Goal: Task Accomplishment & Management: Manage account settings

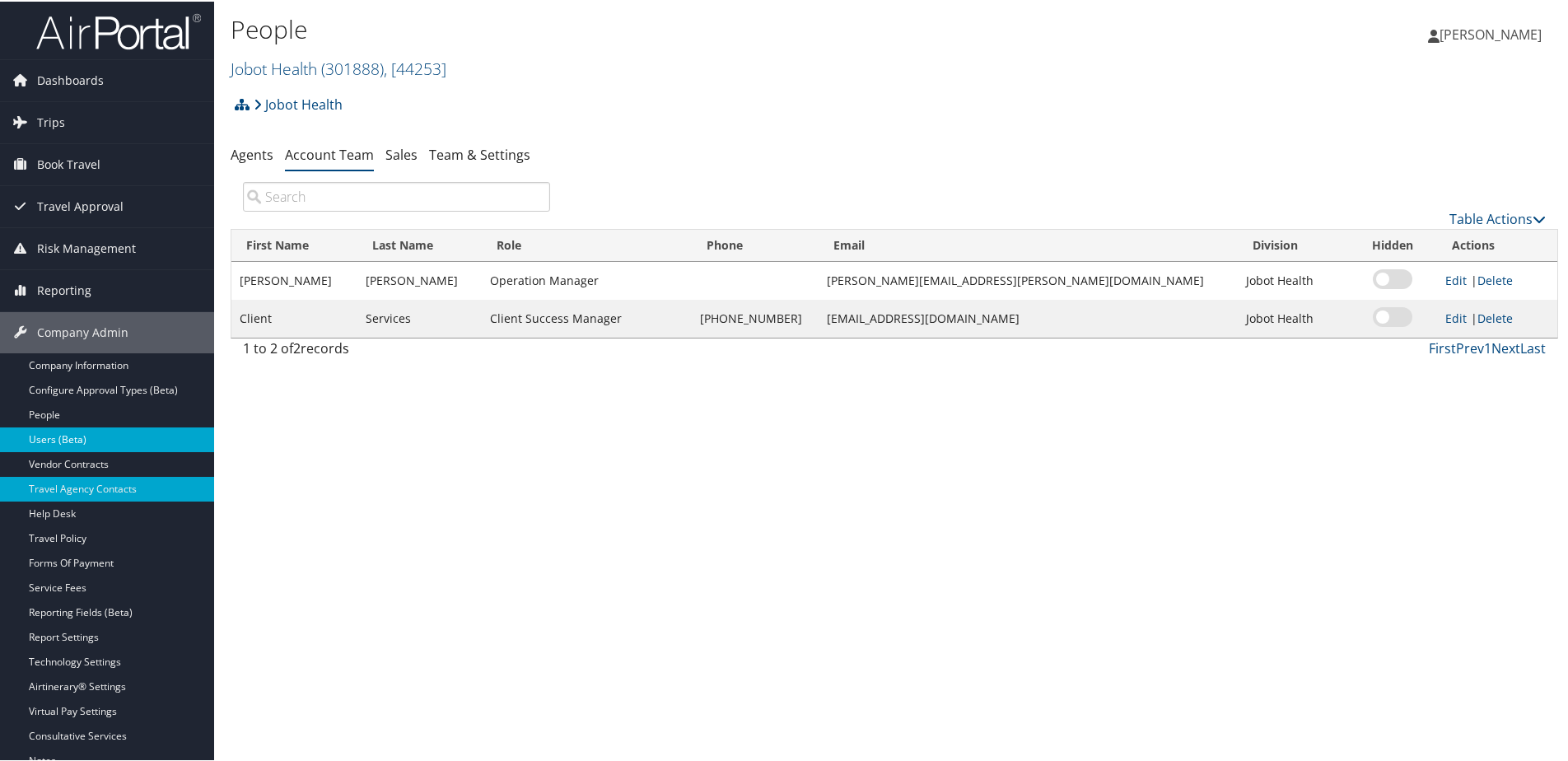
click at [86, 433] on link "Users (Beta)" at bounding box center [107, 438] width 214 height 25
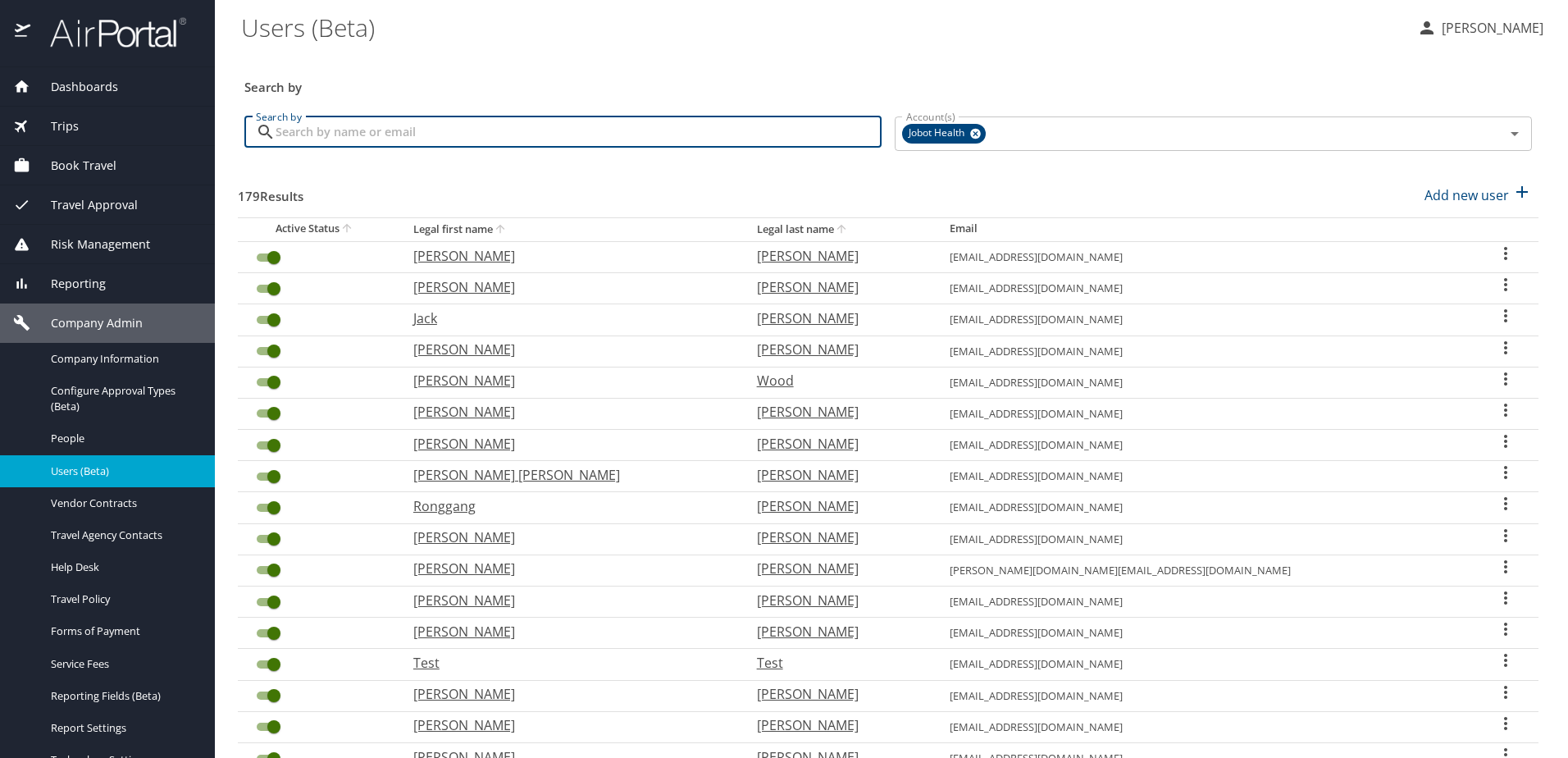
paste input "Farooq Akbar"
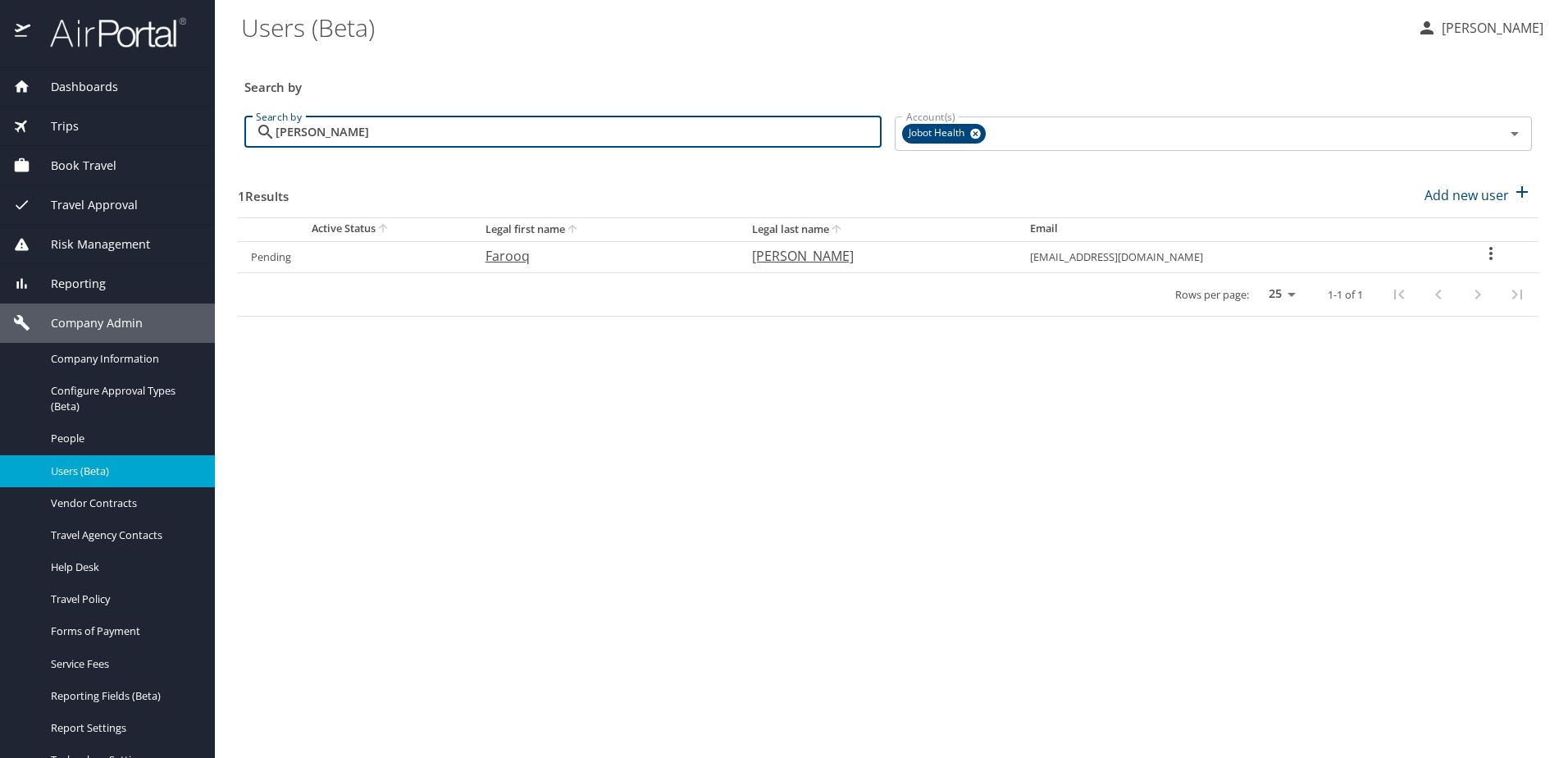
type input "Farooq Akbar"
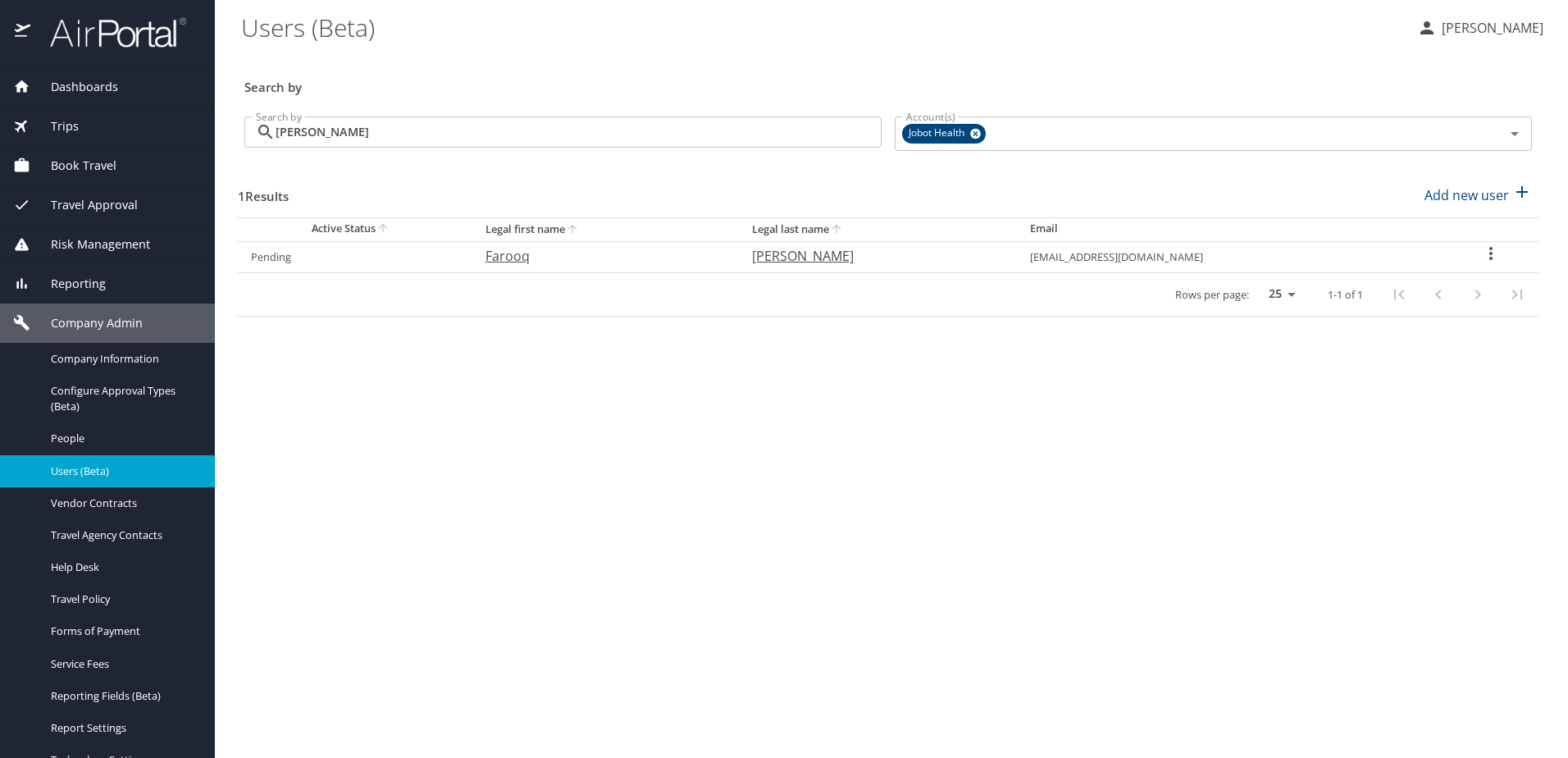
click at [1492, 250] on icon "User Search Table" at bounding box center [1491, 253] width 20 height 20
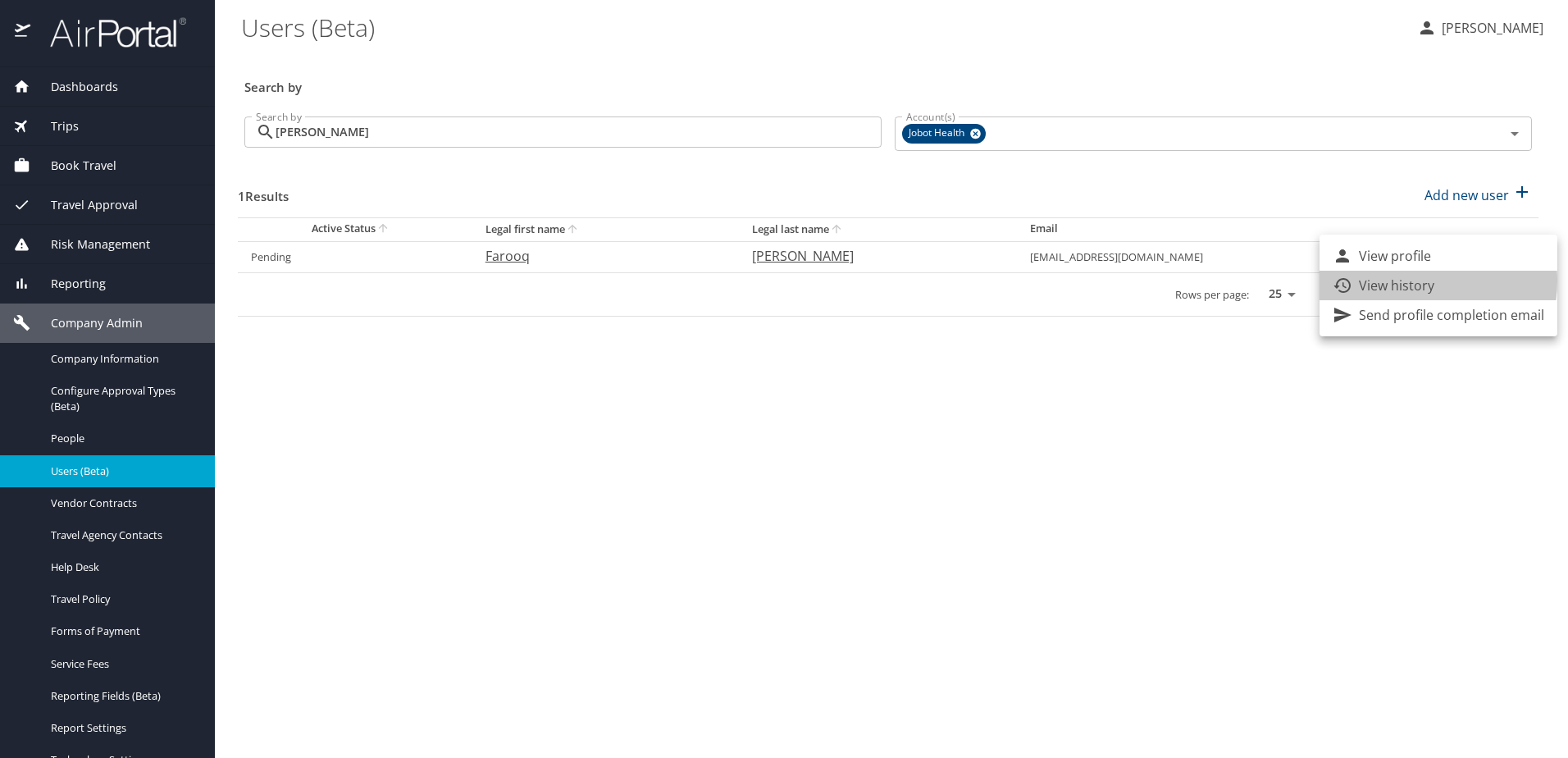
click at [1404, 280] on p "View history" at bounding box center [1397, 285] width 76 height 20
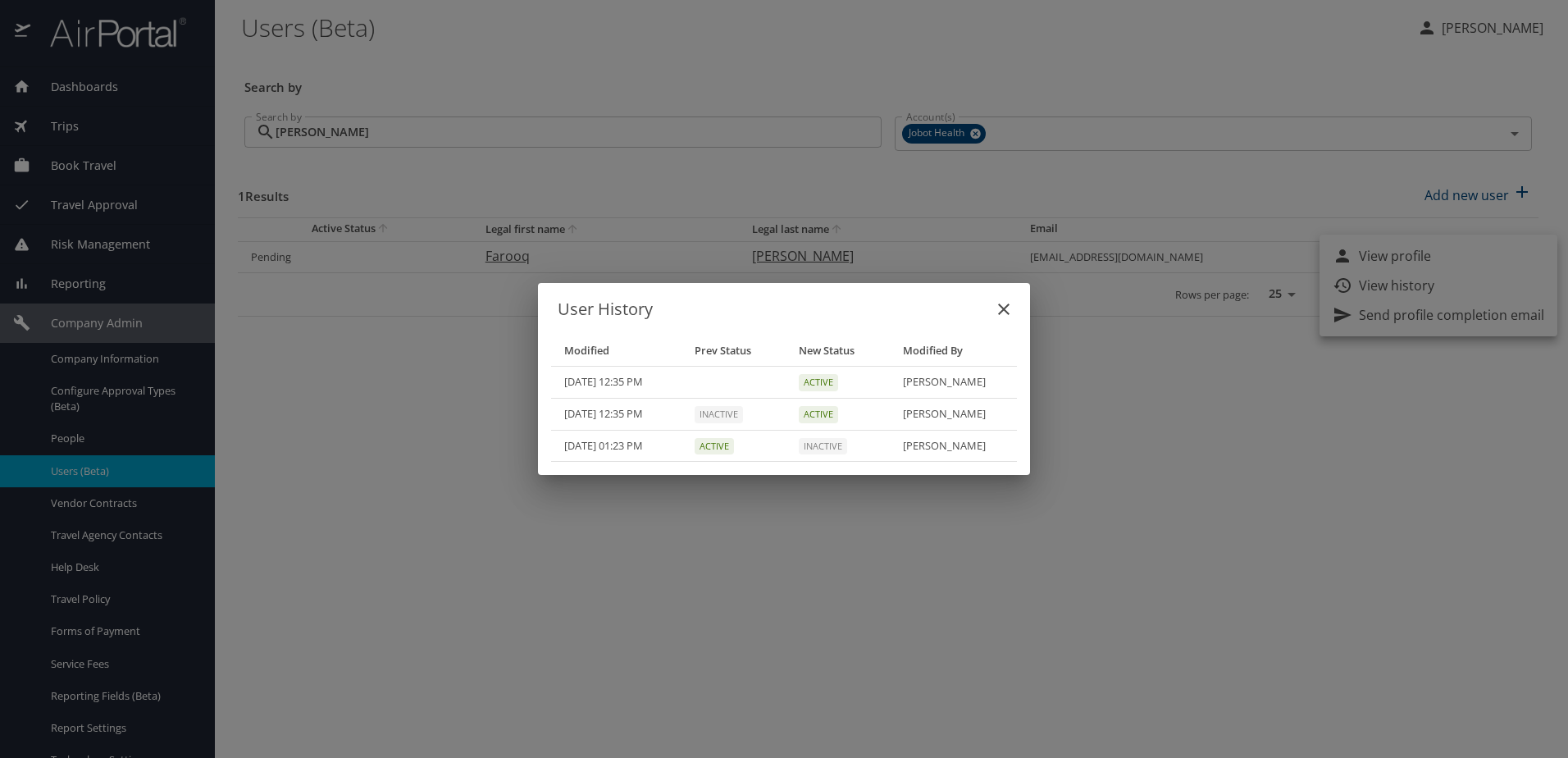
click at [1000, 302] on icon "close" at bounding box center [1004, 309] width 20 height 20
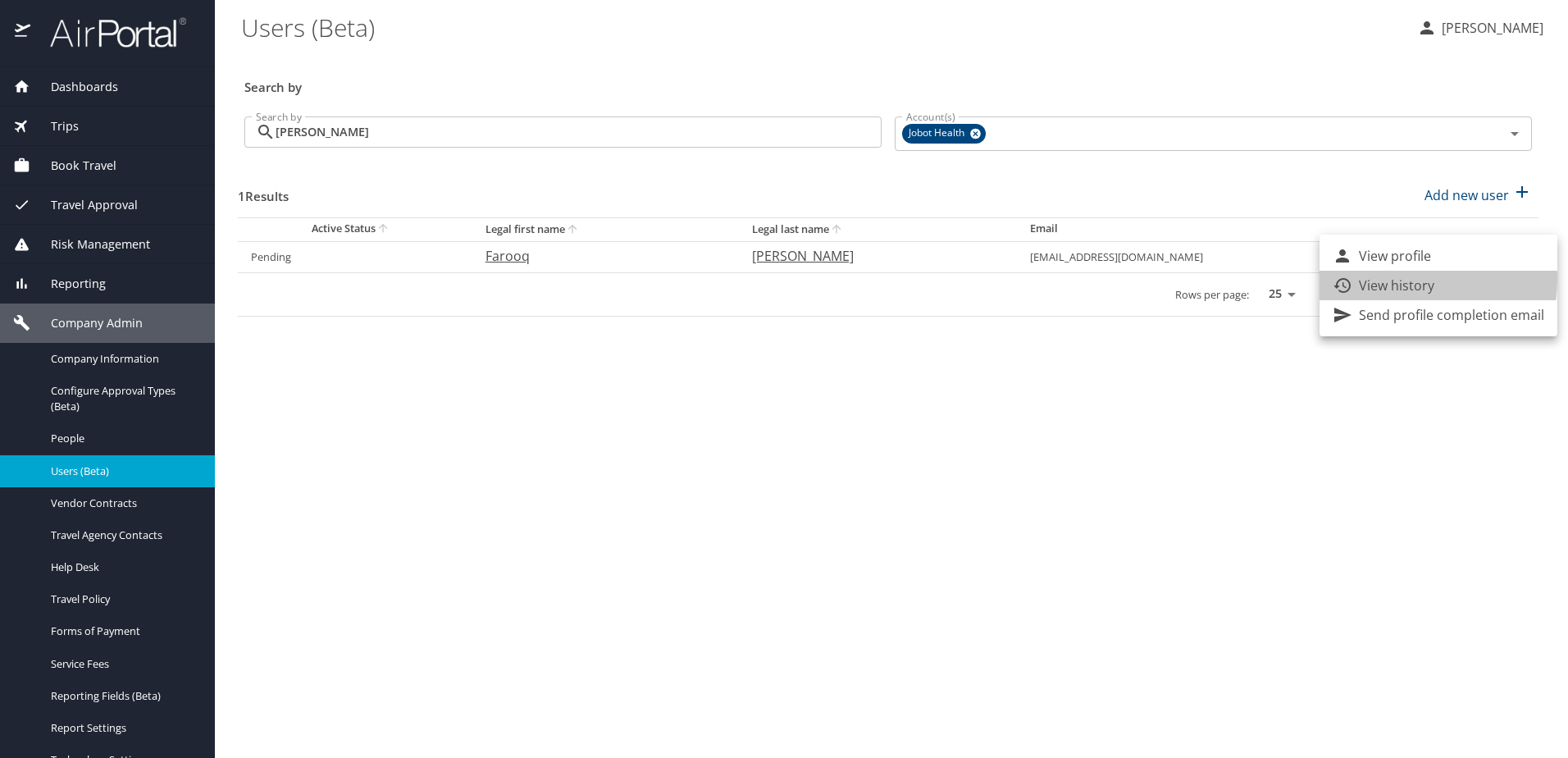
click at [1372, 279] on p "View history" at bounding box center [1397, 285] width 76 height 20
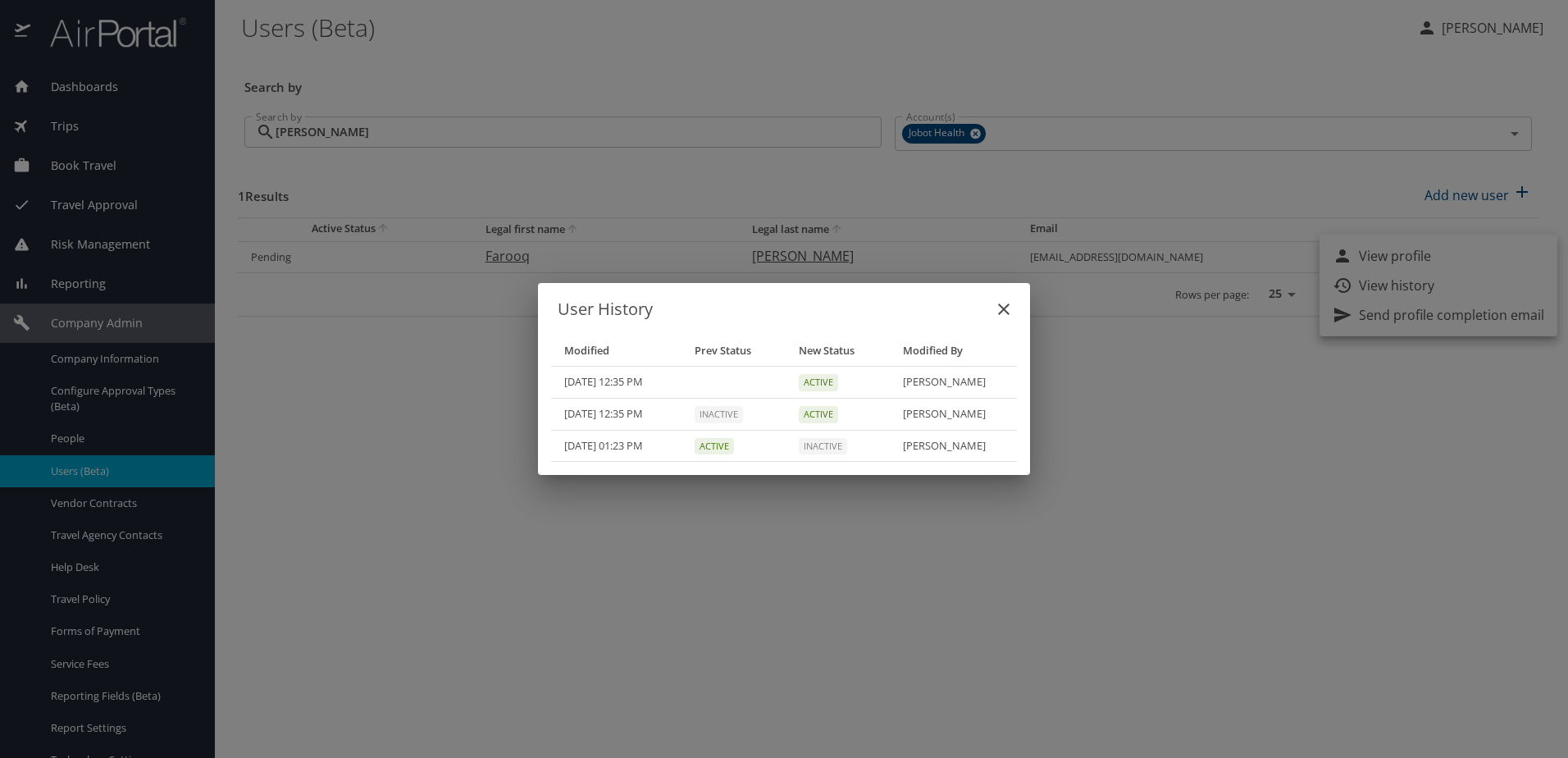
click at [1003, 308] on icon "close" at bounding box center [1004, 309] width 11 height 11
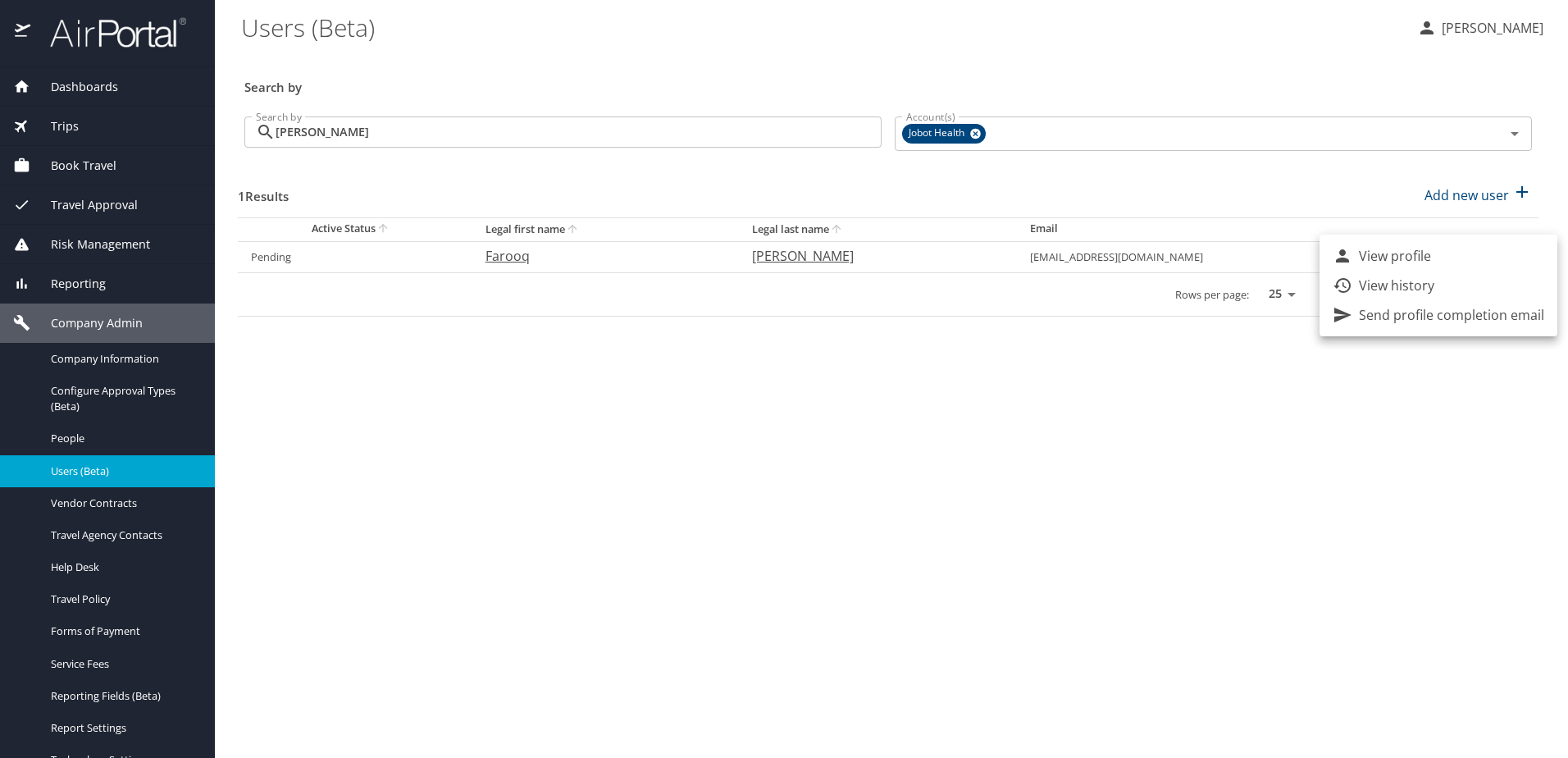
drag, startPoint x: 1107, startPoint y: 257, endPoint x: 1214, endPoint y: 253, distance: 107.1
click at [1214, 253] on div at bounding box center [784, 379] width 1568 height 758
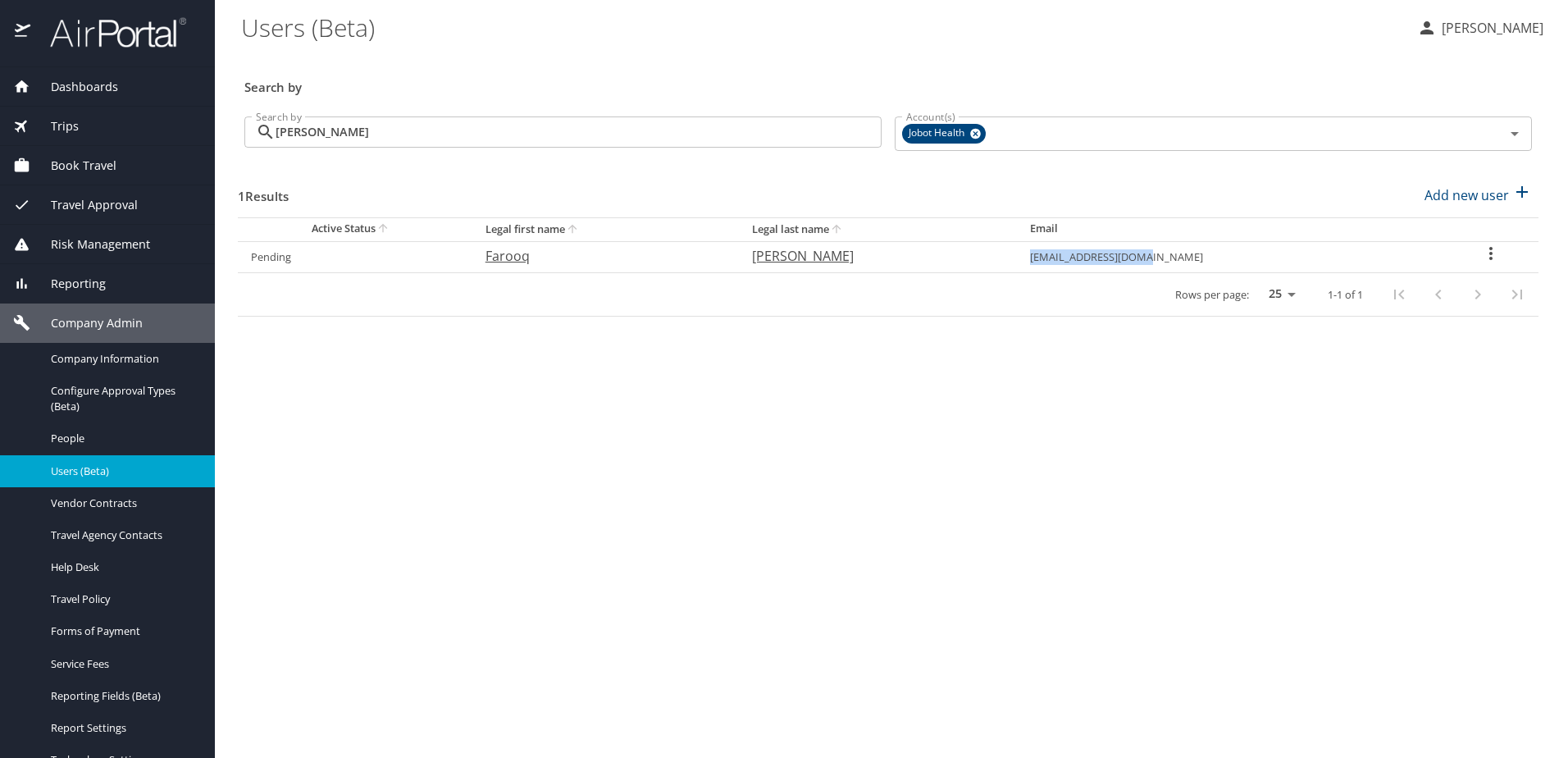
drag, startPoint x: 1254, startPoint y: 256, endPoint x: 1111, endPoint y: 255, distance: 143.0
click at [1111, 255] on td "akbarcures@gmail.com" at bounding box center [1231, 256] width 427 height 31
copy td "akbarcures@gmail.com"
click at [75, 207] on span "Travel Approval" at bounding box center [83, 205] width 108 height 18
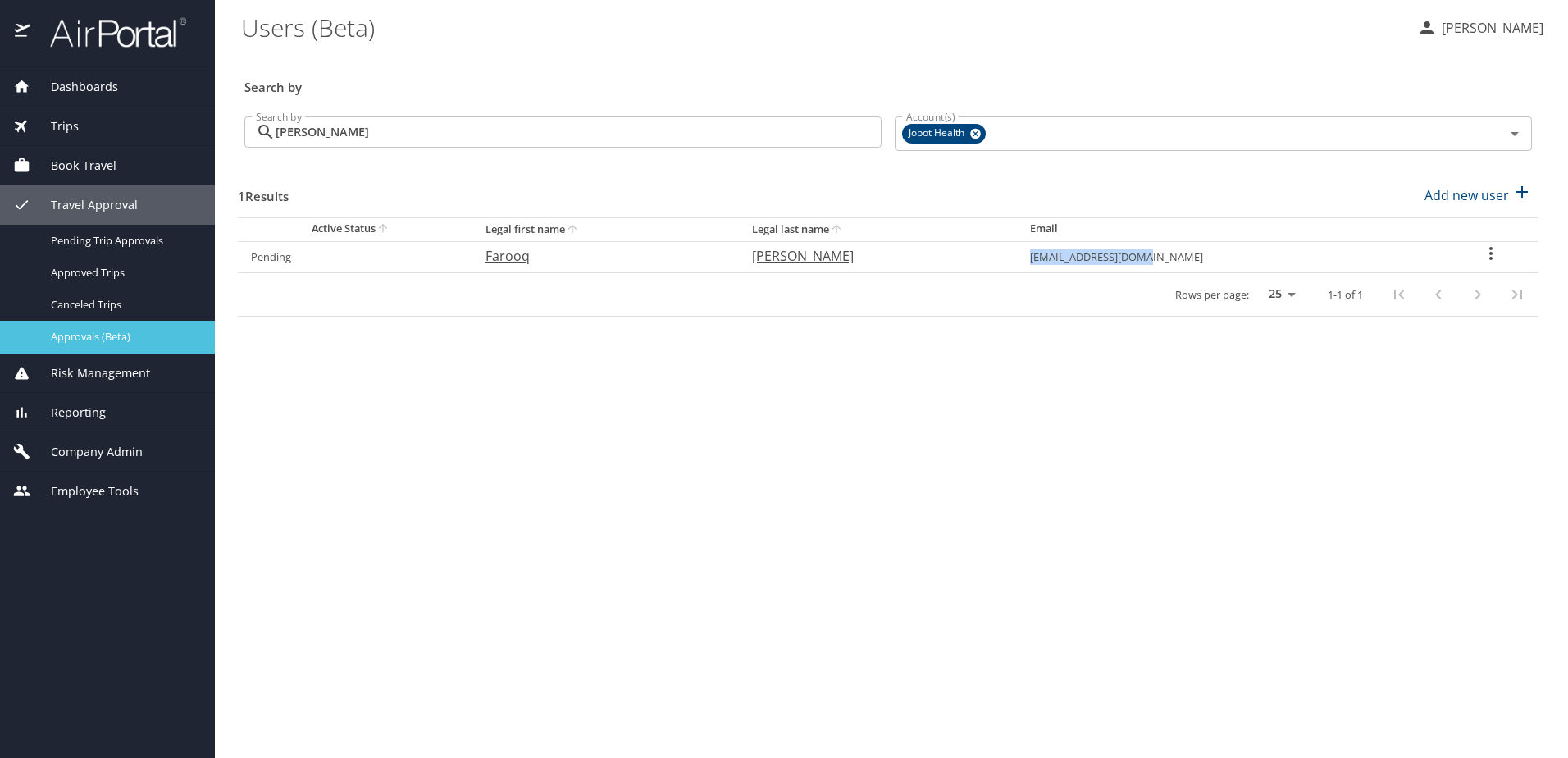
click at [84, 330] on span "Approvals (Beta)" at bounding box center [123, 336] width 145 height 15
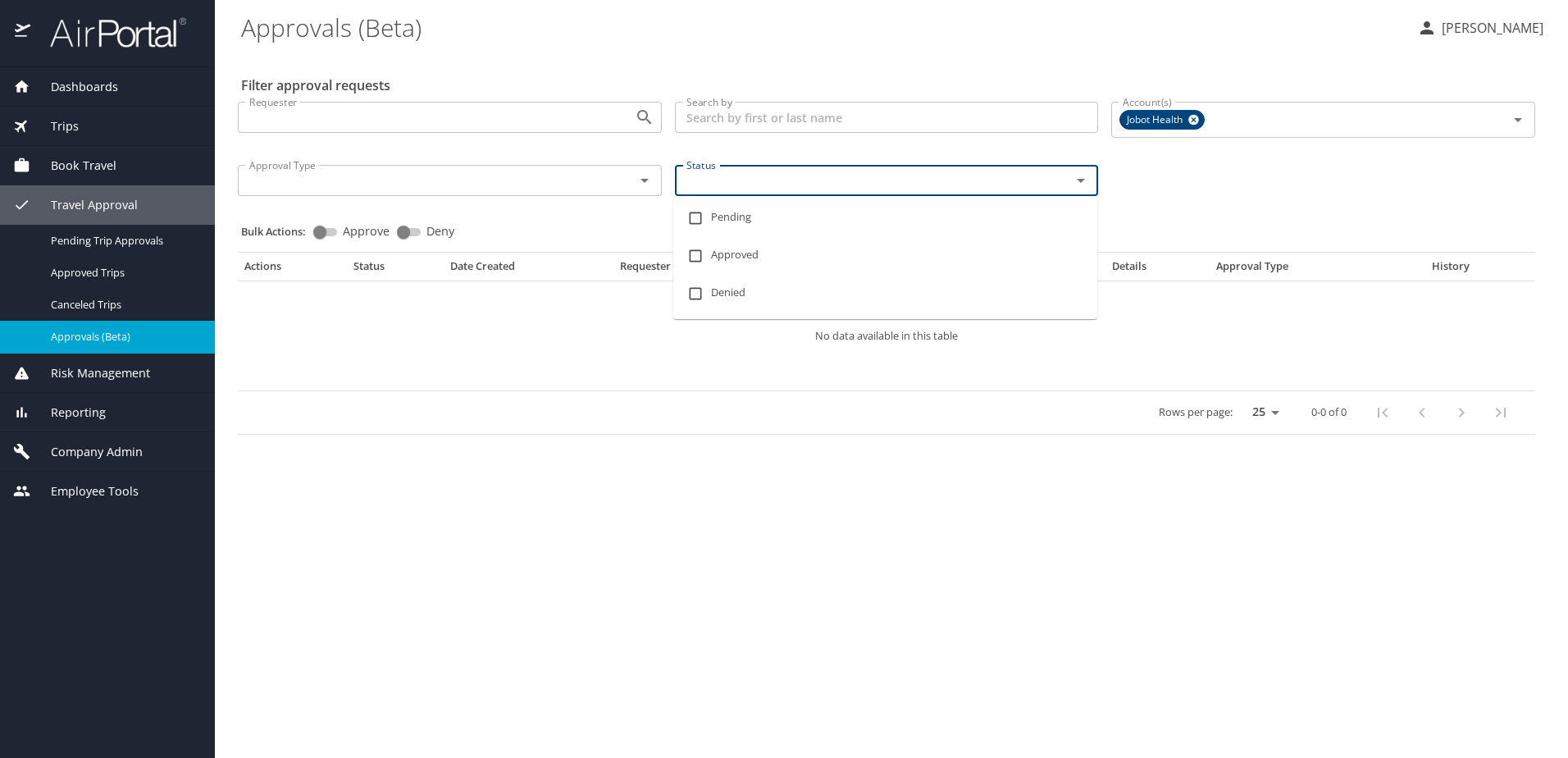
click at [912, 186] on input "Status" at bounding box center [863, 180] width 366 height 22
click at [693, 218] on input "checkbox" at bounding box center [696, 219] width 31 height 31
checkbox input "true"
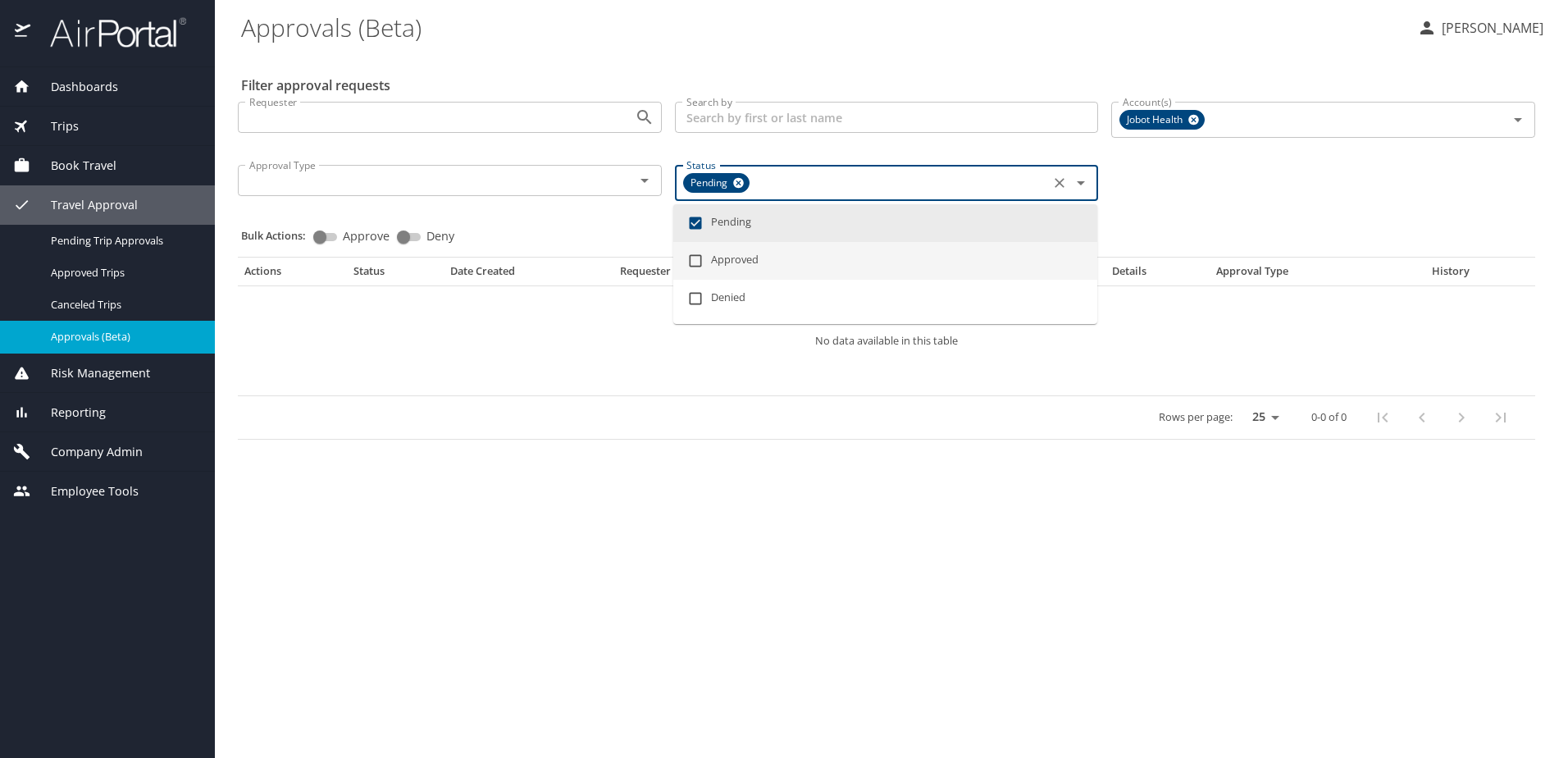
click at [692, 264] on input "checkbox" at bounding box center [696, 261] width 31 height 31
checkbox input "true"
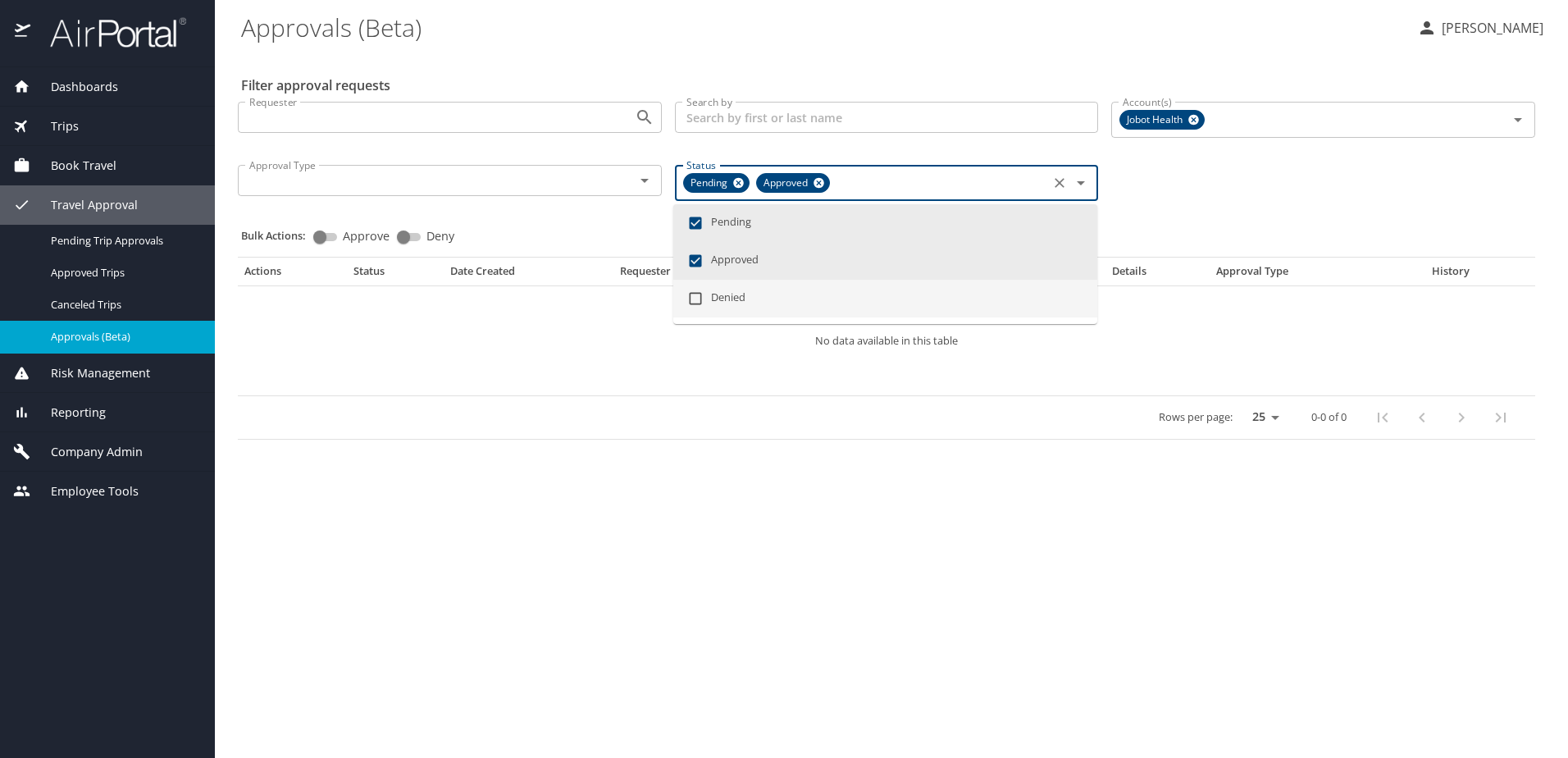
click at [694, 295] on input "checkbox" at bounding box center [696, 299] width 31 height 31
checkbox input "true"
click at [285, 326] on td "No data available in this table" at bounding box center [887, 341] width 1298 height 110
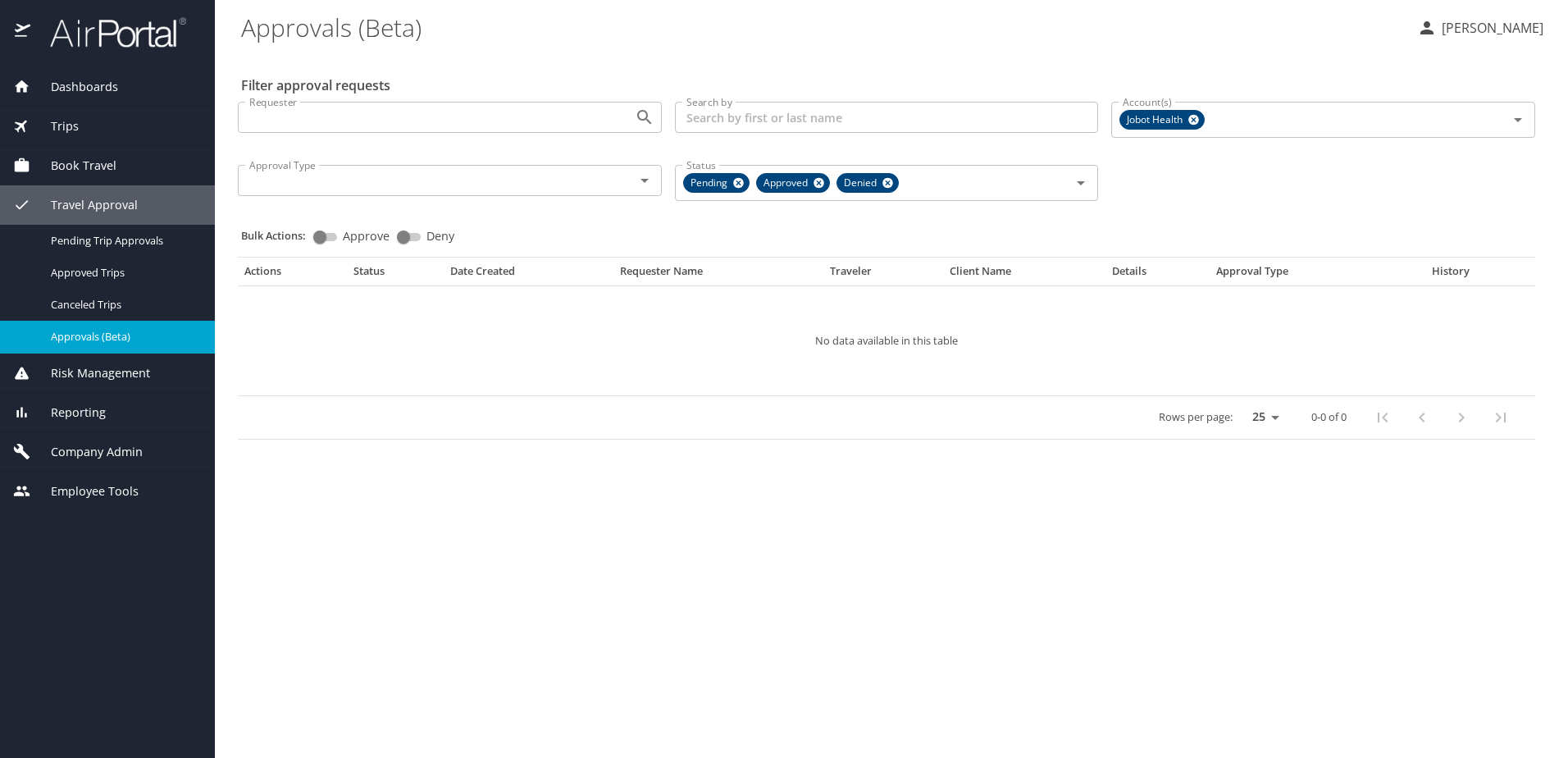
click at [91, 447] on span "Company Admin" at bounding box center [86, 452] width 113 height 18
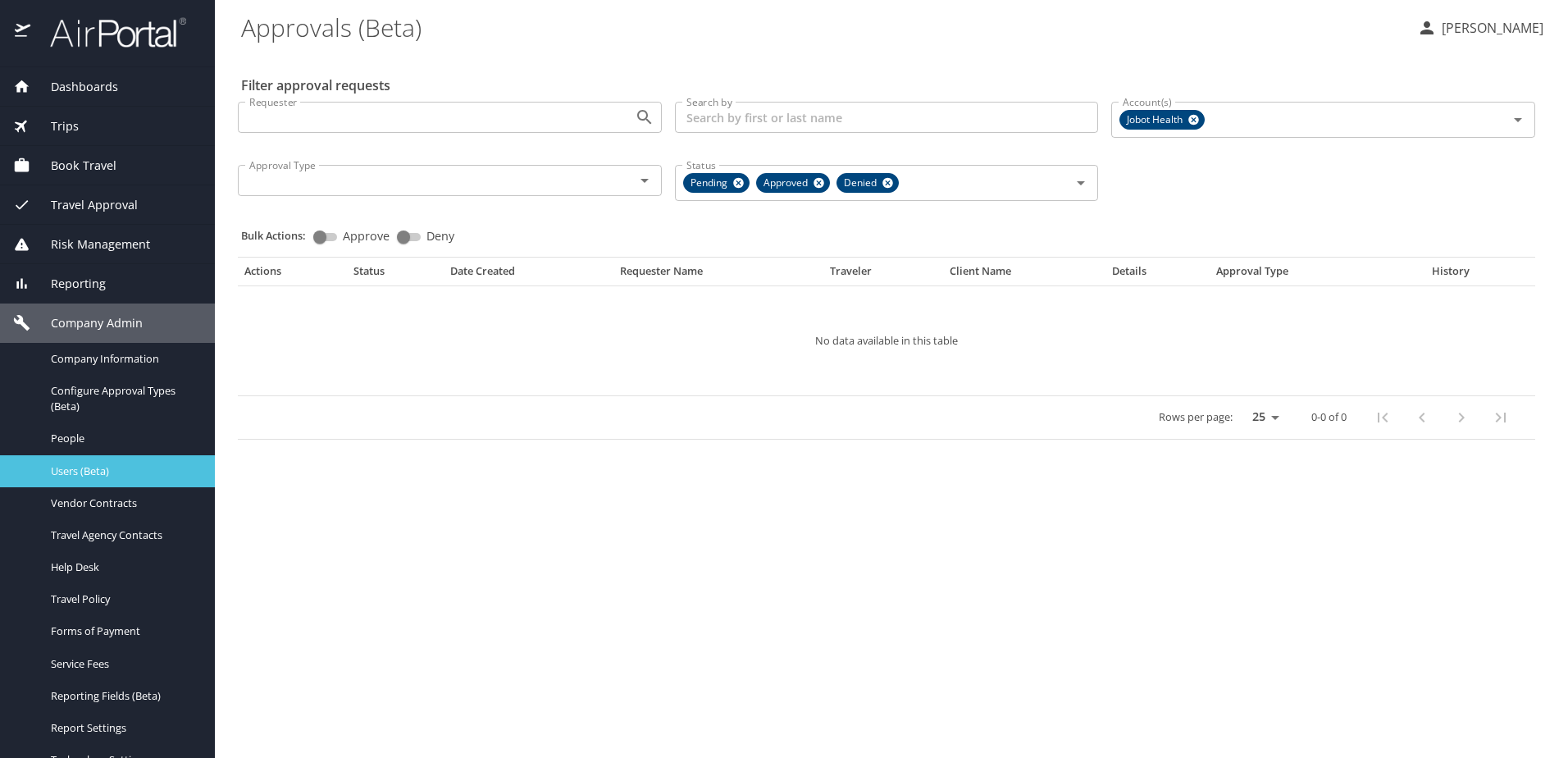
click at [87, 467] on span "Users (Beta)" at bounding box center [123, 471] width 145 height 15
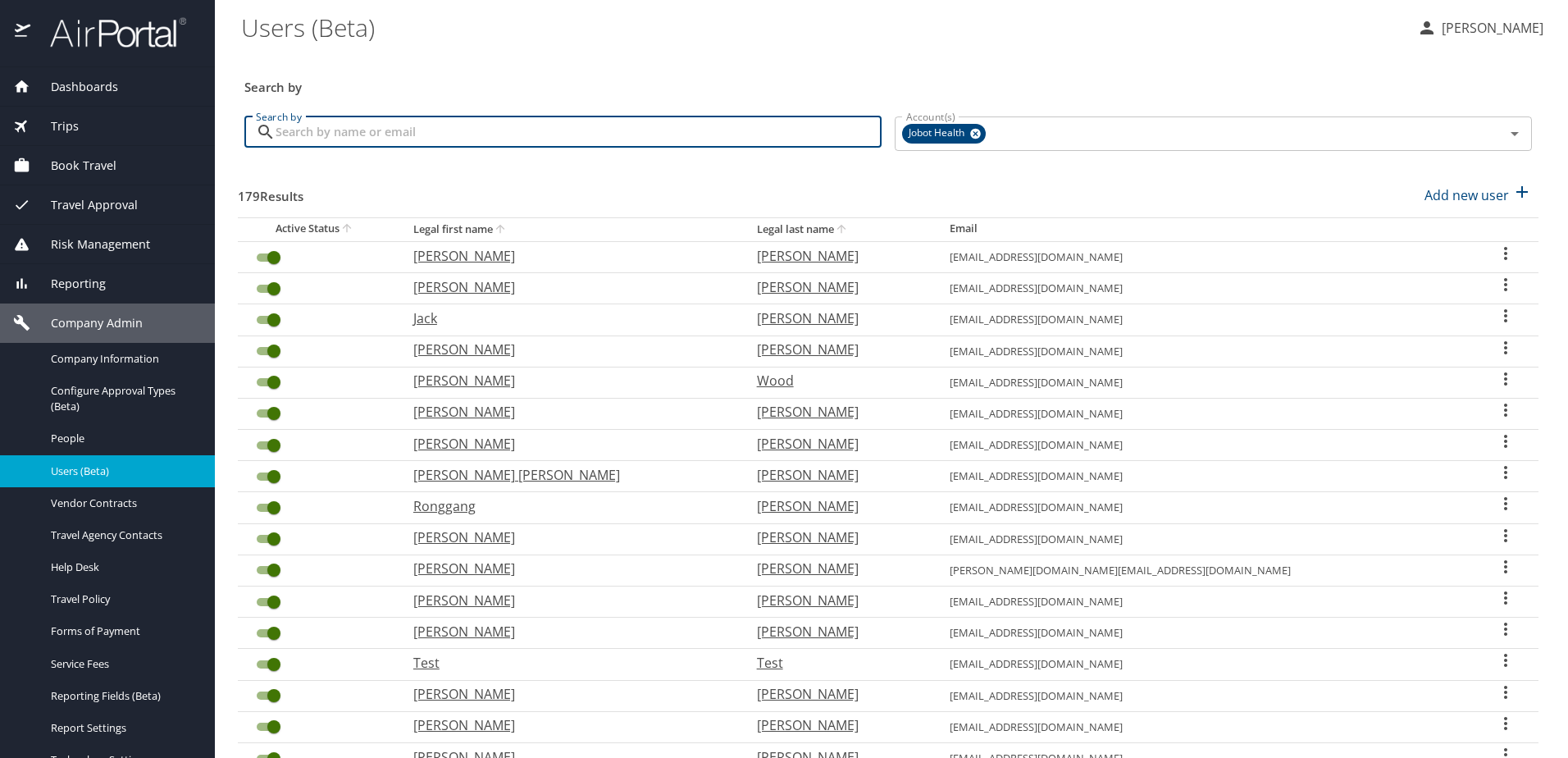
click at [387, 129] on input "Search by" at bounding box center [578, 132] width 606 height 31
paste input "akbarcures@gmail.com"
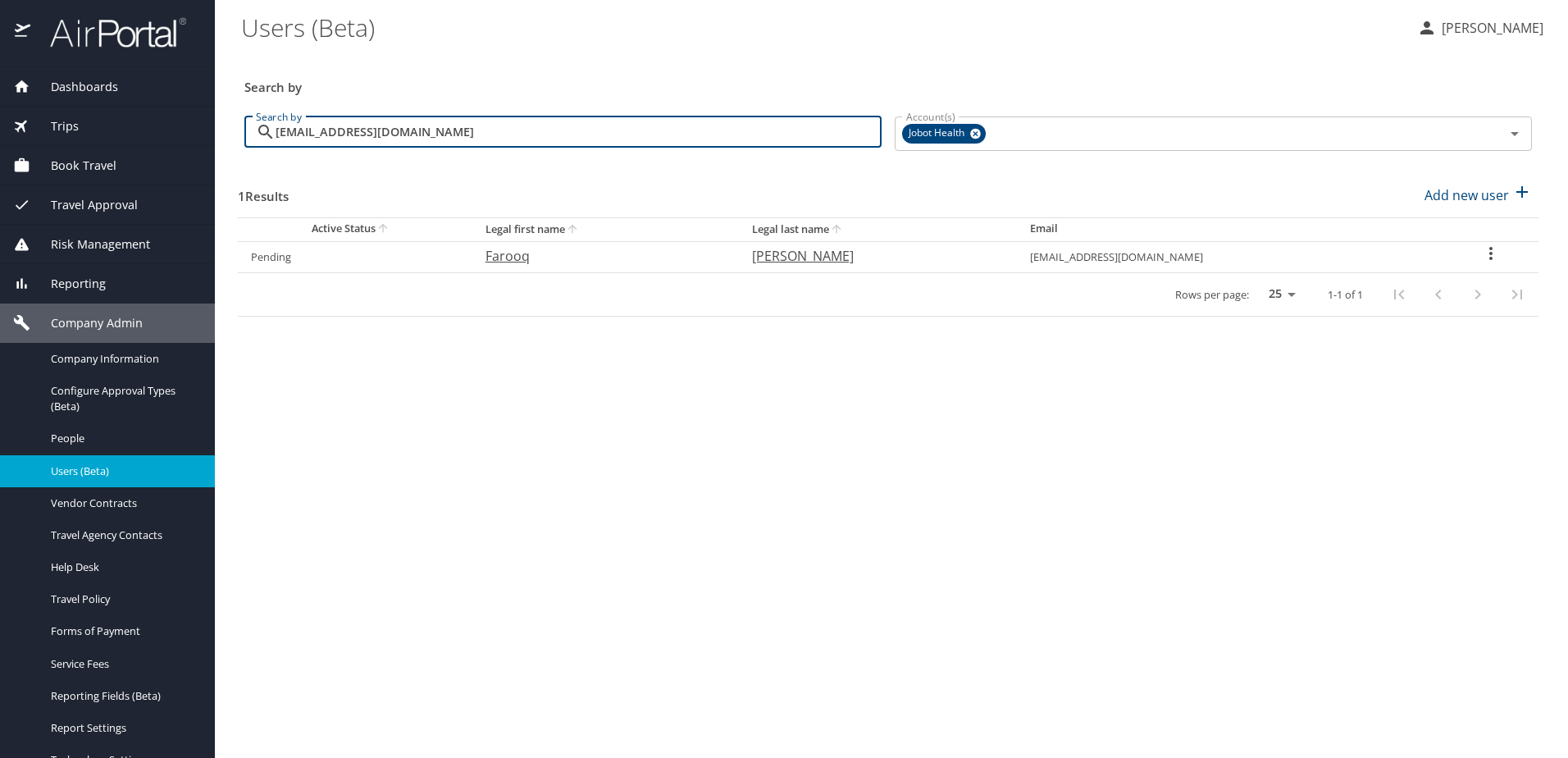
type input "akbarcures@gmail.com"
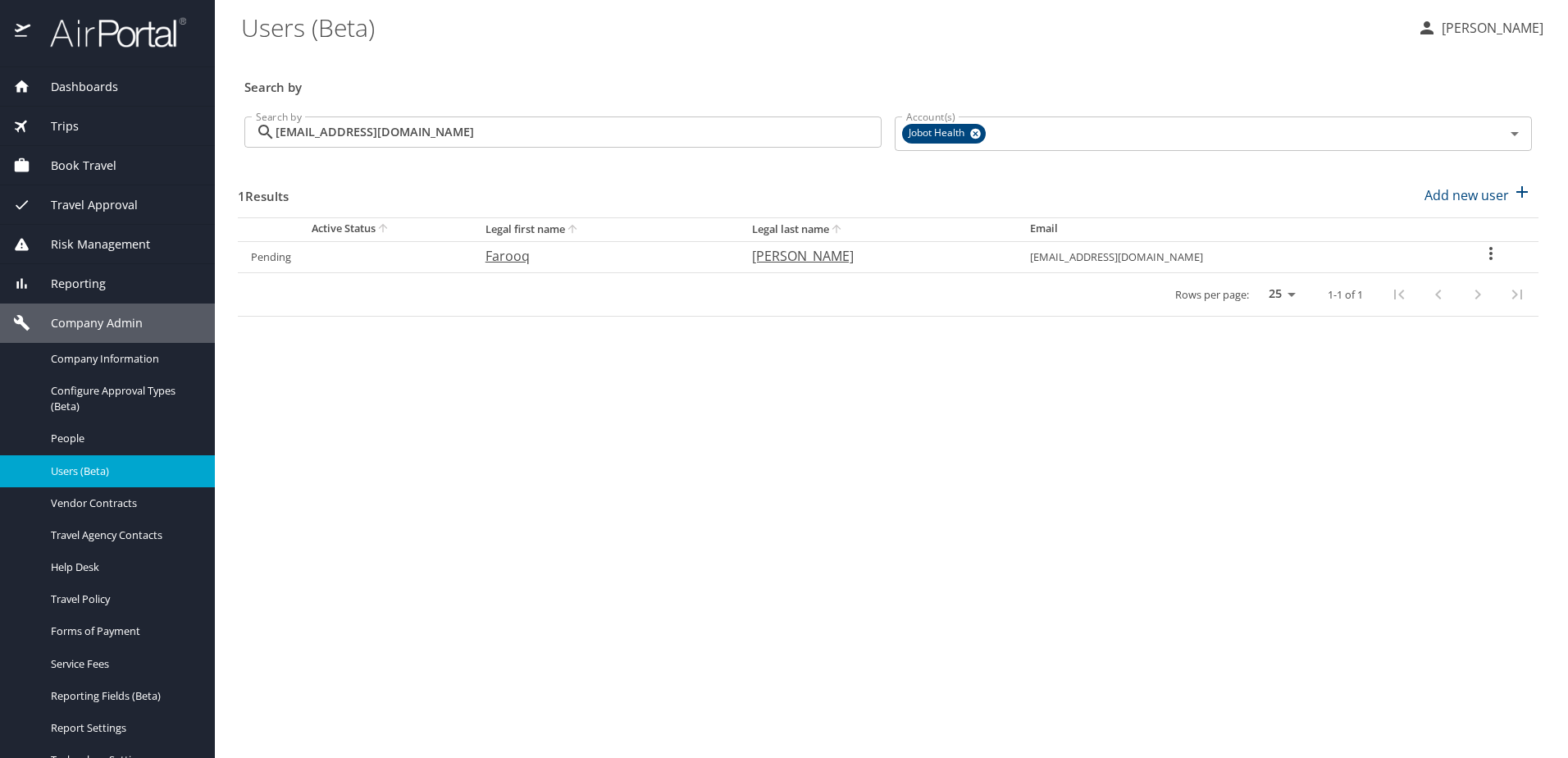
click at [1485, 251] on icon "User Search Table" at bounding box center [1491, 253] width 20 height 20
click at [1408, 289] on p "View history" at bounding box center [1397, 285] width 76 height 20
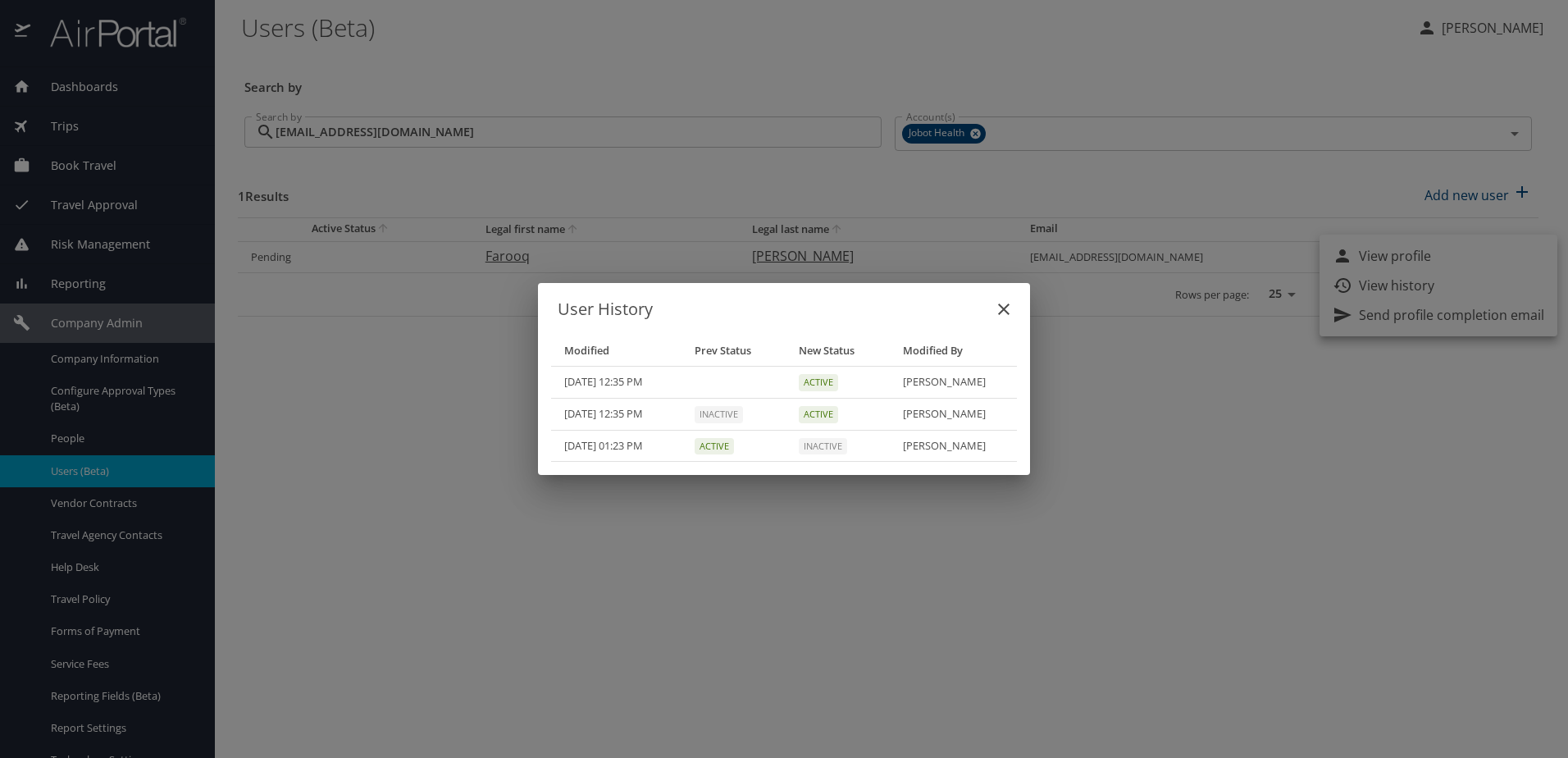
click at [1010, 311] on icon "close" at bounding box center [1004, 309] width 20 height 20
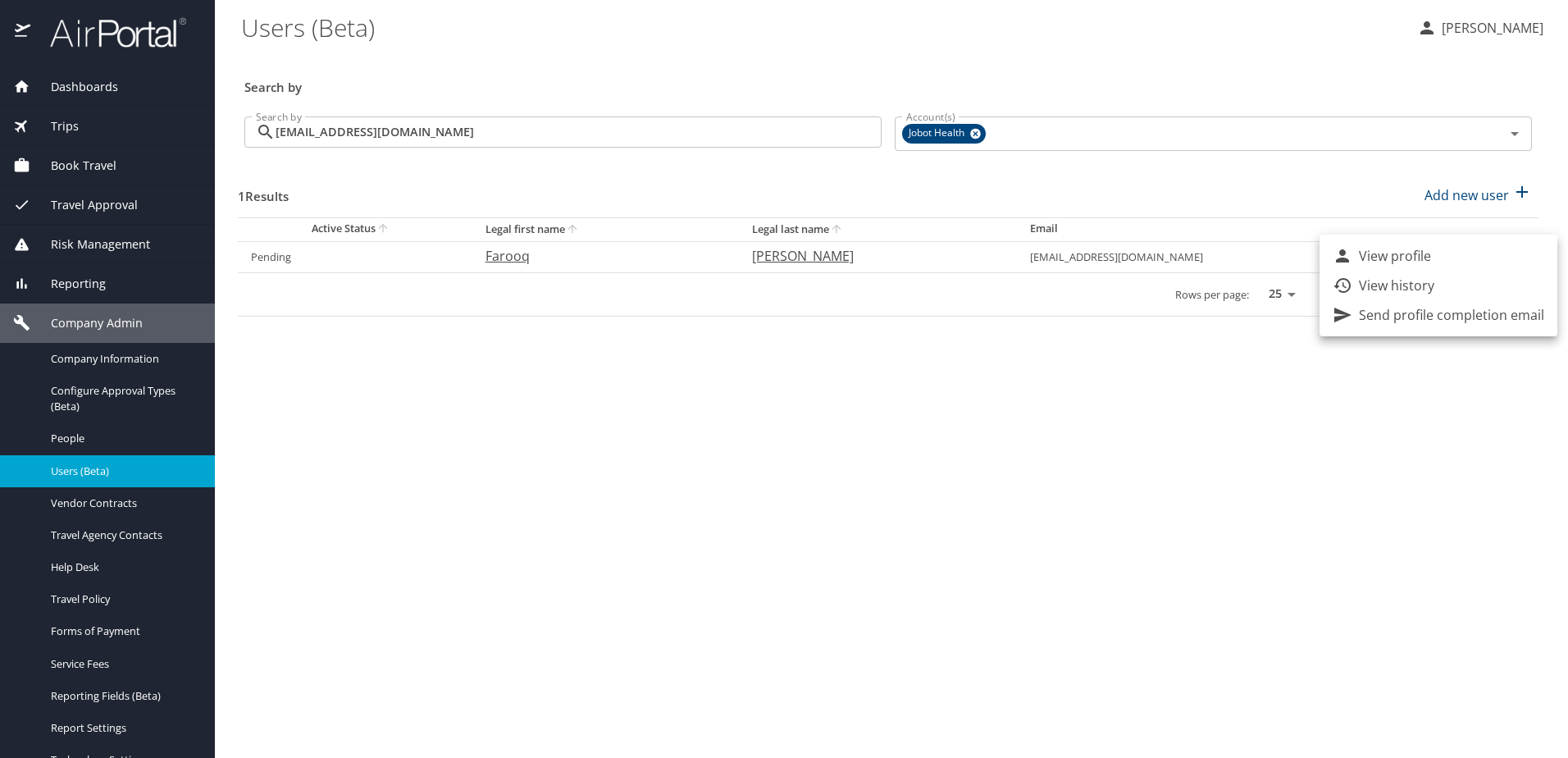
drag, startPoint x: 1090, startPoint y: 268, endPoint x: 1181, endPoint y: 261, distance: 91.3
click at [1181, 261] on div at bounding box center [784, 379] width 1568 height 758
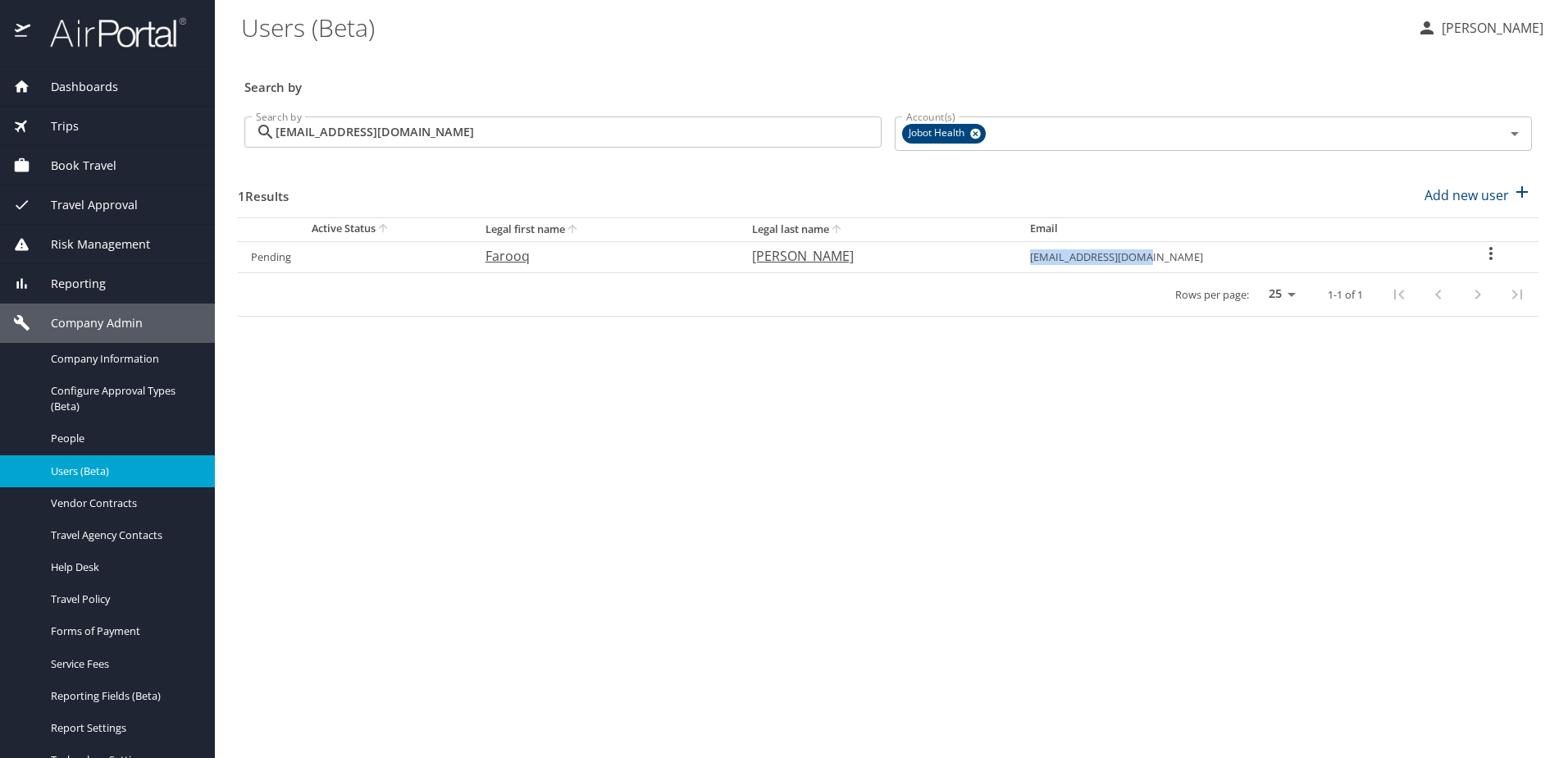
drag, startPoint x: 1239, startPoint y: 256, endPoint x: 1110, endPoint y: 264, distance: 129.2
click at [1110, 264] on td "akbarcures@gmail.com" at bounding box center [1231, 256] width 427 height 31
copy td "akbarcures@gmail.com"
click at [101, 526] on div "Travel Agency Contacts" at bounding box center [107, 535] width 188 height 19
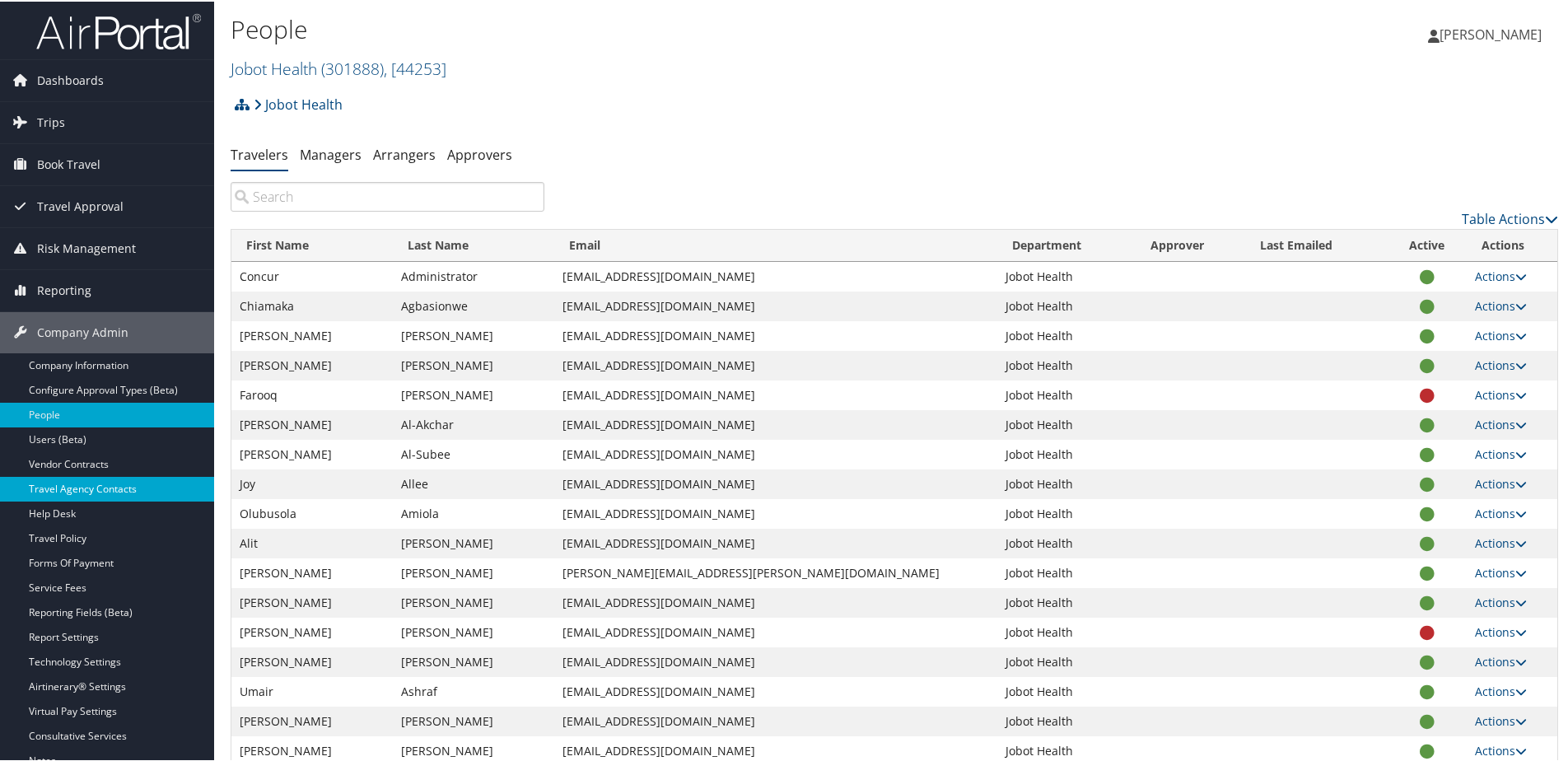
click at [72, 485] on link "Travel Agency Contacts" at bounding box center [107, 487] width 214 height 25
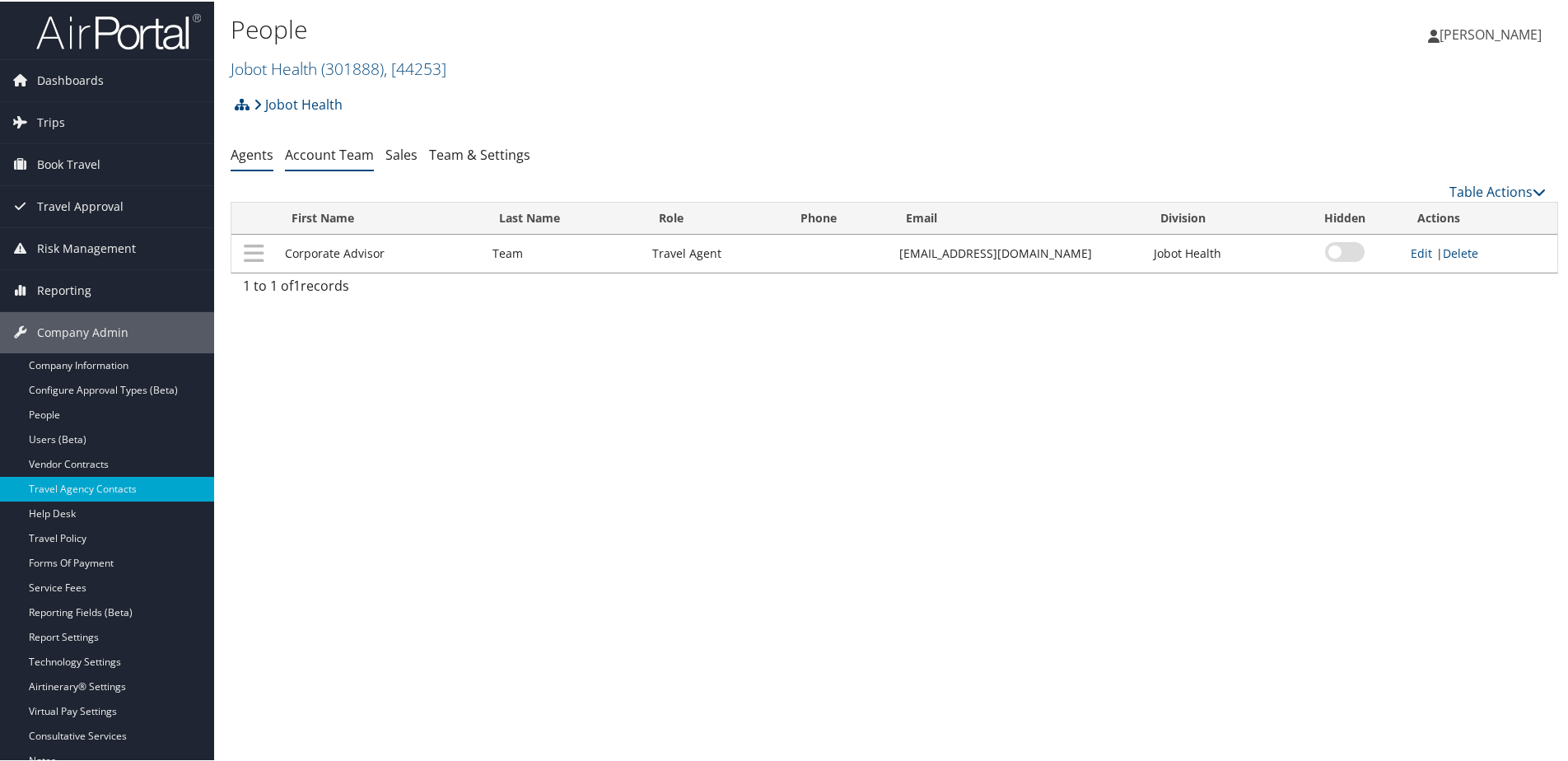
click at [351, 151] on link "Account Team" at bounding box center [329, 153] width 89 height 18
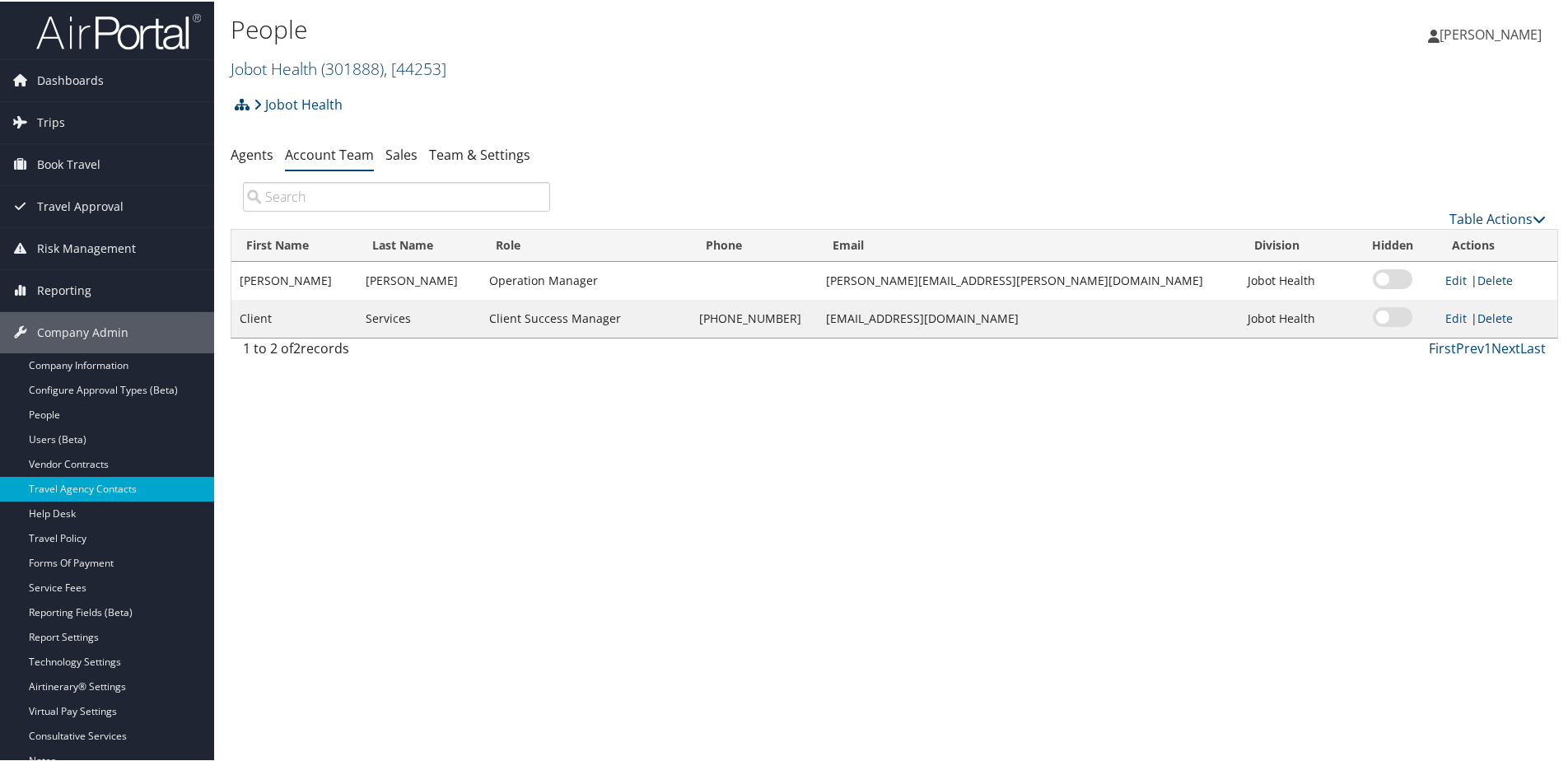
click at [312, 61] on link "Jobot Health ( 301888 ) , [ 44253 ]" at bounding box center [338, 67] width 216 height 22
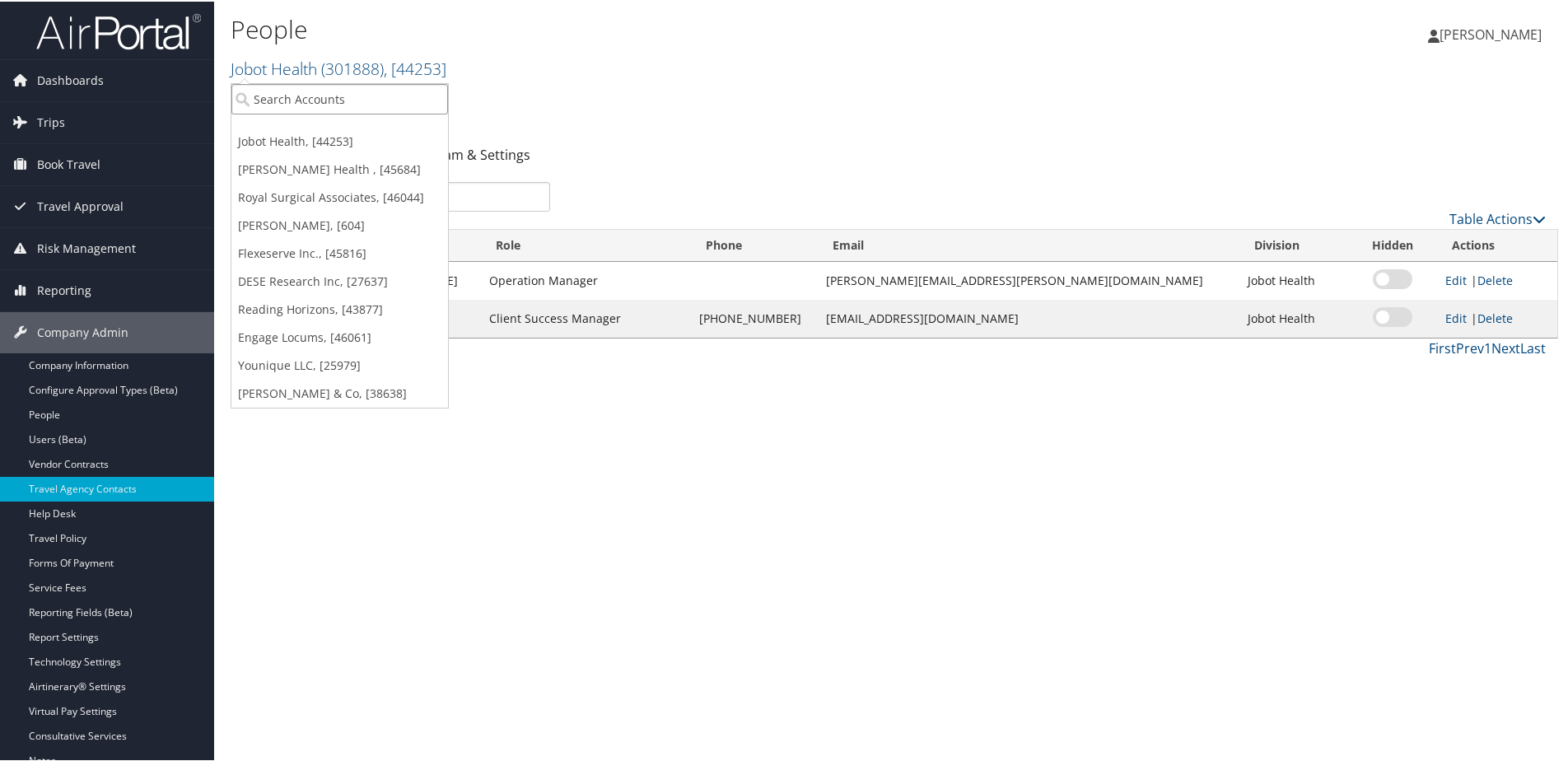
click at [267, 99] on input "search" at bounding box center [339, 97] width 217 height 30
type input "Dent"
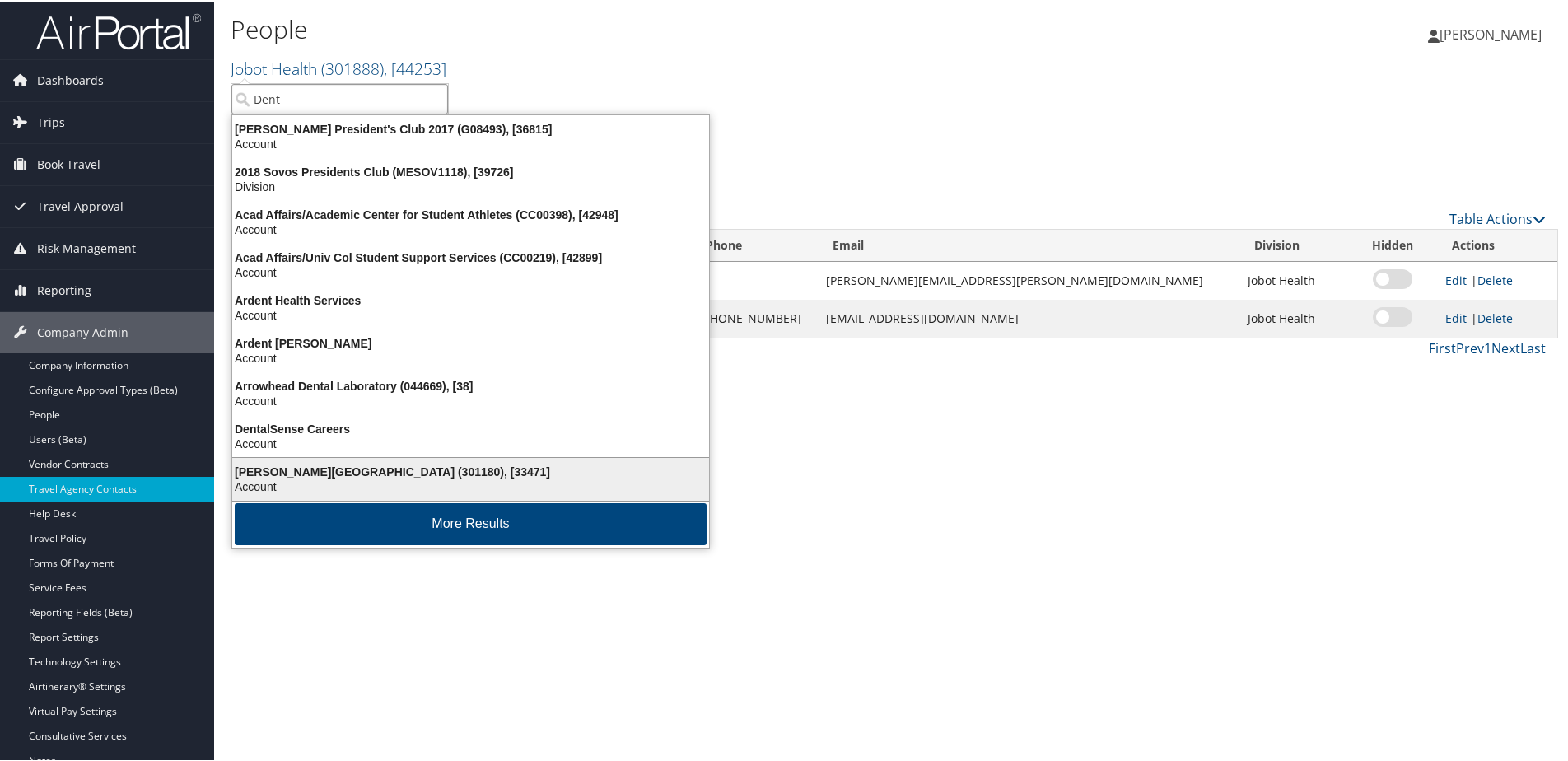
click at [279, 468] on div "Denton House Design Studio (301180), [33471]" at bounding box center [470, 470] width 496 height 15
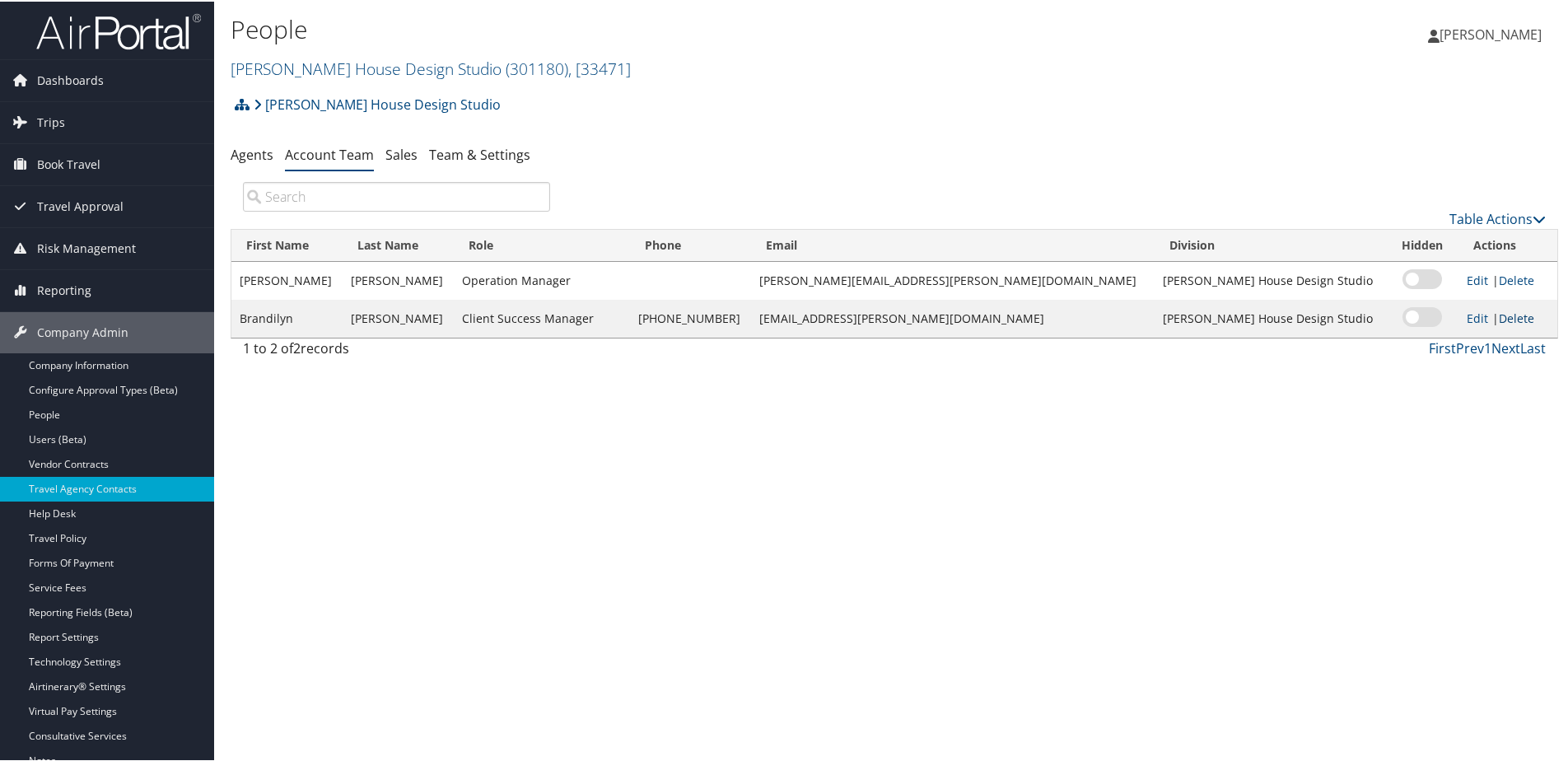
click at [1499, 322] on link "Delete" at bounding box center [1516, 317] width 35 height 16
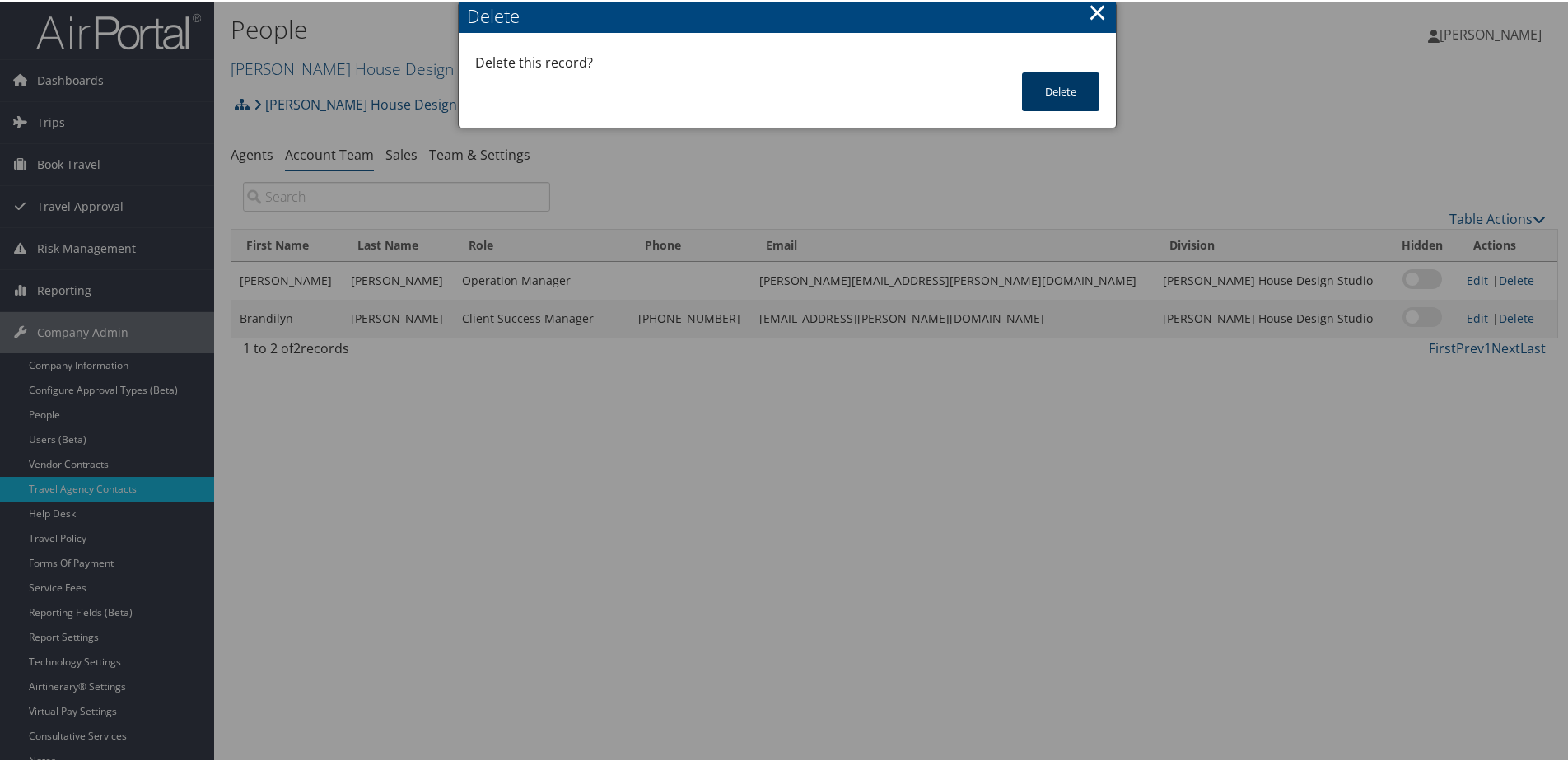
click at [1071, 88] on button "Delete" at bounding box center [1061, 90] width 78 height 39
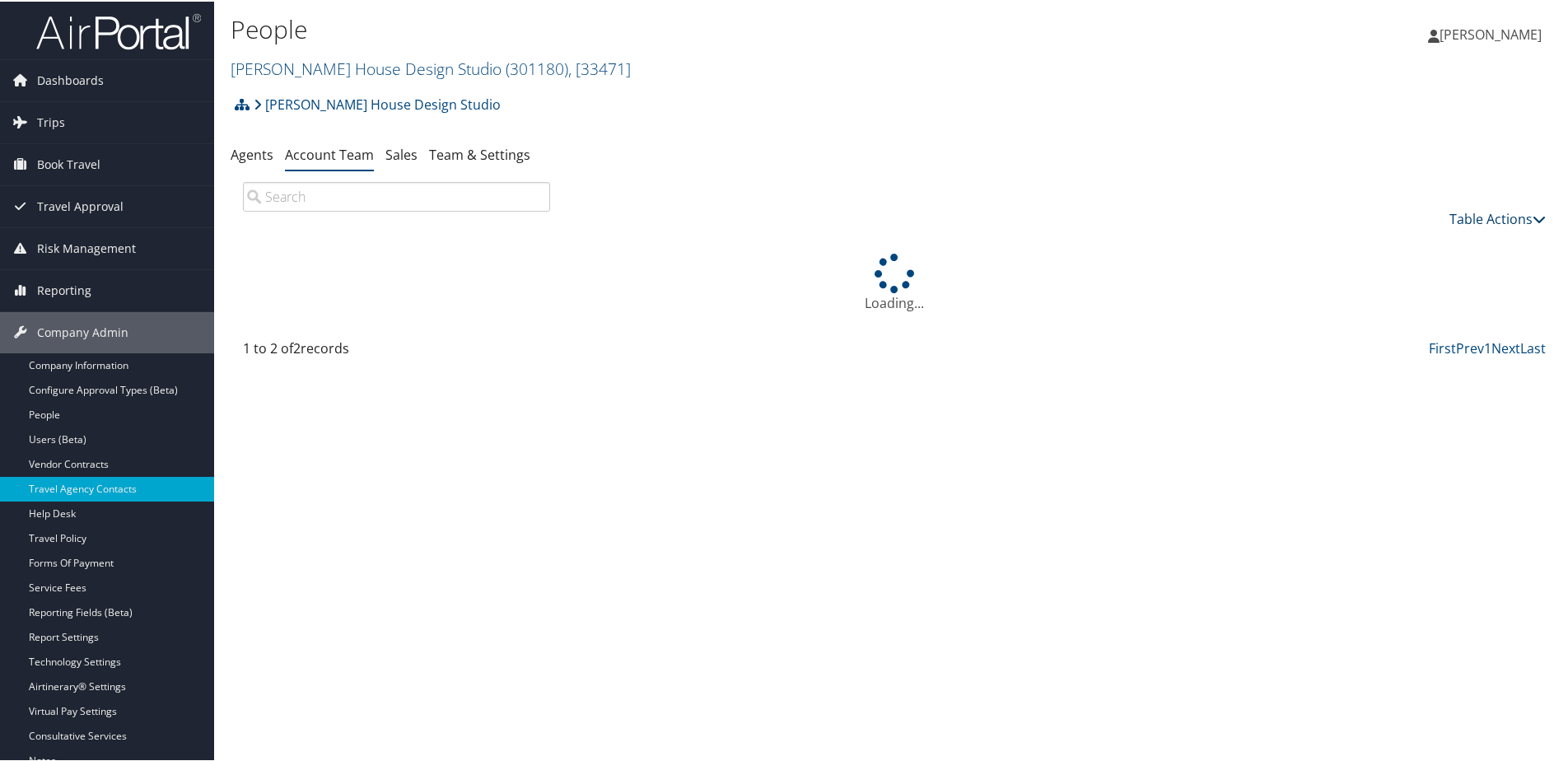
click at [1483, 214] on link "Table Actions" at bounding box center [1497, 217] width 97 height 18
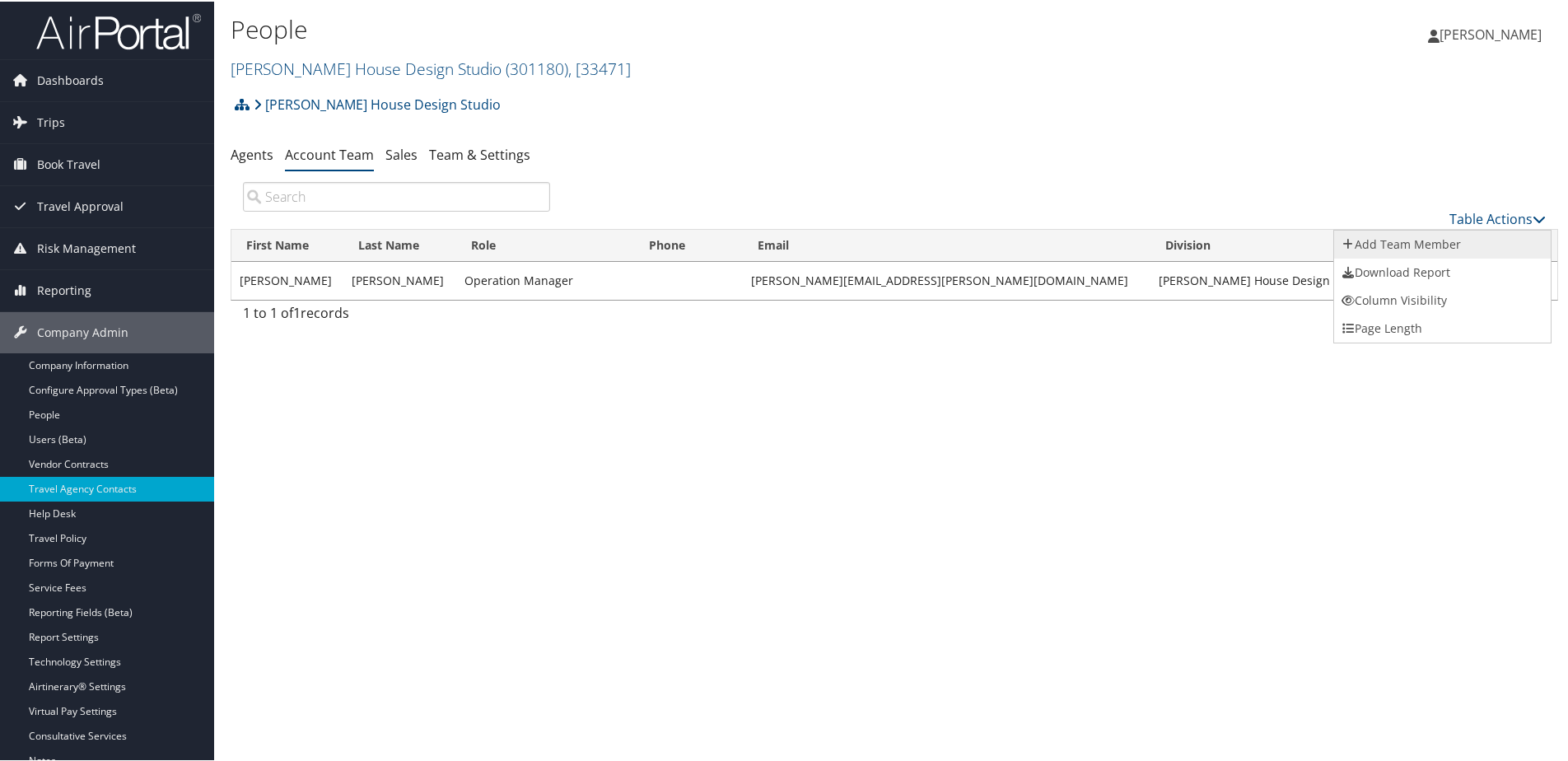
click at [1390, 241] on link "Add Team Member" at bounding box center [1442, 243] width 217 height 28
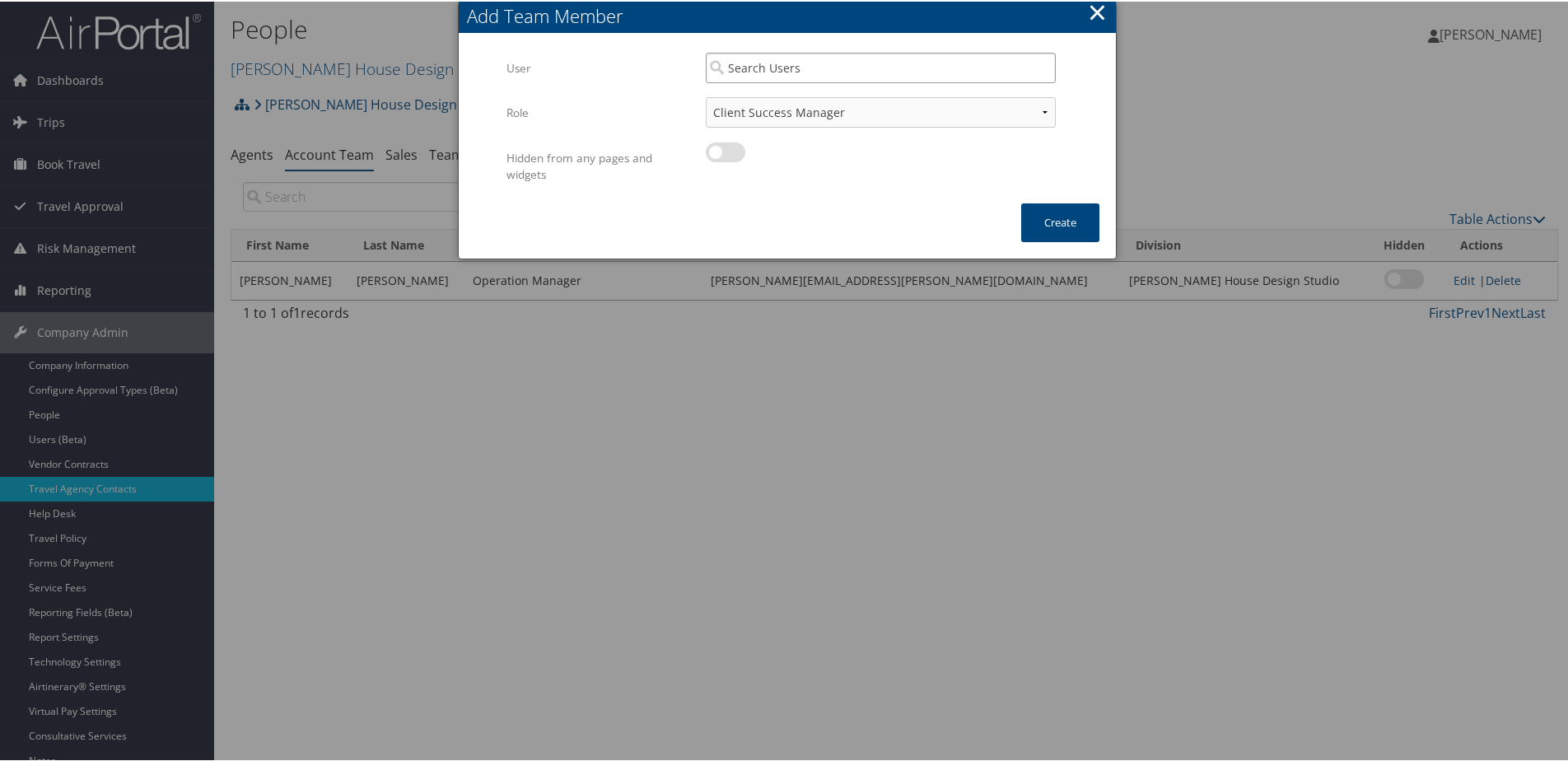
click at [848, 73] on input "search" at bounding box center [880, 66] width 350 height 30
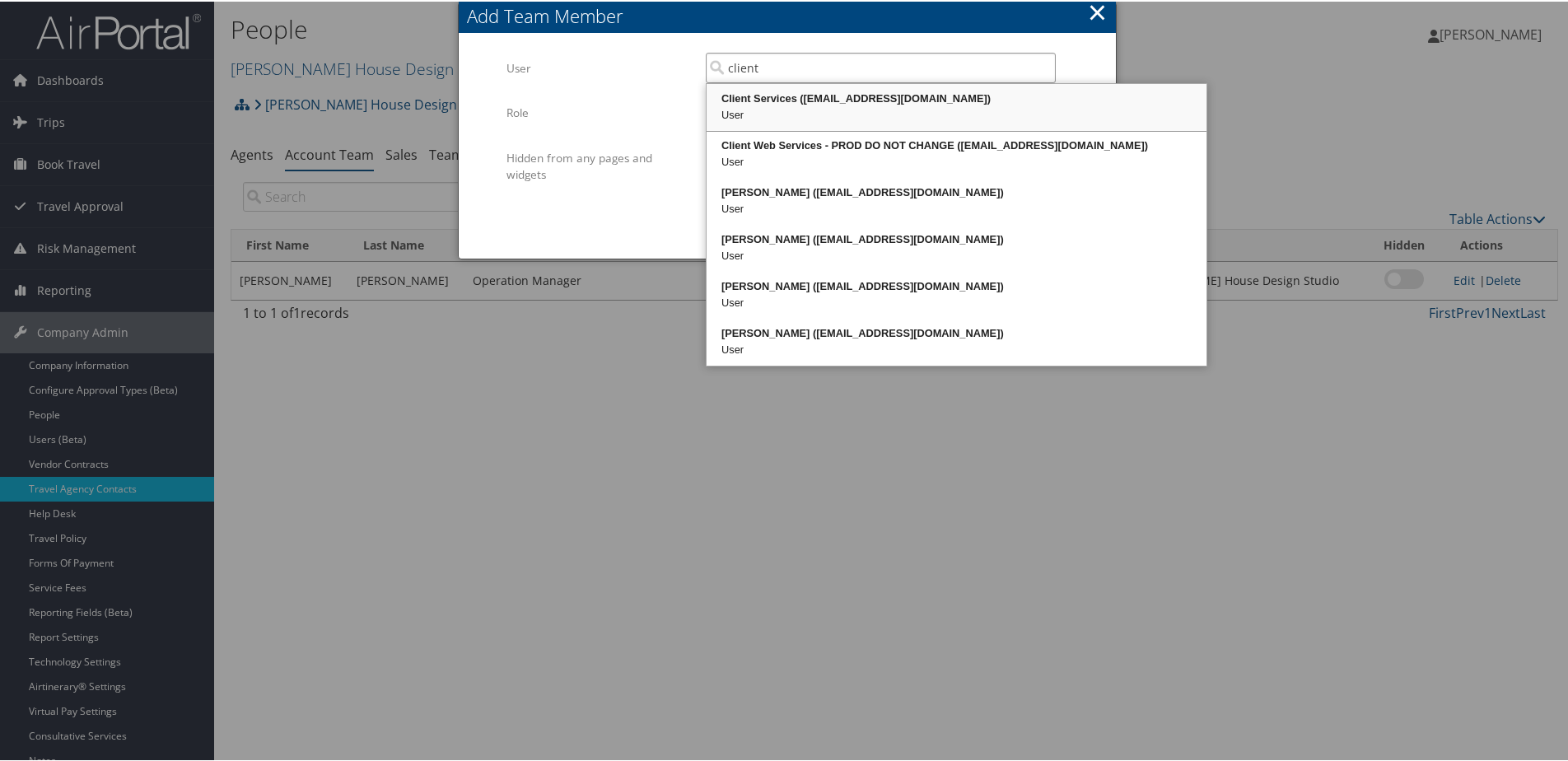
click at [856, 96] on div "Client Services (clientservices@cbtravel.com)" at bounding box center [956, 97] width 495 height 16
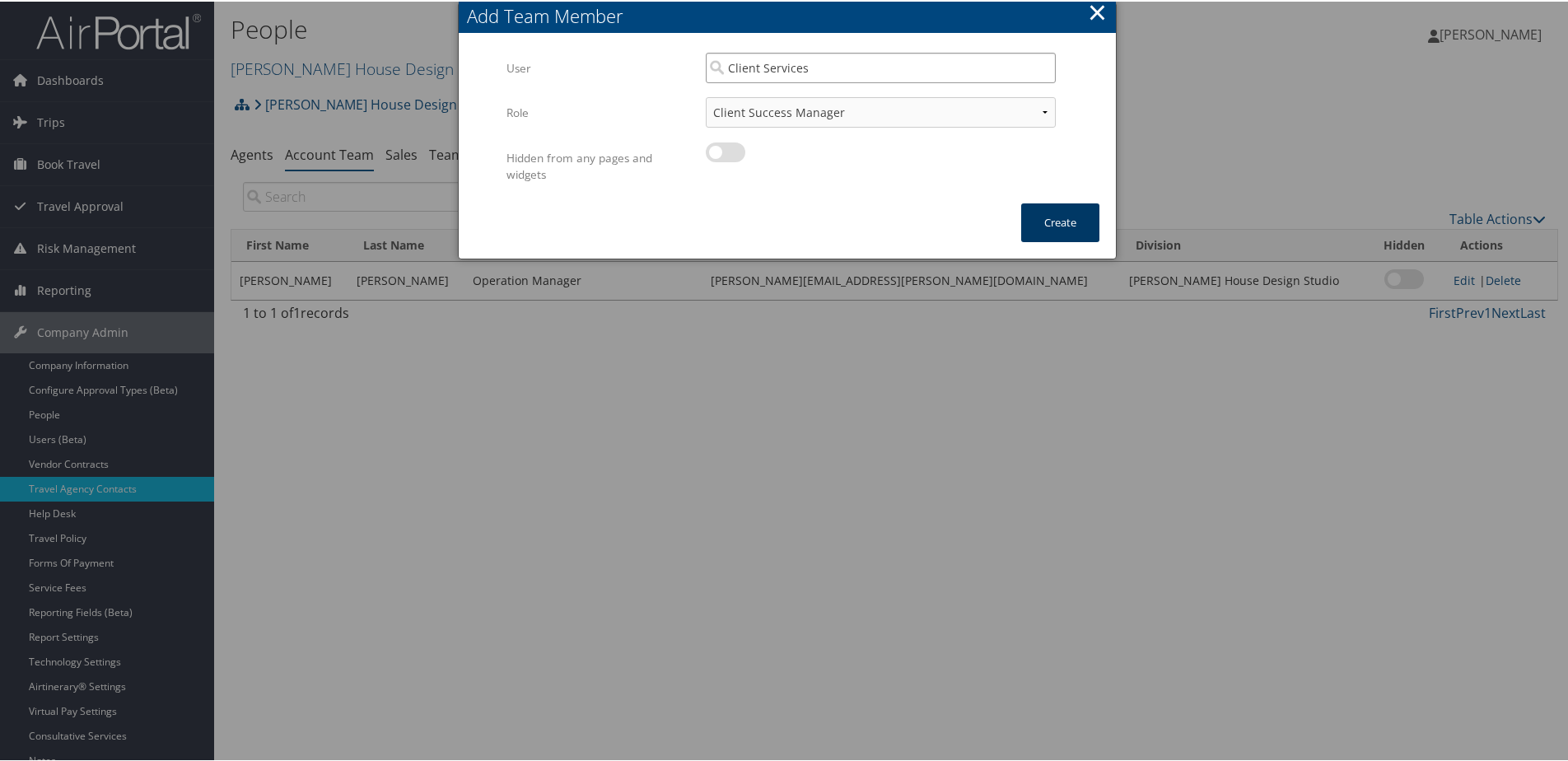
type input "Client Services"
click at [1048, 223] on button "Create" at bounding box center [1060, 221] width 79 height 39
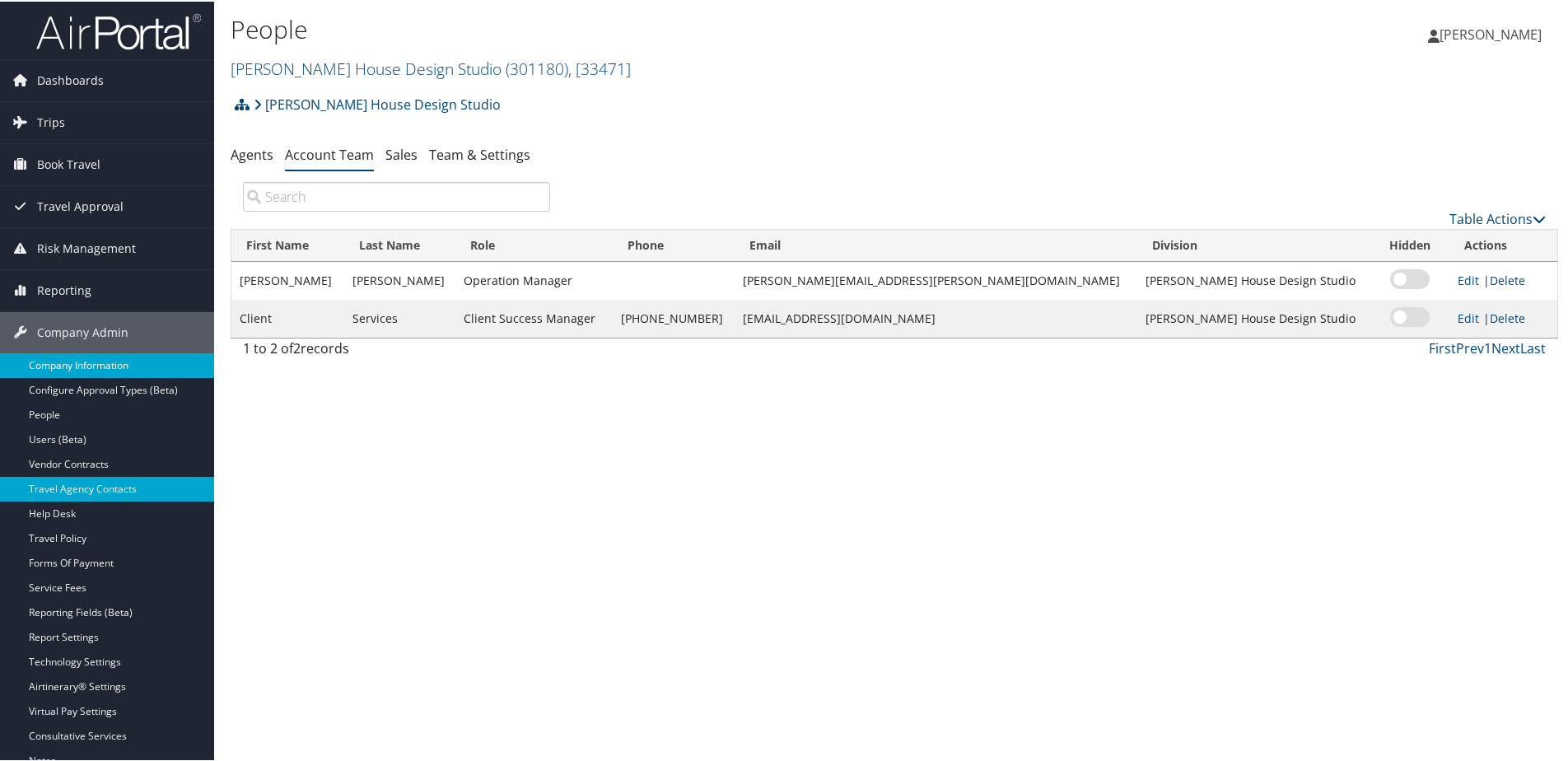
click at [92, 359] on link "Company Information" at bounding box center [107, 364] width 214 height 25
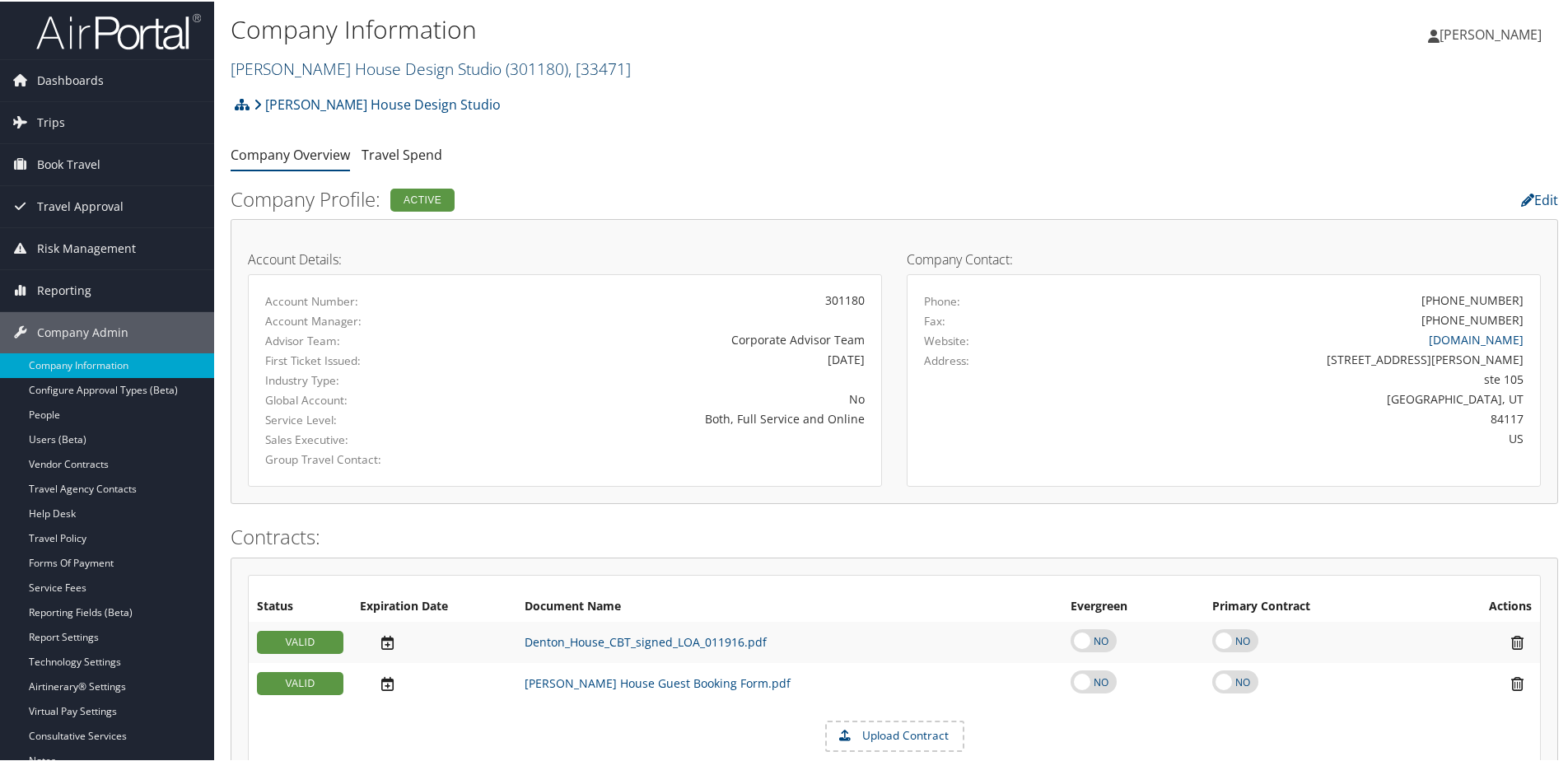
click at [287, 64] on link "Denton House Design Studio ( 301180 ) , [ 33471 ]" at bounding box center [430, 67] width 400 height 22
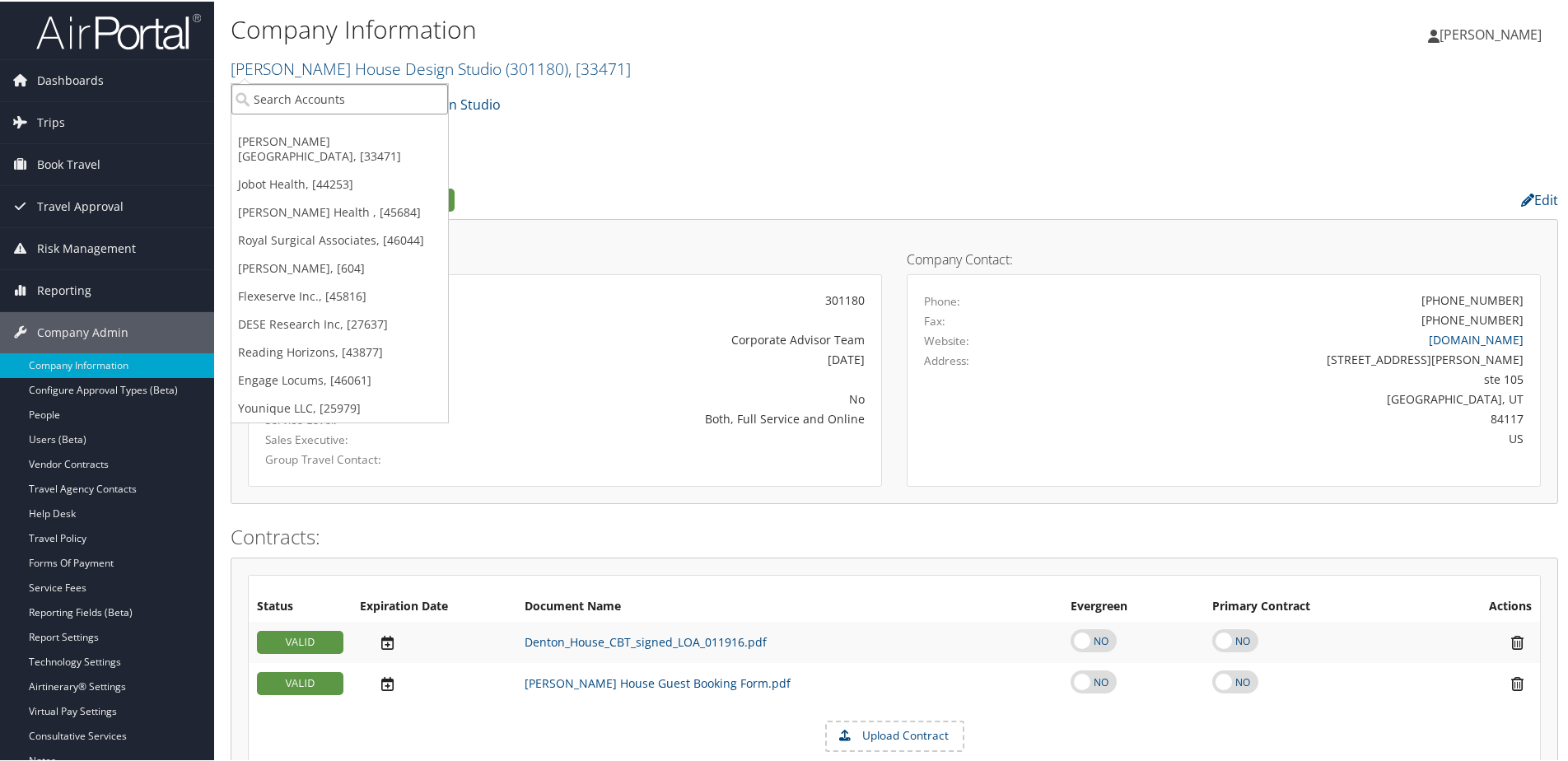
click at [290, 102] on input "search" at bounding box center [339, 97] width 217 height 30
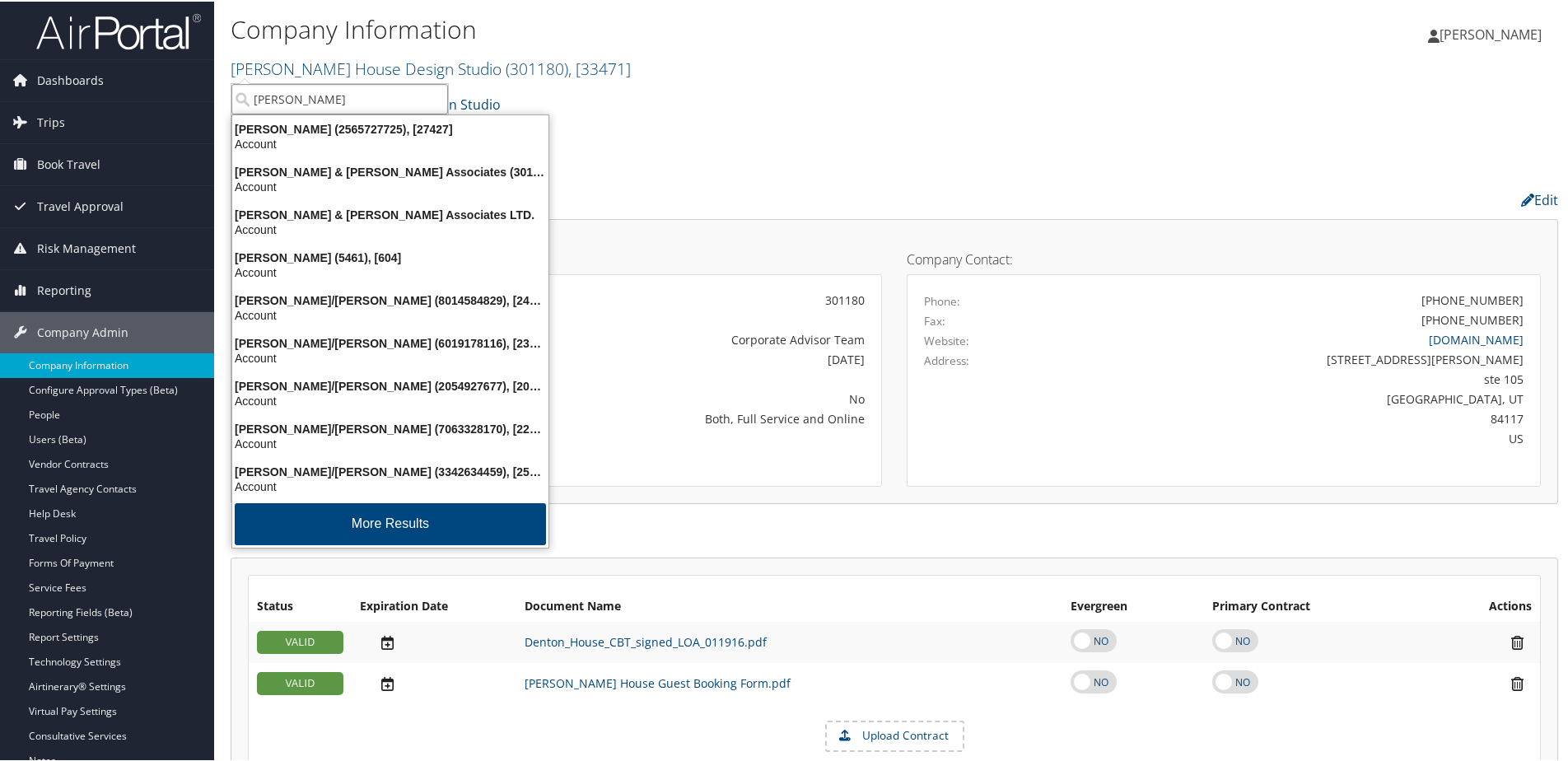
type input "Phillip"
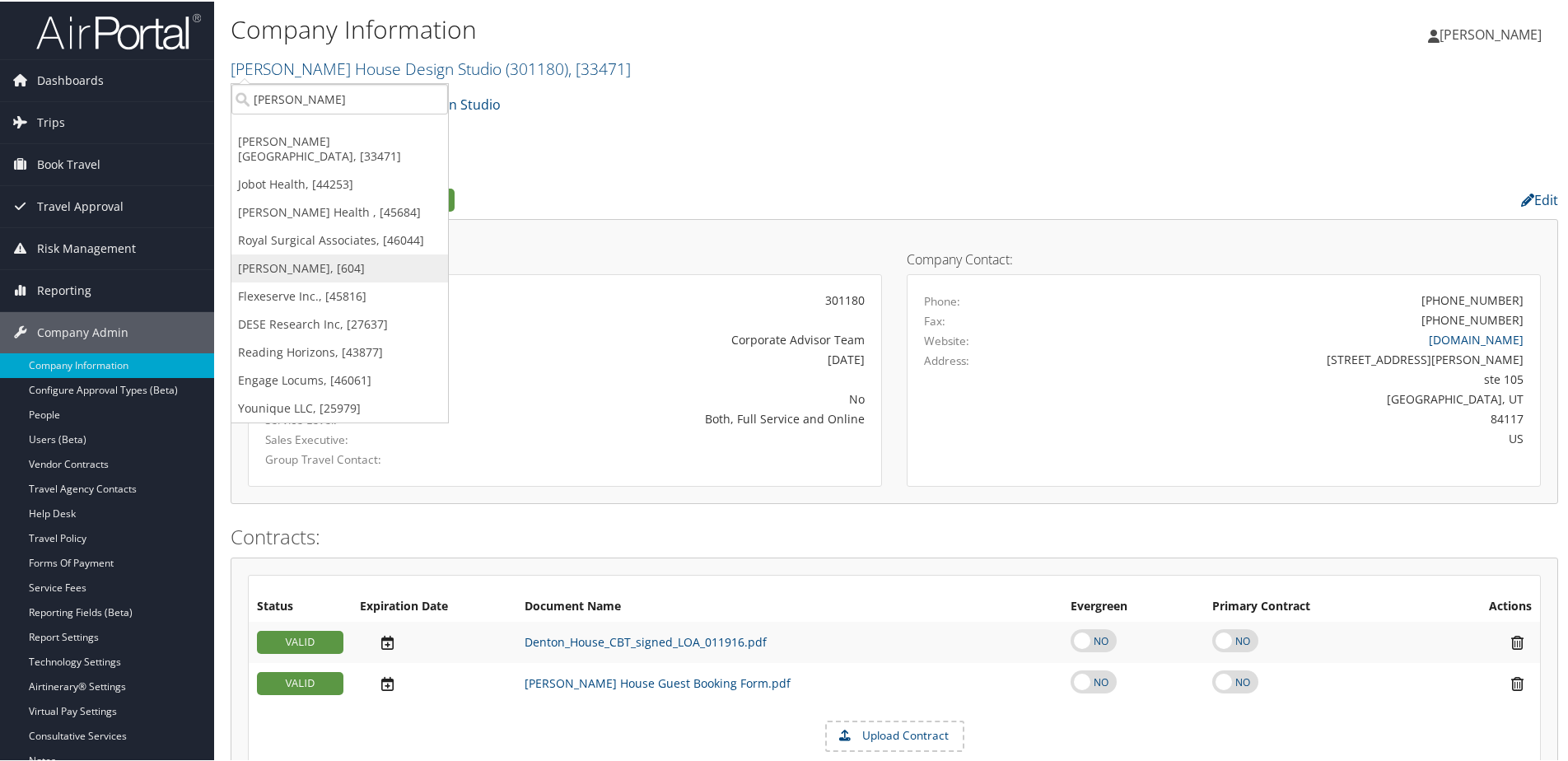
click at [277, 257] on link "[PERSON_NAME], [604]" at bounding box center [339, 267] width 217 height 28
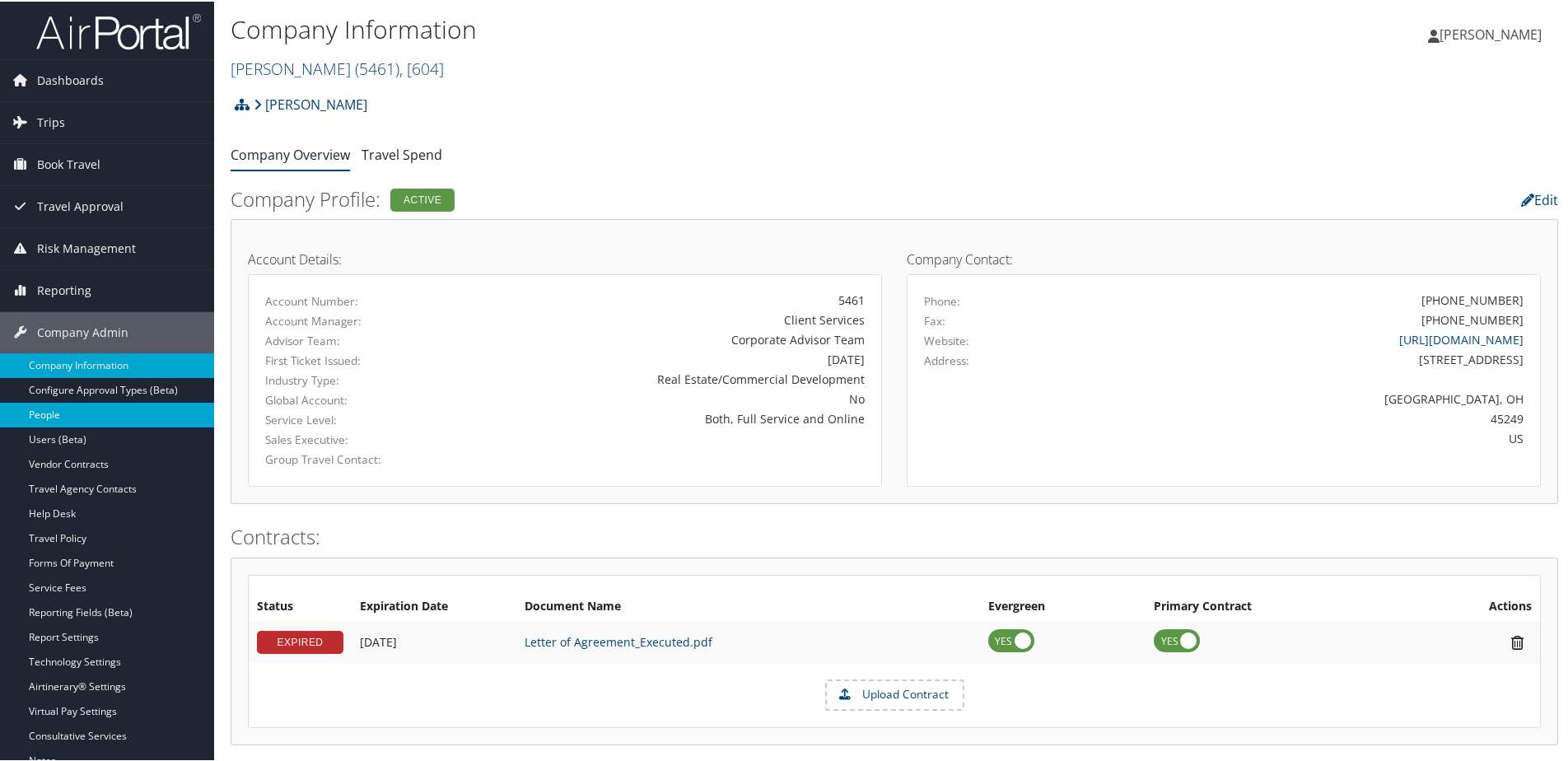
click at [68, 404] on link "People" at bounding box center [107, 413] width 214 height 25
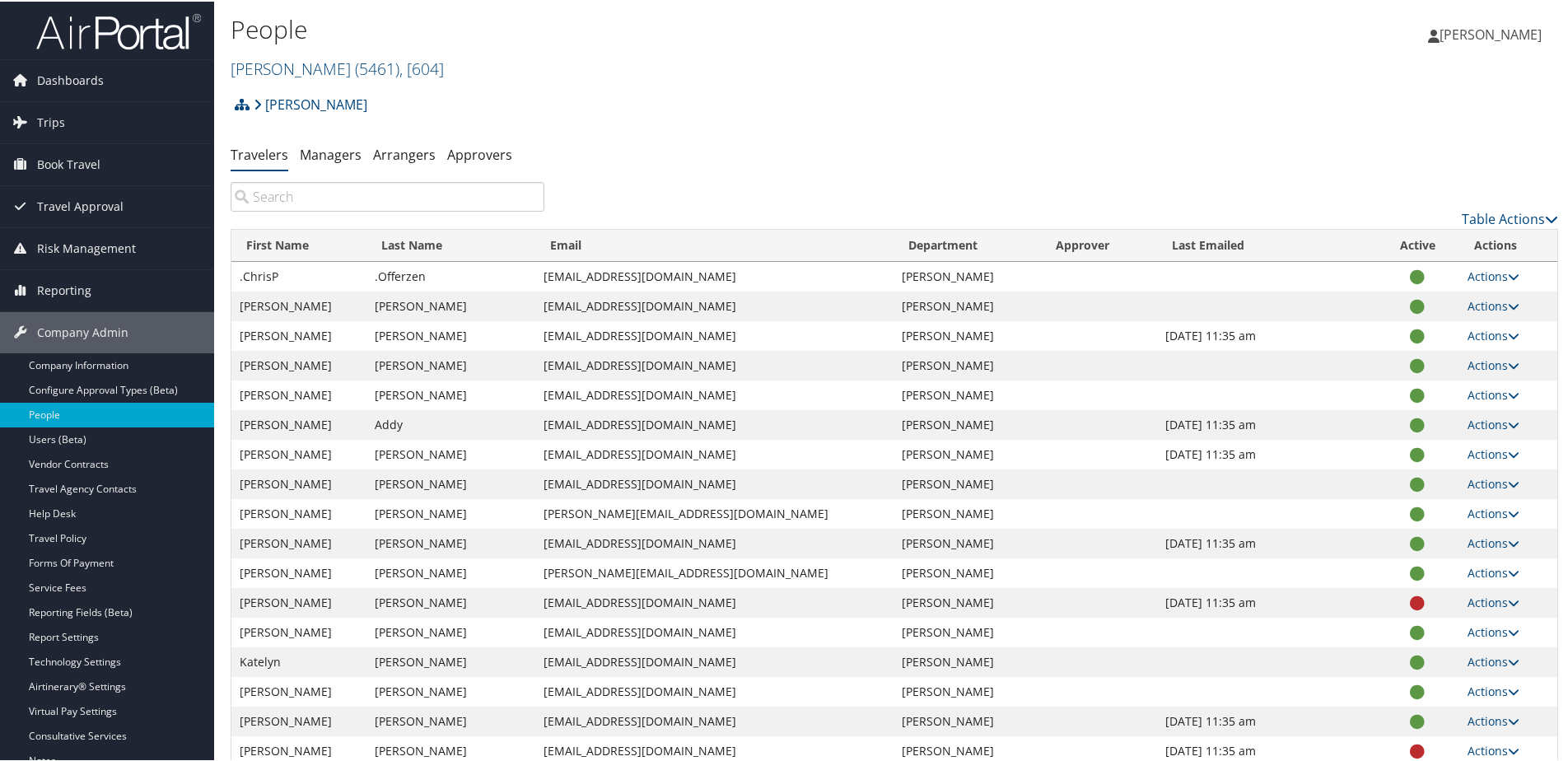
click at [304, 205] on input "search" at bounding box center [387, 195] width 313 height 29
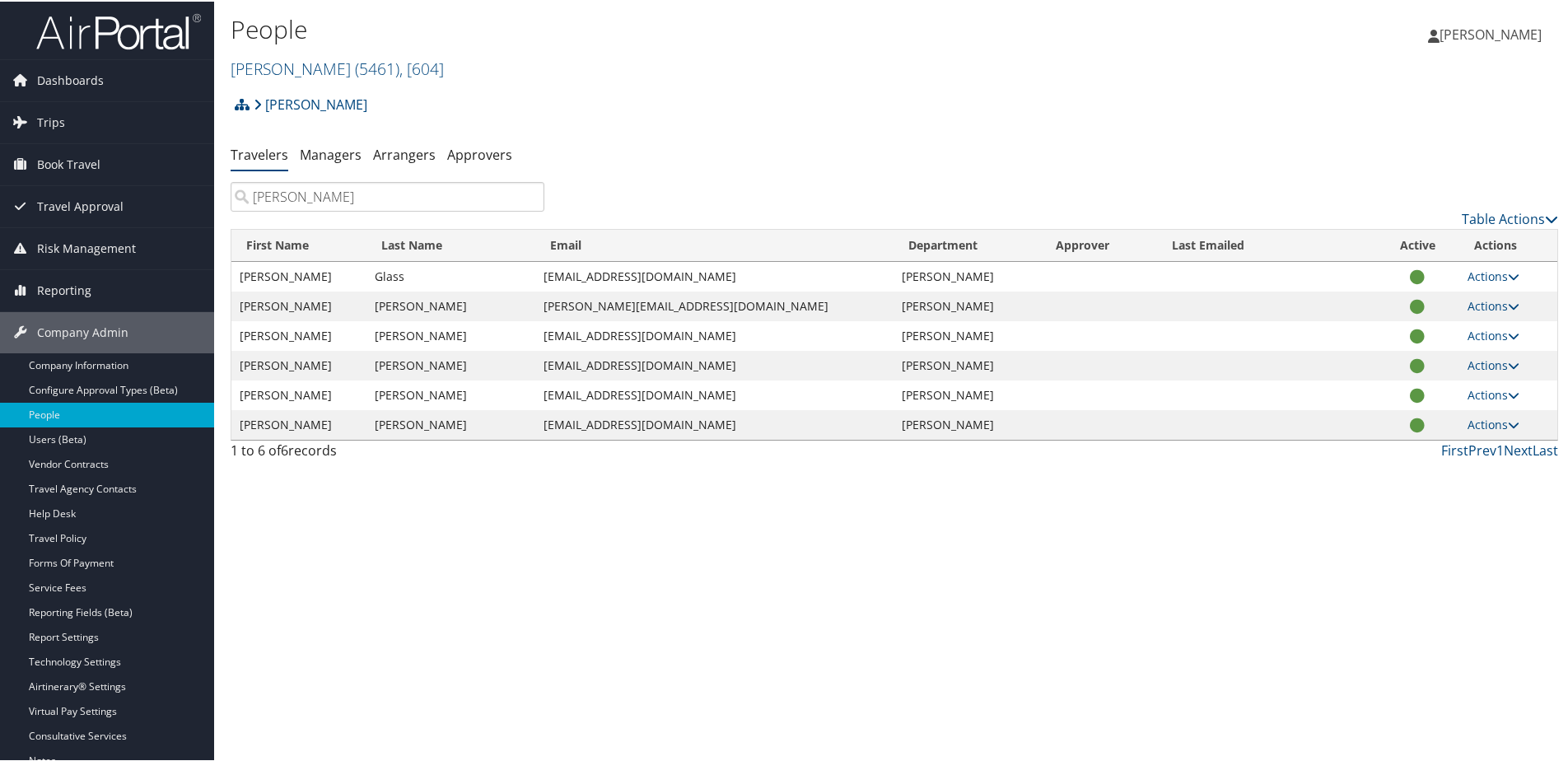
type input "hannah"
drag, startPoint x: 545, startPoint y: 391, endPoint x: 722, endPoint y: 392, distance: 177.0
click at [722, 392] on td "hmiller@phillipsedison.com" at bounding box center [714, 394] width 358 height 29
copy td "hmiller@phillipsedison.com"
click at [321, 151] on link "Managers" at bounding box center [331, 153] width 62 height 18
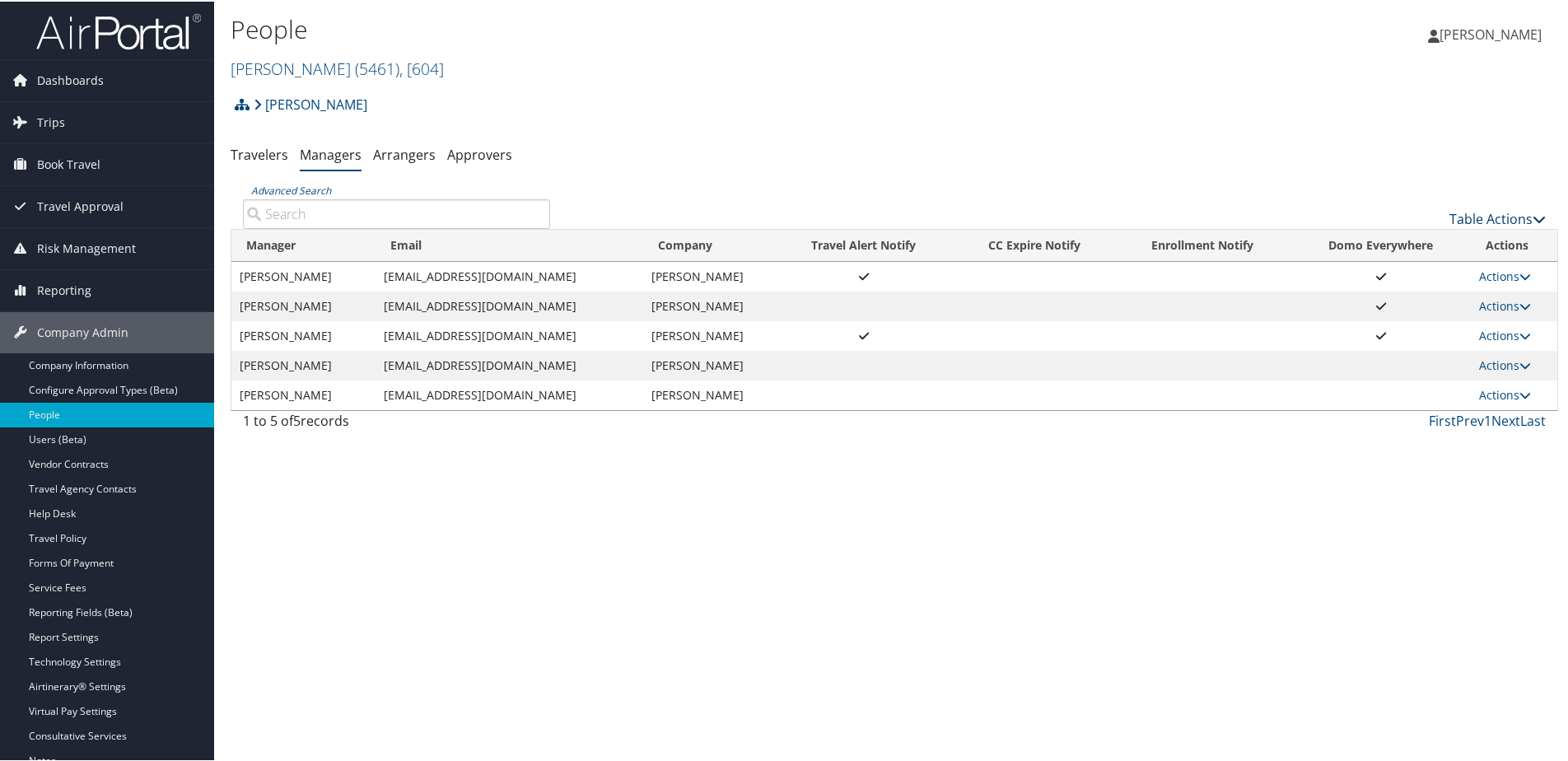
click at [1476, 212] on link "Table Actions" at bounding box center [1497, 217] width 97 height 18
click at [1395, 243] on link "Add New Travel Manager" at bounding box center [1442, 243] width 217 height 28
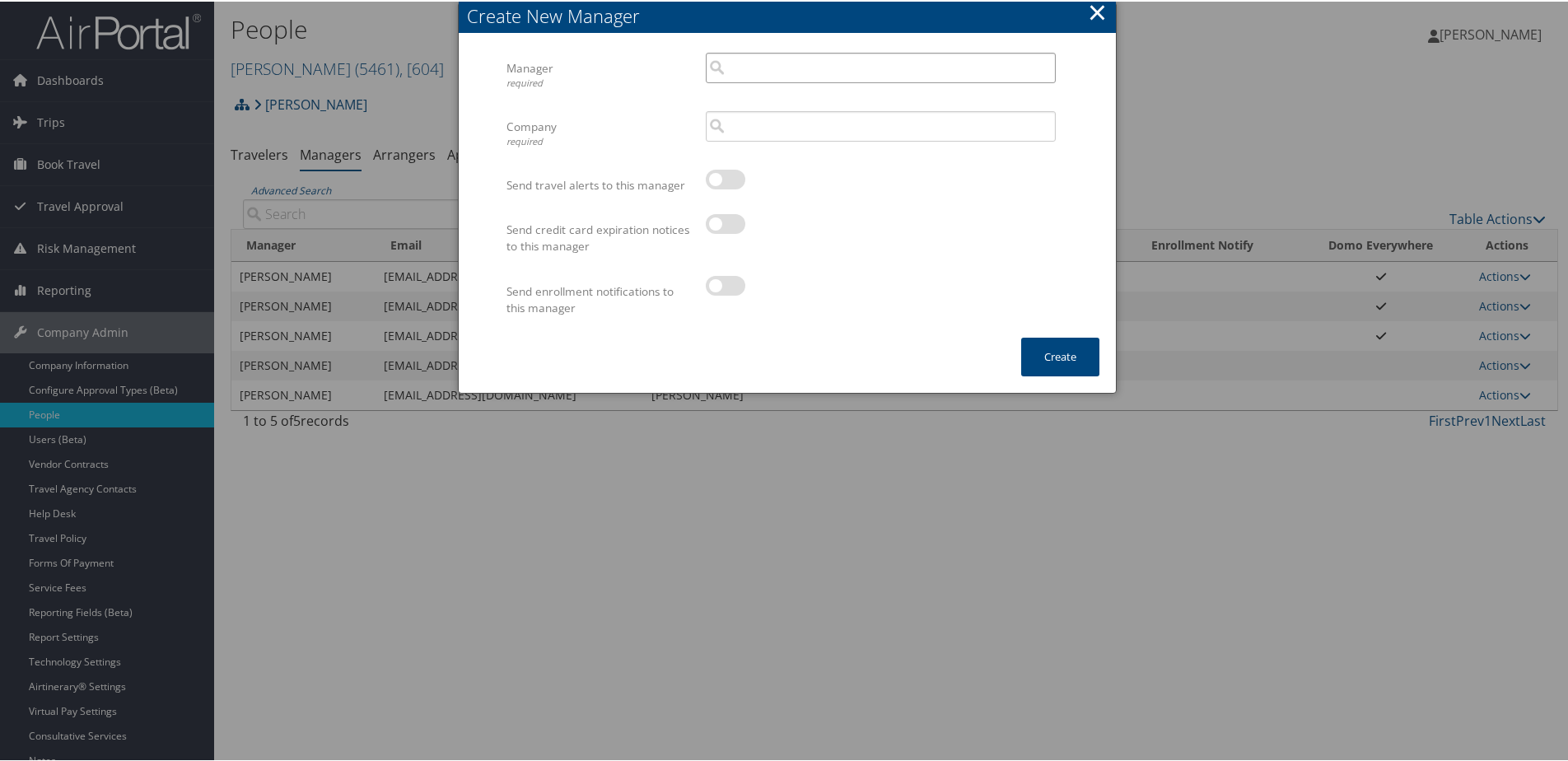
paste input "[EMAIL_ADDRESS][DOMAIN_NAME]"
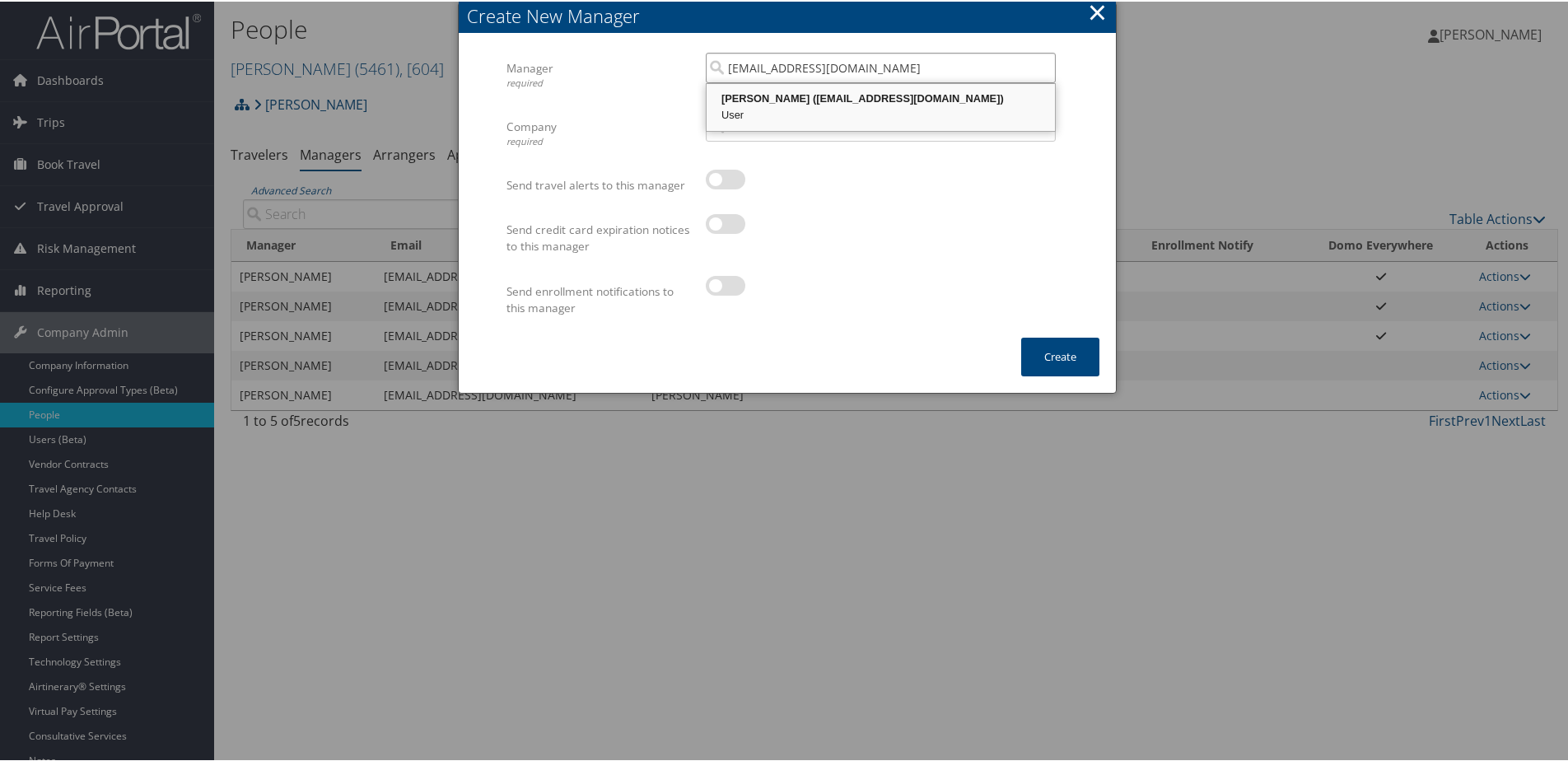
click at [775, 97] on div "Hannah Miller (hmiller@phillipsedison.com)" at bounding box center [881, 97] width 344 height 16
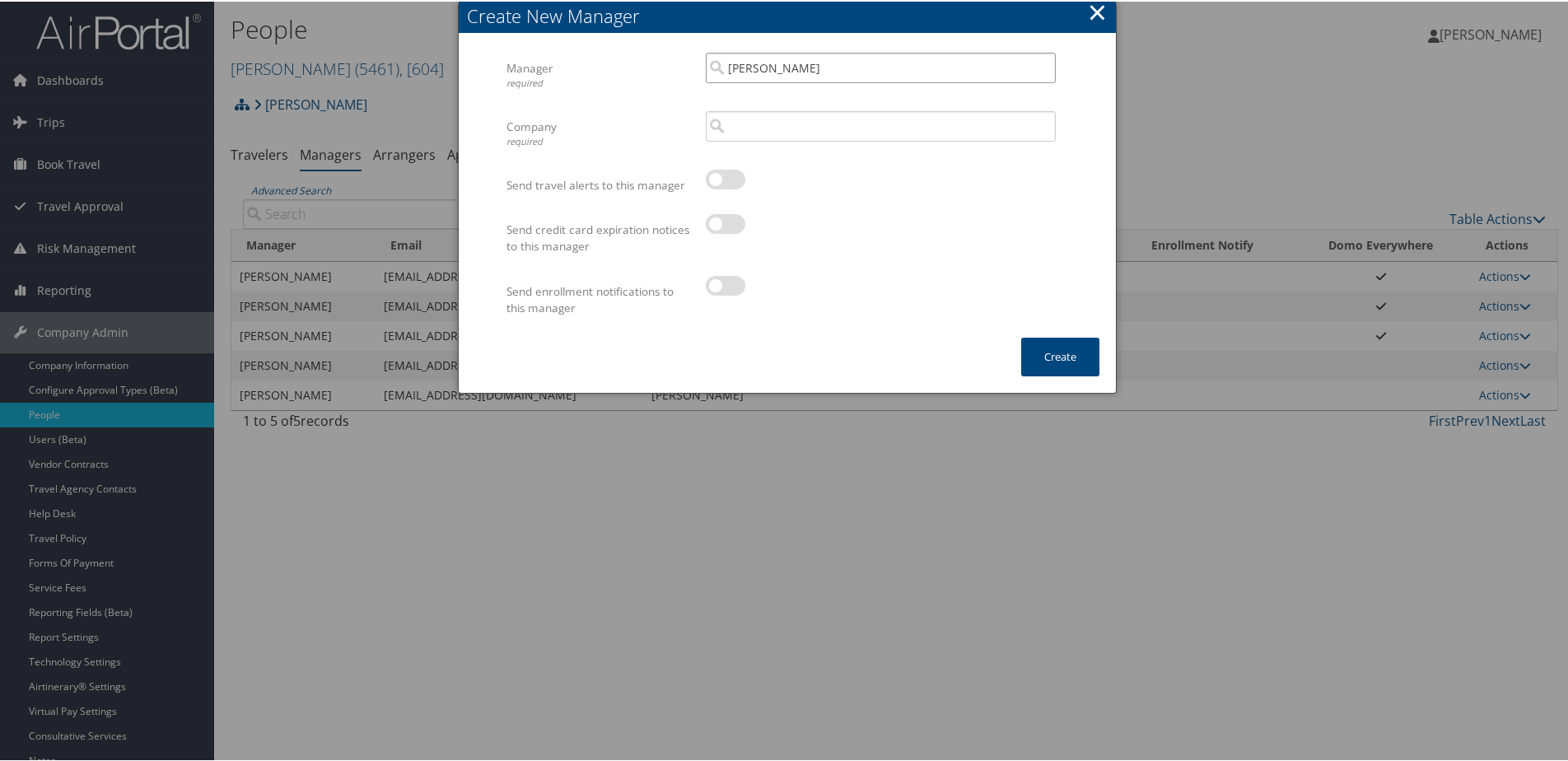
type input "Hannah Miller"
click at [772, 133] on input "search" at bounding box center [880, 124] width 350 height 30
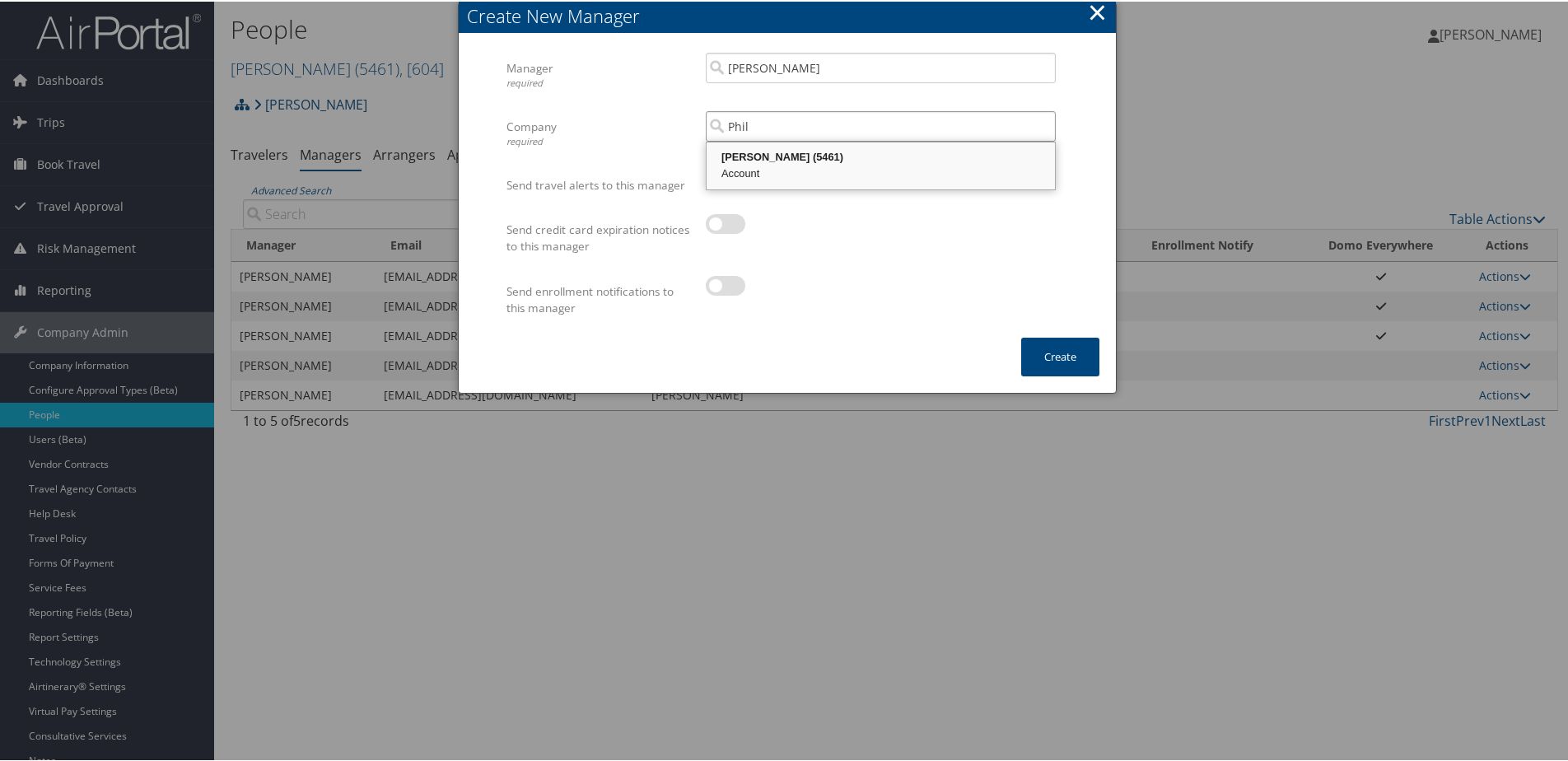
click at [769, 161] on div "Phillips Edison (5461)" at bounding box center [881, 155] width 344 height 16
type input "[PERSON_NAME]"
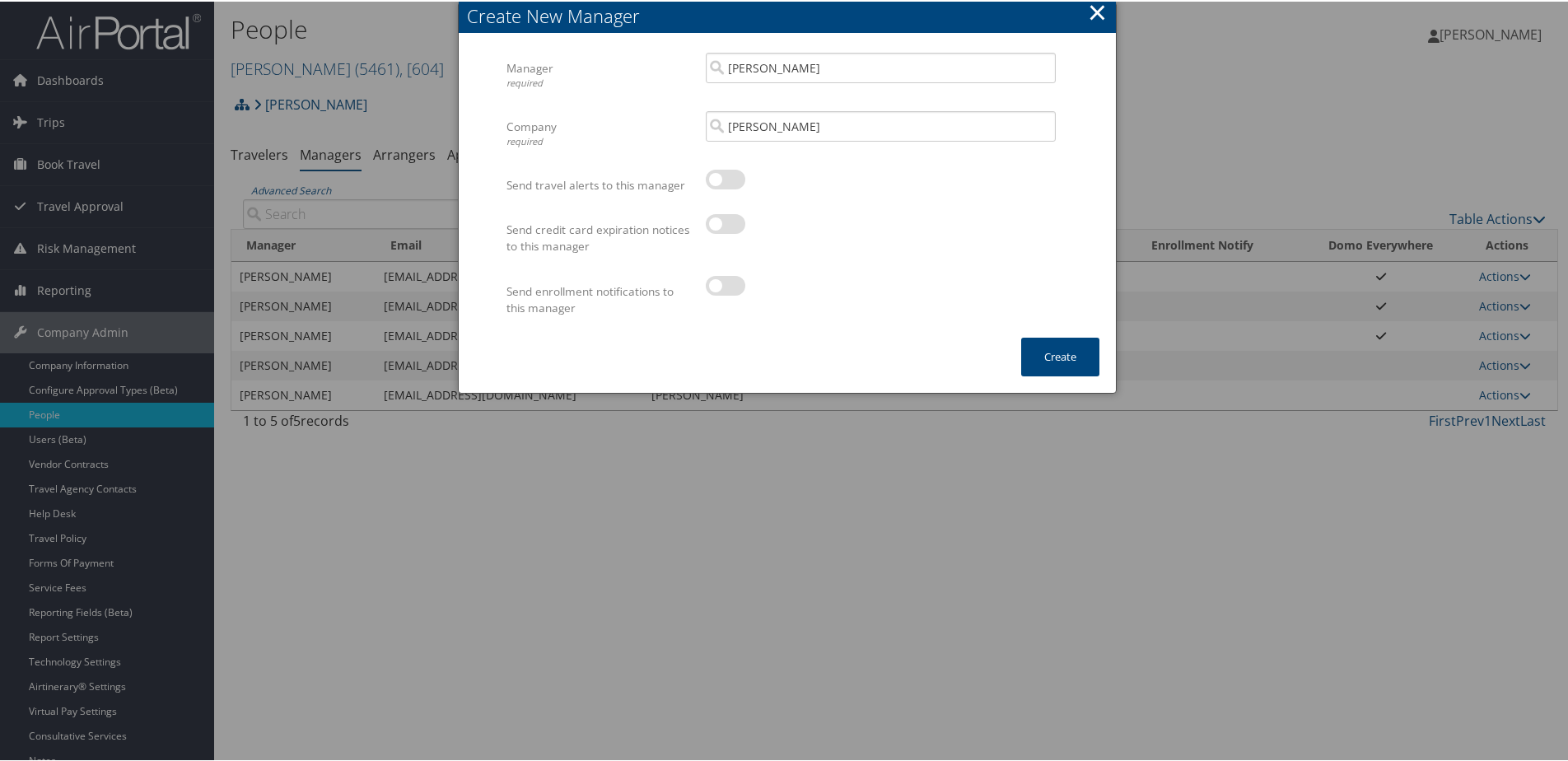
click at [729, 226] on label at bounding box center [725, 222] width 40 height 20
click at [724, 226] on input "checkbox" at bounding box center [719, 225] width 10 height 10
checkbox input "true"
click at [1063, 354] on button "Create" at bounding box center [1060, 355] width 79 height 39
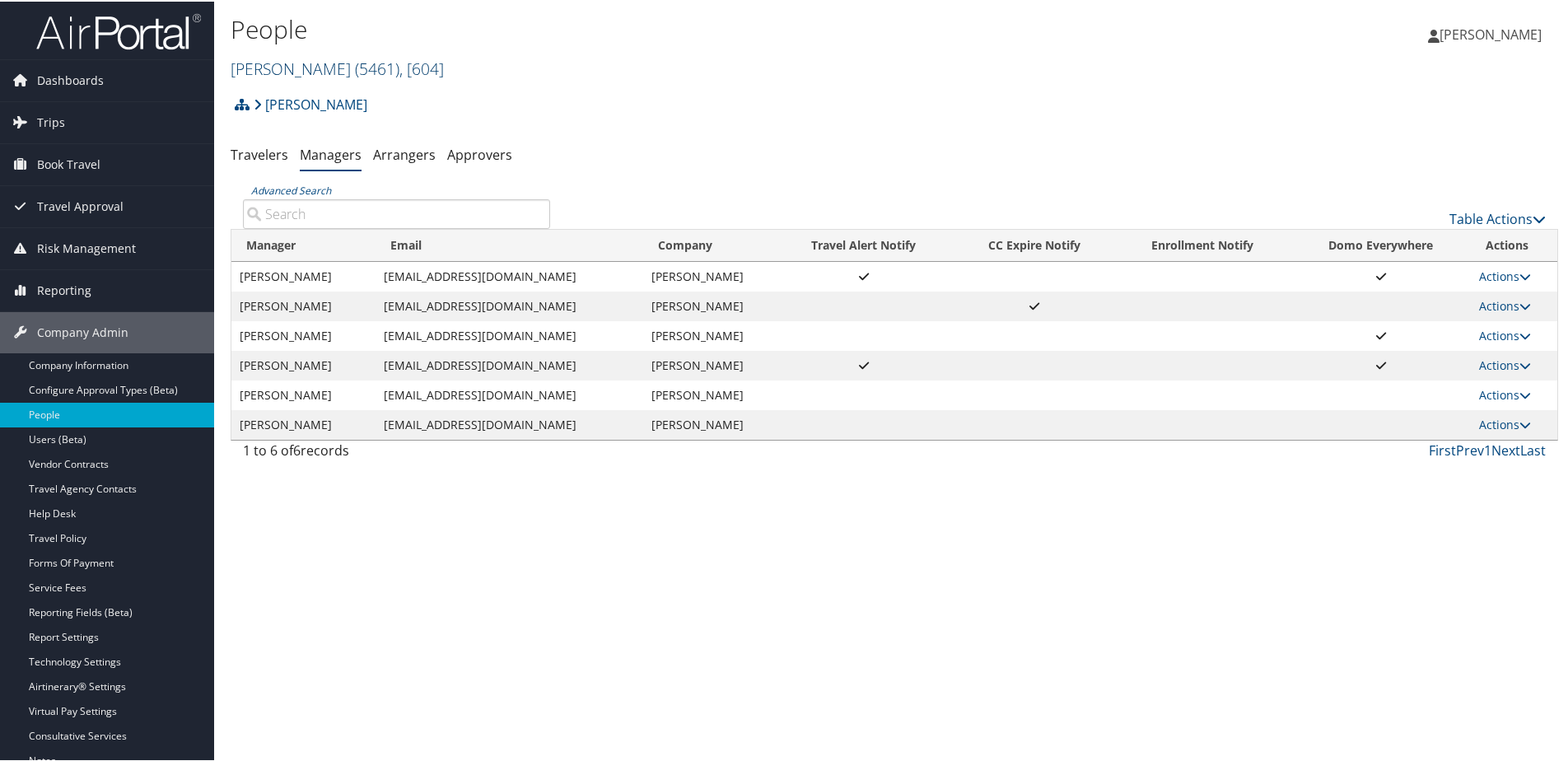
click at [294, 71] on link "Phillips Edison ( 5461 ) , [ 604 ]" at bounding box center [337, 67] width 213 height 22
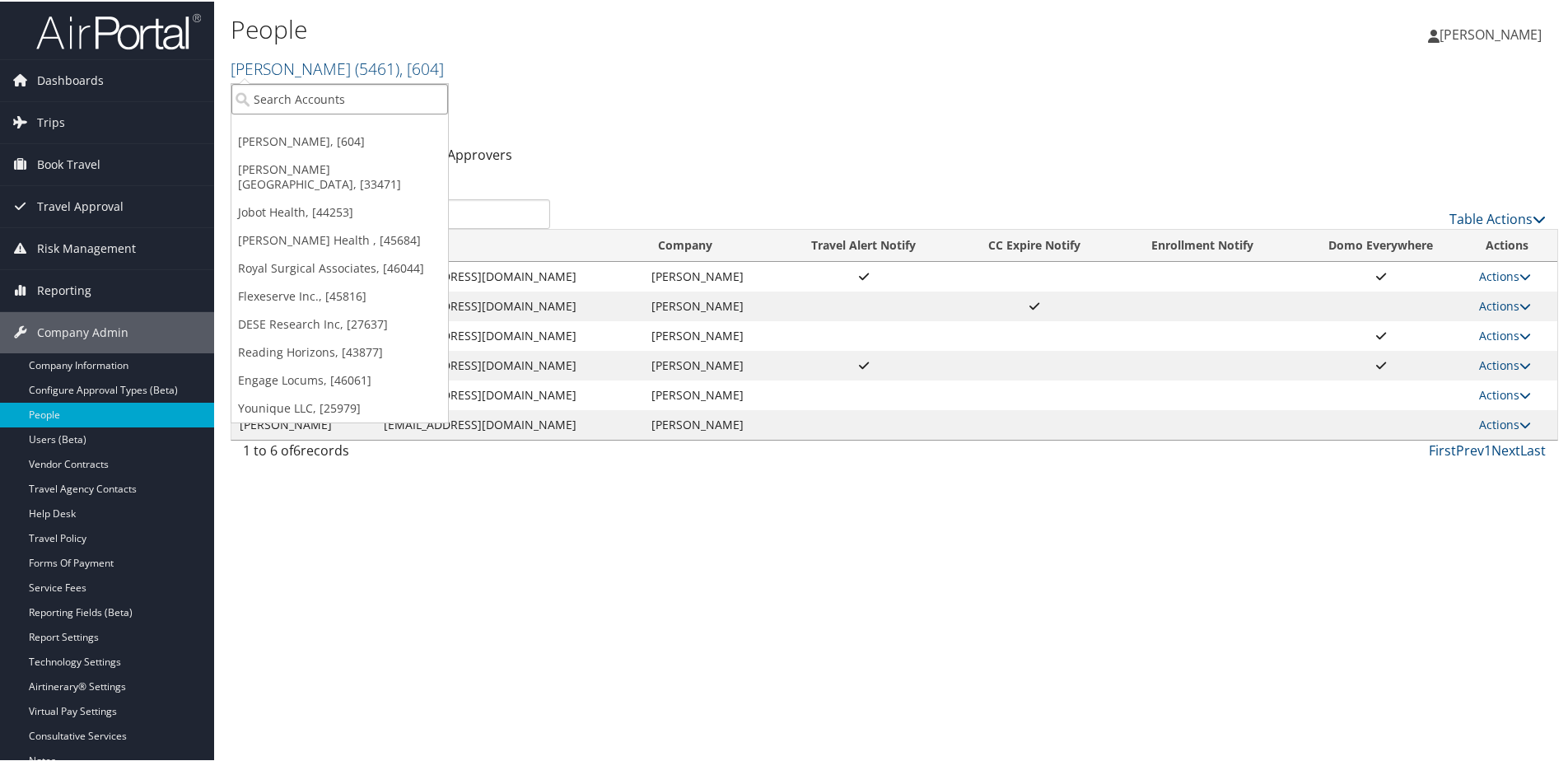
click at [292, 98] on input "search" at bounding box center [339, 97] width 217 height 30
type input "Anser"
click at [300, 127] on div "Analytic Services Inc. (ANSER) (301907), [44385]" at bounding box center [401, 127] width 358 height 15
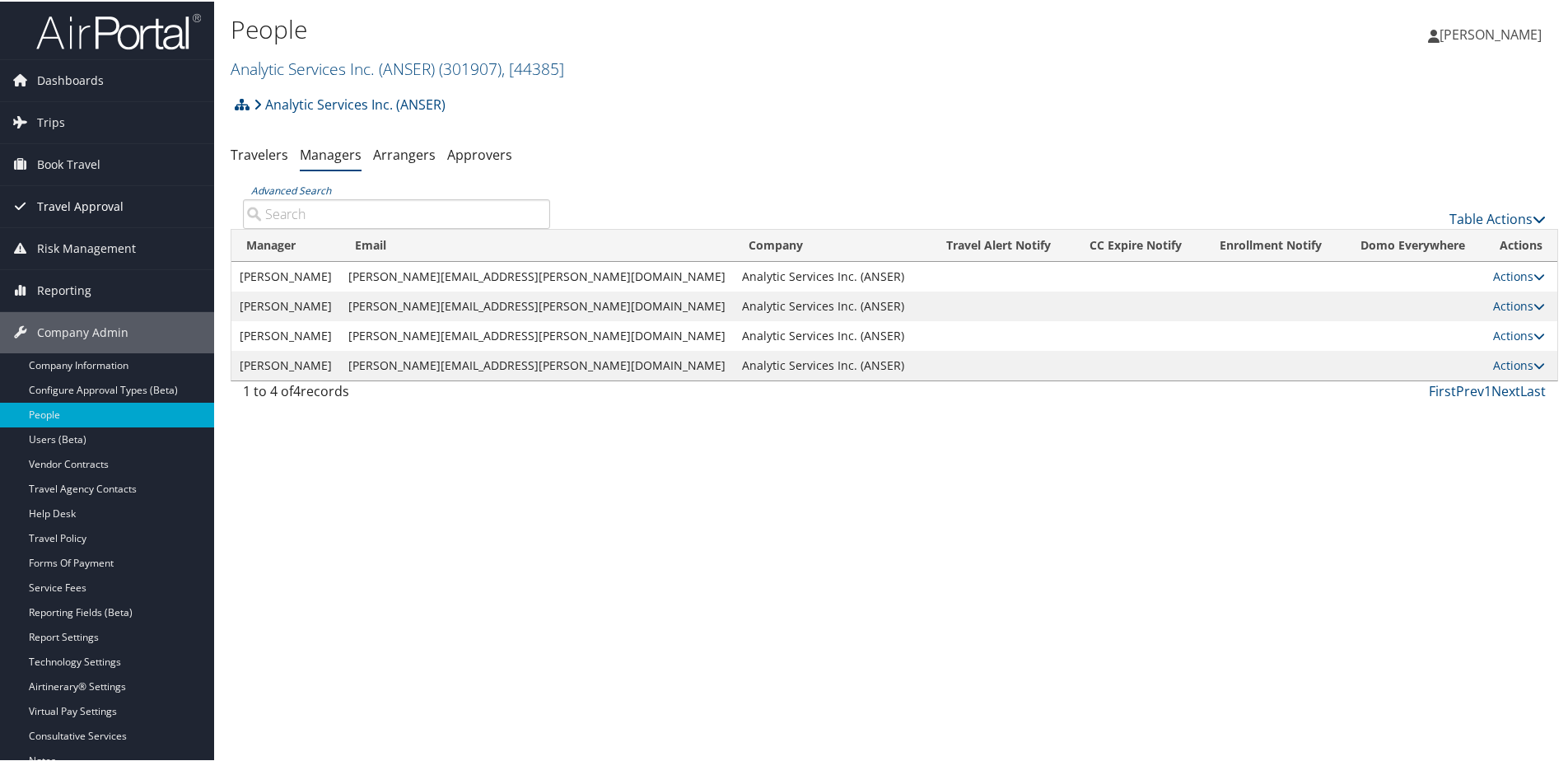
click at [59, 202] on span "Travel Approval" at bounding box center [80, 206] width 86 height 41
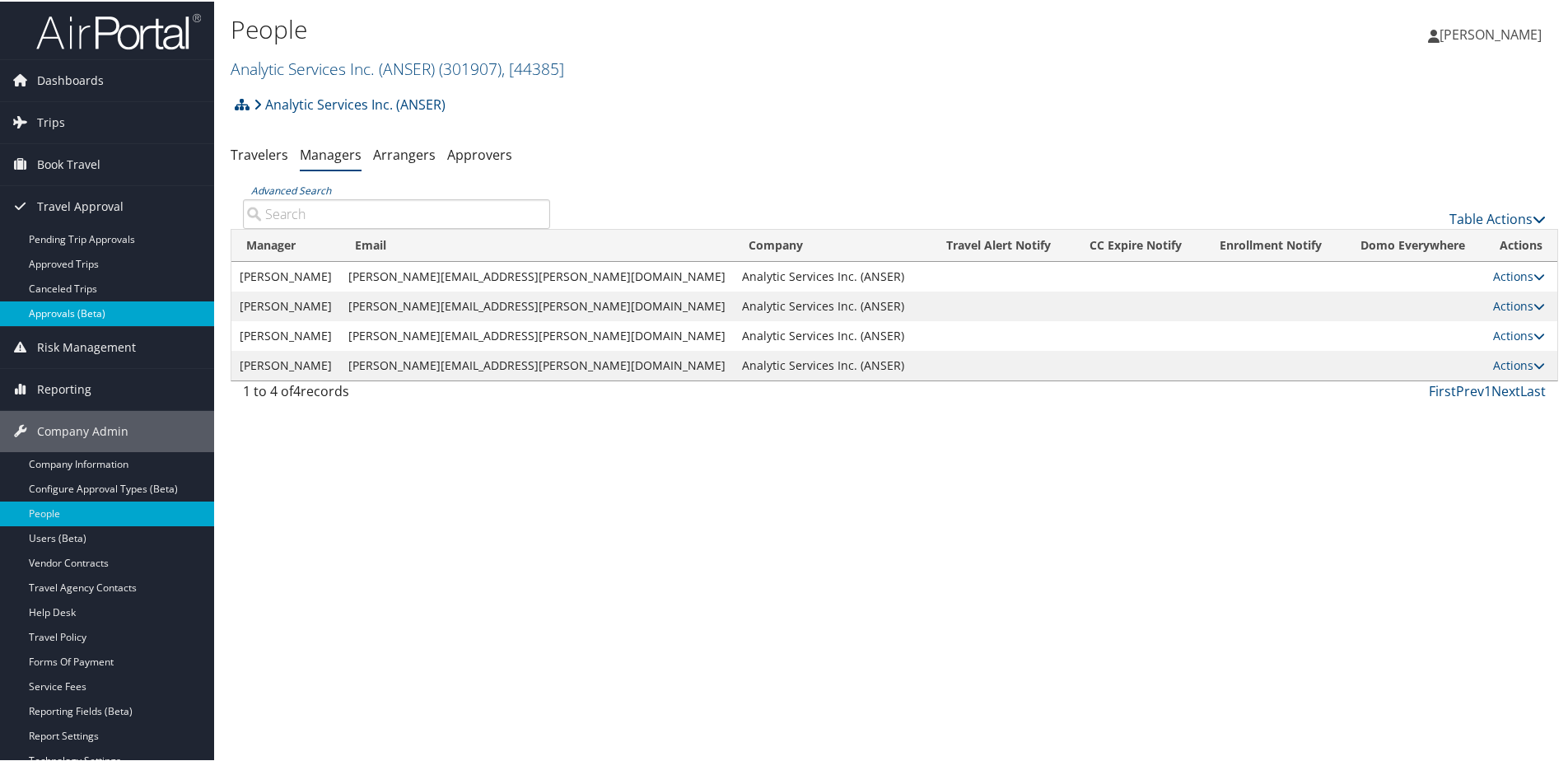
click at [52, 316] on link "Approvals (Beta)" at bounding box center [107, 312] width 214 height 25
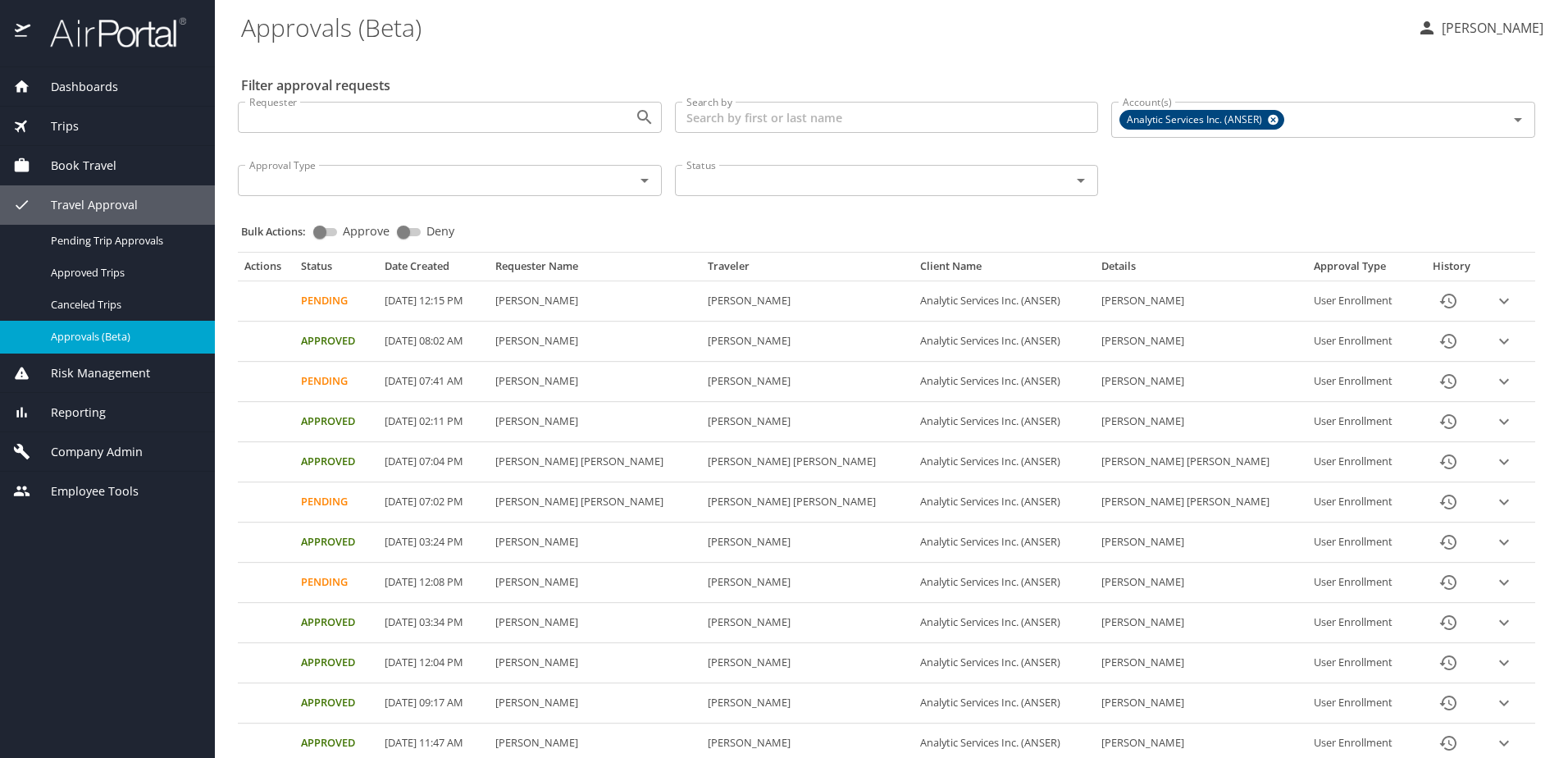
click at [77, 453] on span "Company Admin" at bounding box center [86, 452] width 113 height 18
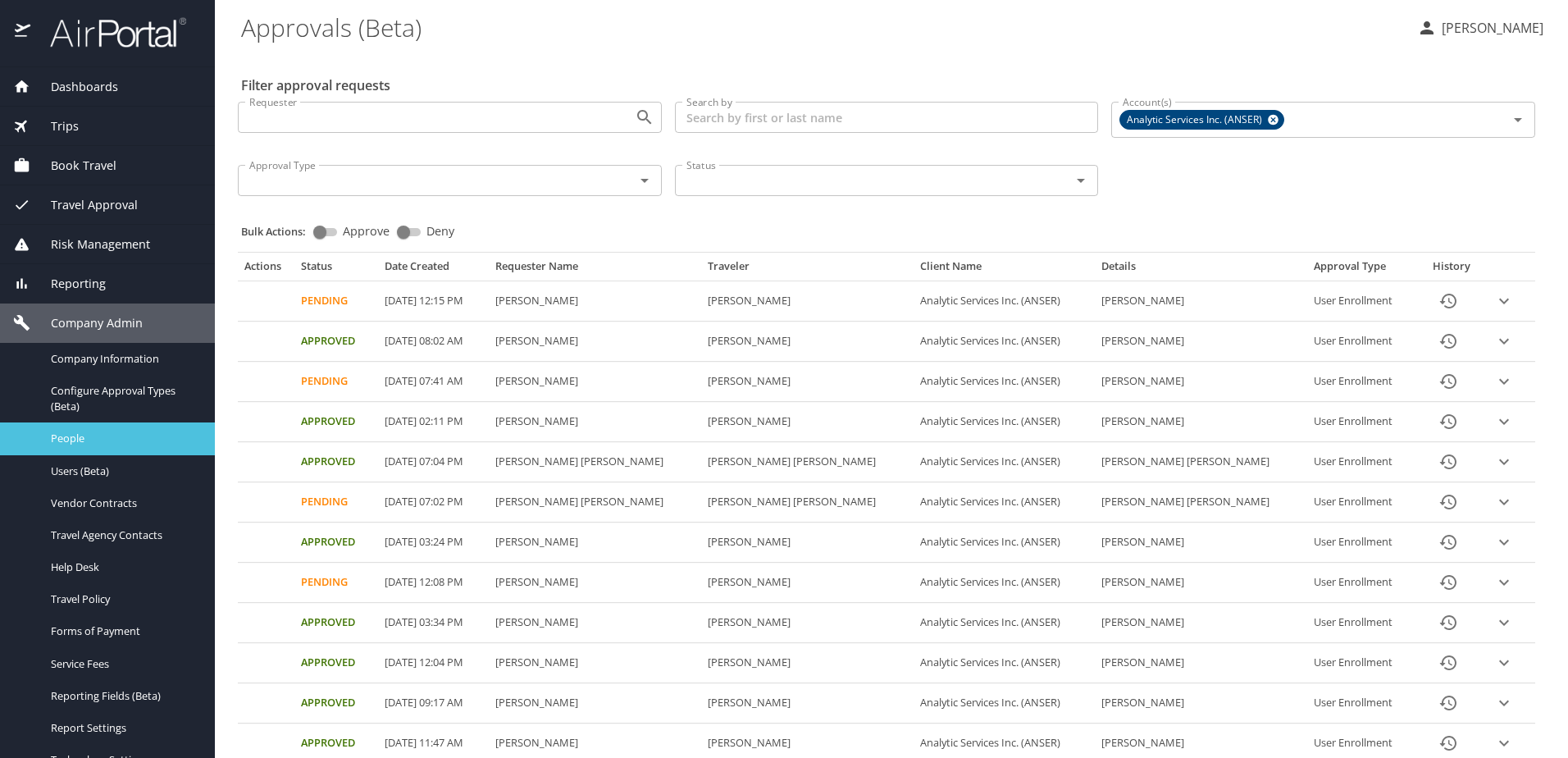
click at [77, 434] on span "People" at bounding box center [123, 439] width 145 height 15
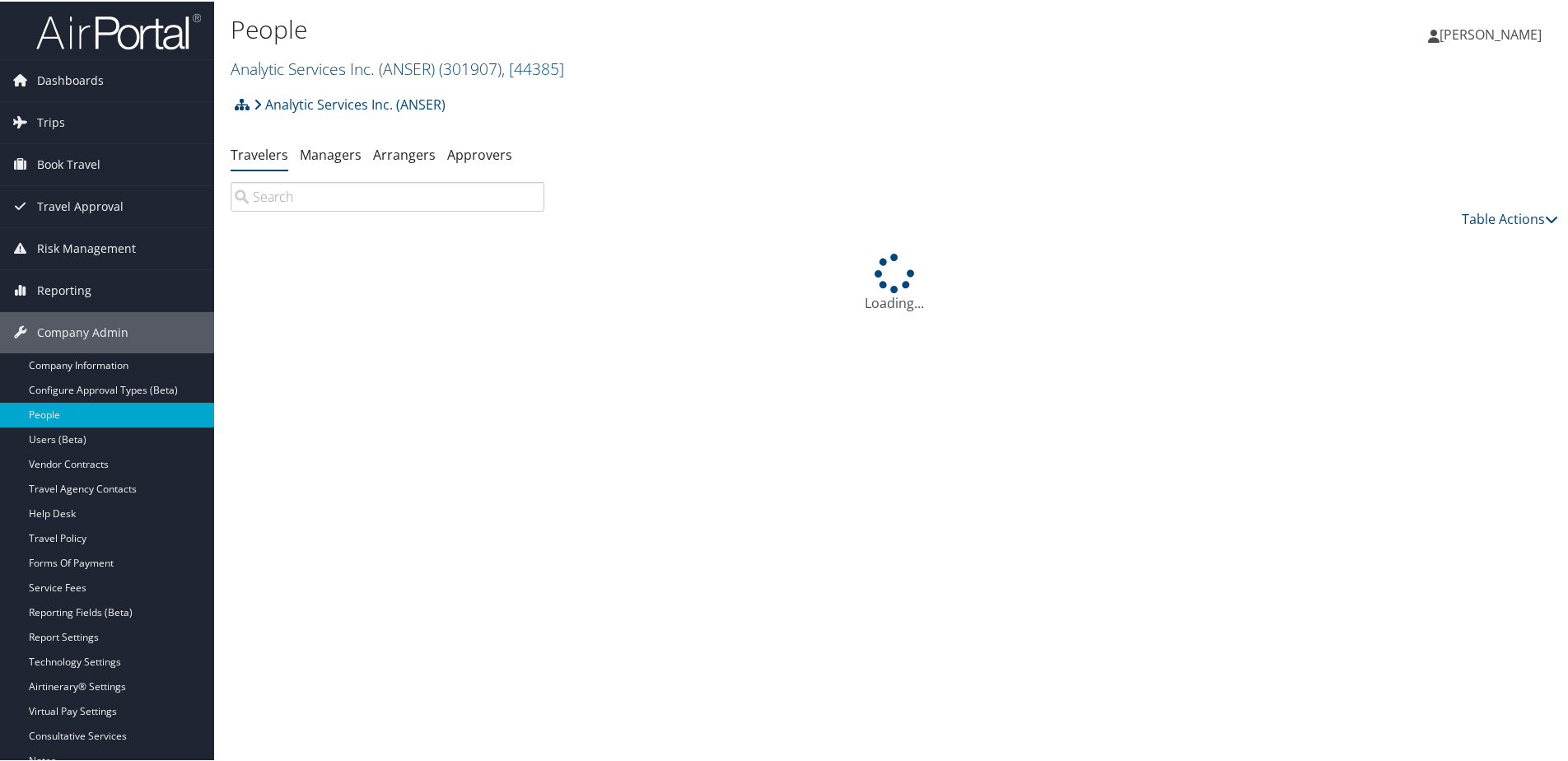
click at [504, 198] on input "search" at bounding box center [387, 195] width 313 height 29
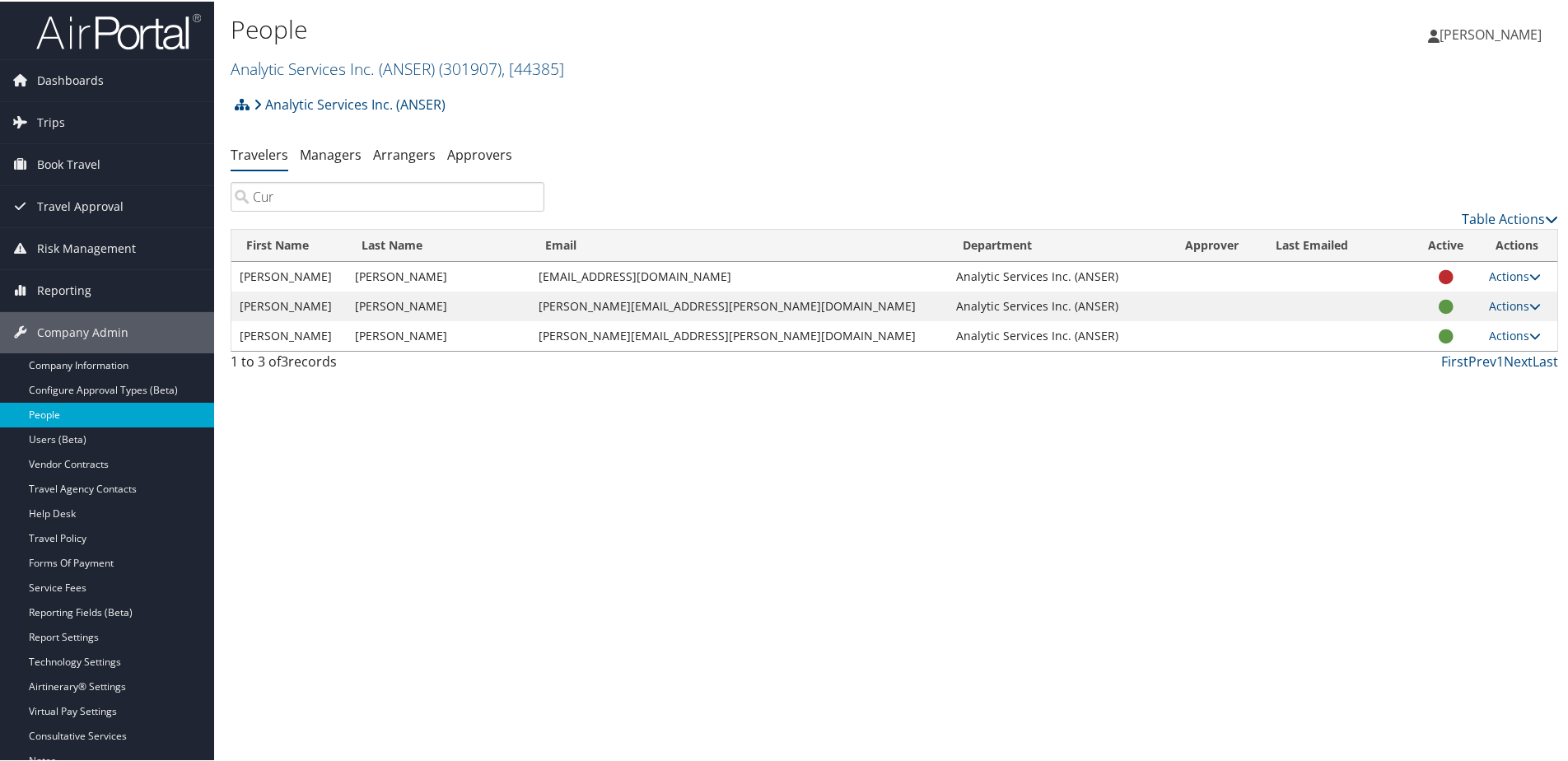
type input "Cur"
click at [1495, 297] on link "Actions" at bounding box center [1514, 304] width 52 height 16
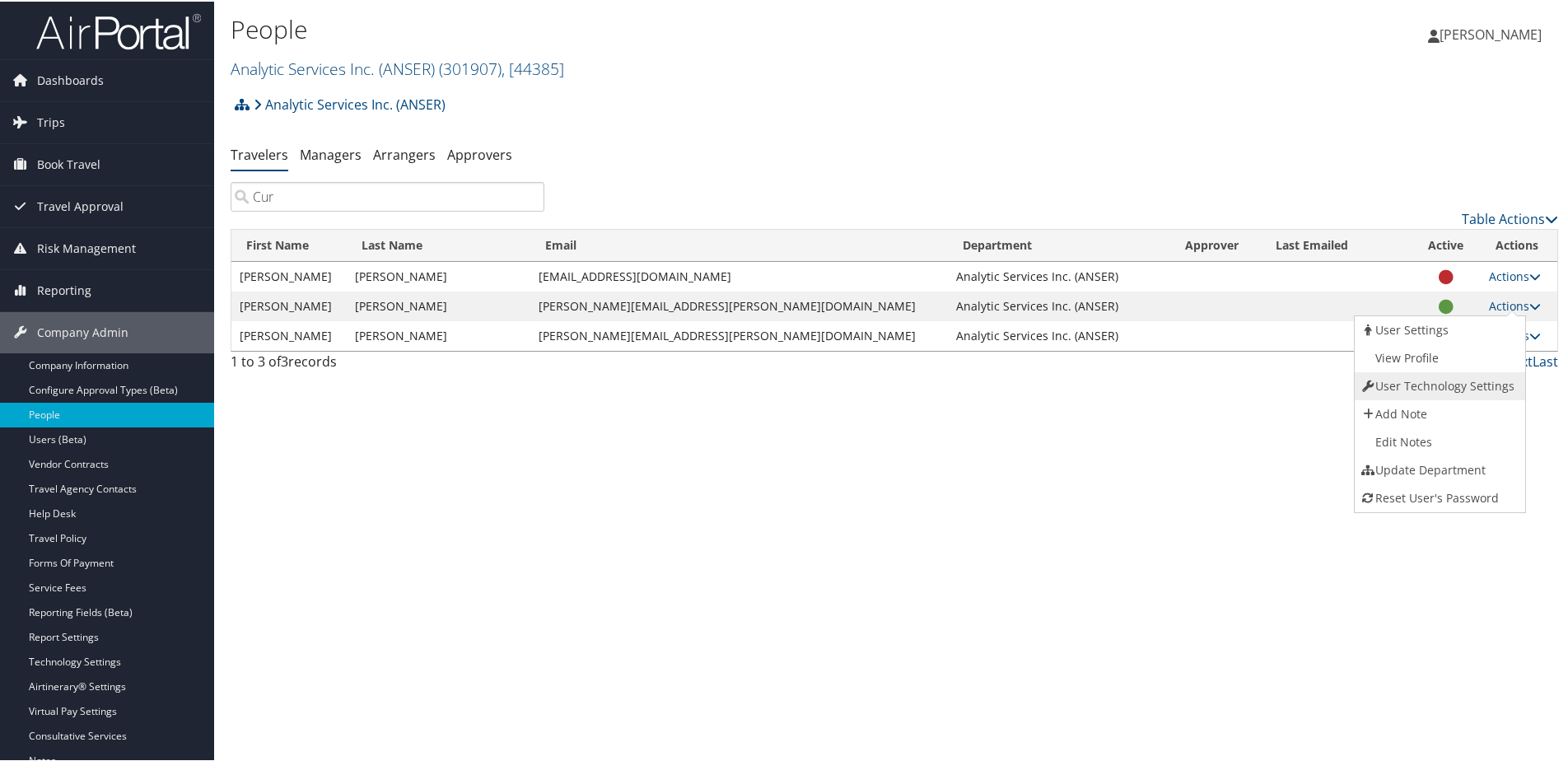
click at [1454, 375] on link "User Technology Settings" at bounding box center [1438, 384] width 168 height 28
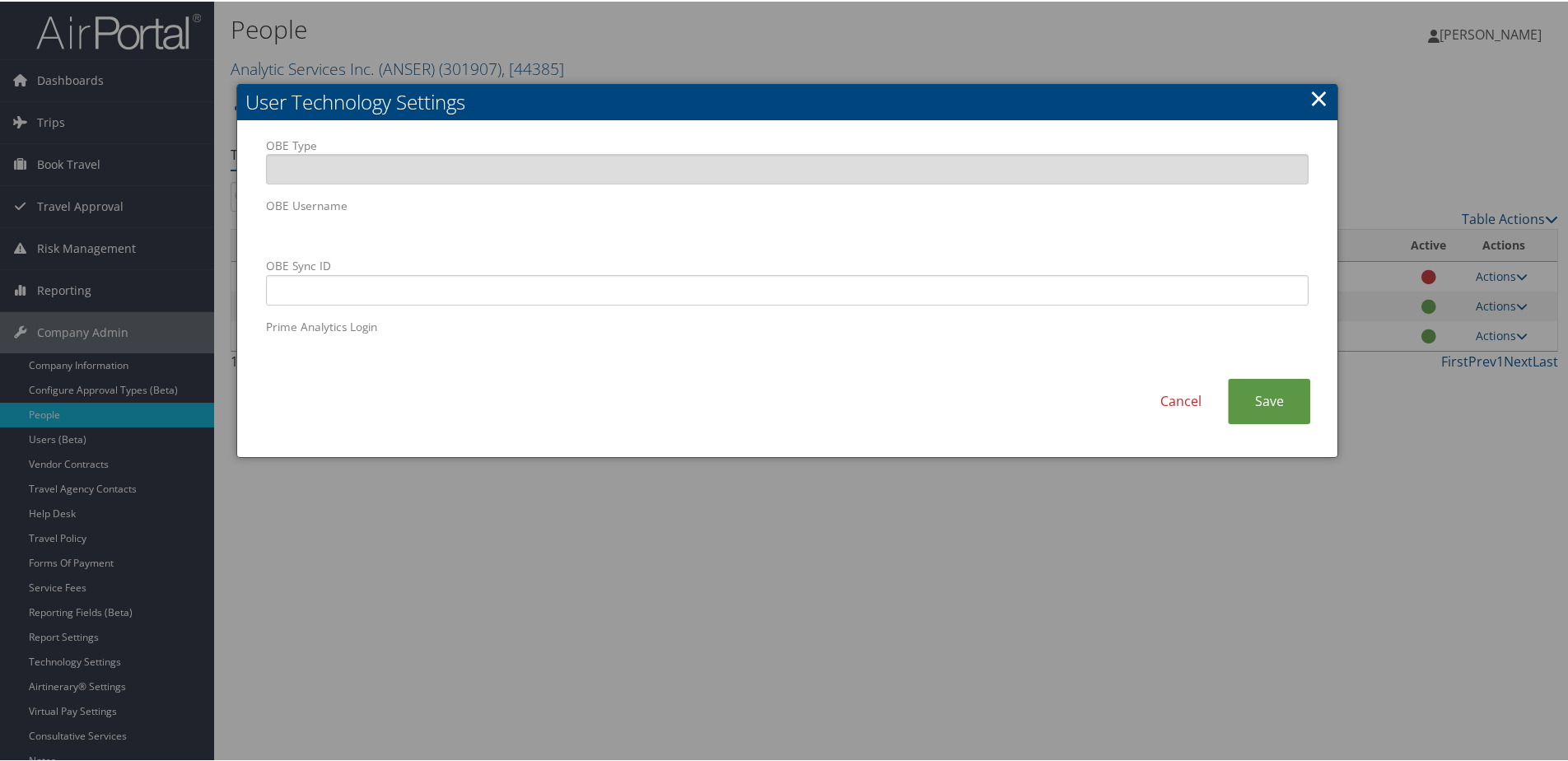
click at [224, 223] on body "Menu Dashboards ► AirPortal 360™ (Manager) AirPortal 360™ (Agent) My Travel Das…" at bounding box center [787, 380] width 1574 height 761
click at [597, 297] on input "OBE Sync ID" at bounding box center [787, 289] width 1042 height 30
paste input "[PERSON_NAME][EMAIL_ADDRESS][PERSON_NAME][DOMAIN_NAME]"
type input "[PERSON_NAME][EMAIL_ADDRESS][PERSON_NAME][DOMAIN_NAME]"
click at [1252, 396] on link "Save" at bounding box center [1268, 400] width 82 height 45
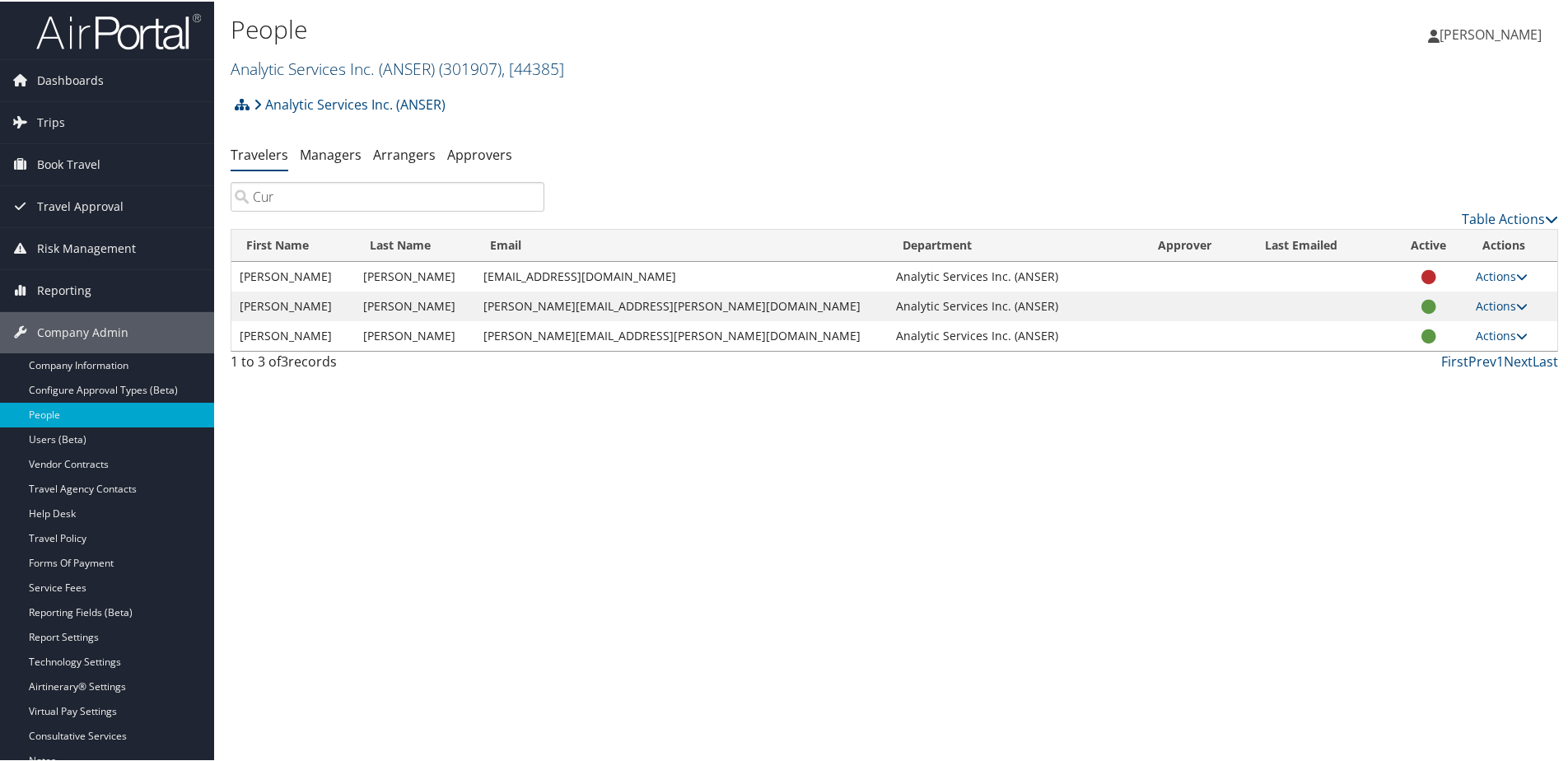
click at [270, 69] on link "Analytic Services Inc. (ANSER) ( 301907 ) , [ 44385 ]" at bounding box center [397, 67] width 333 height 22
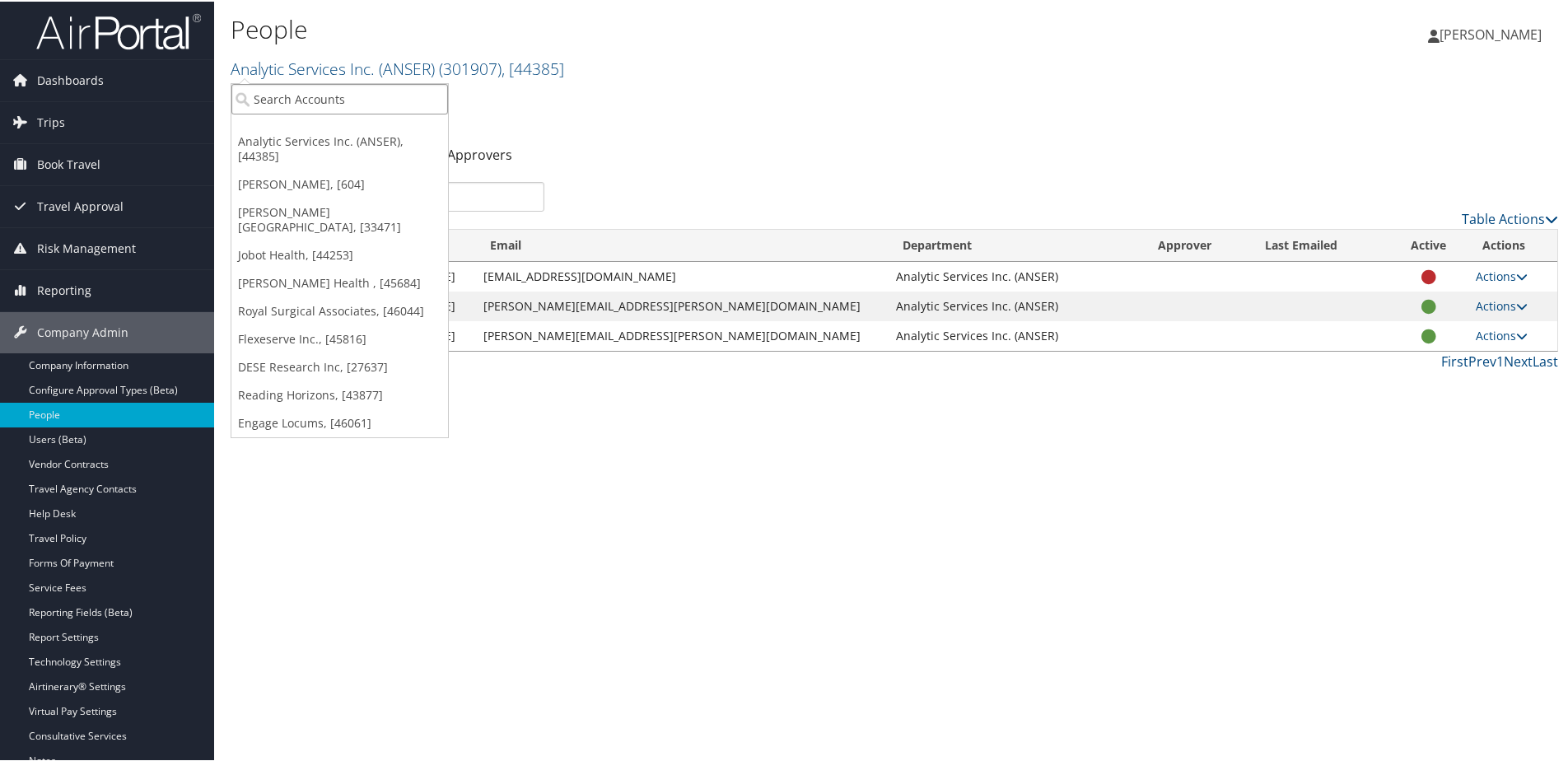
click at [281, 98] on input "search" at bounding box center [339, 97] width 217 height 30
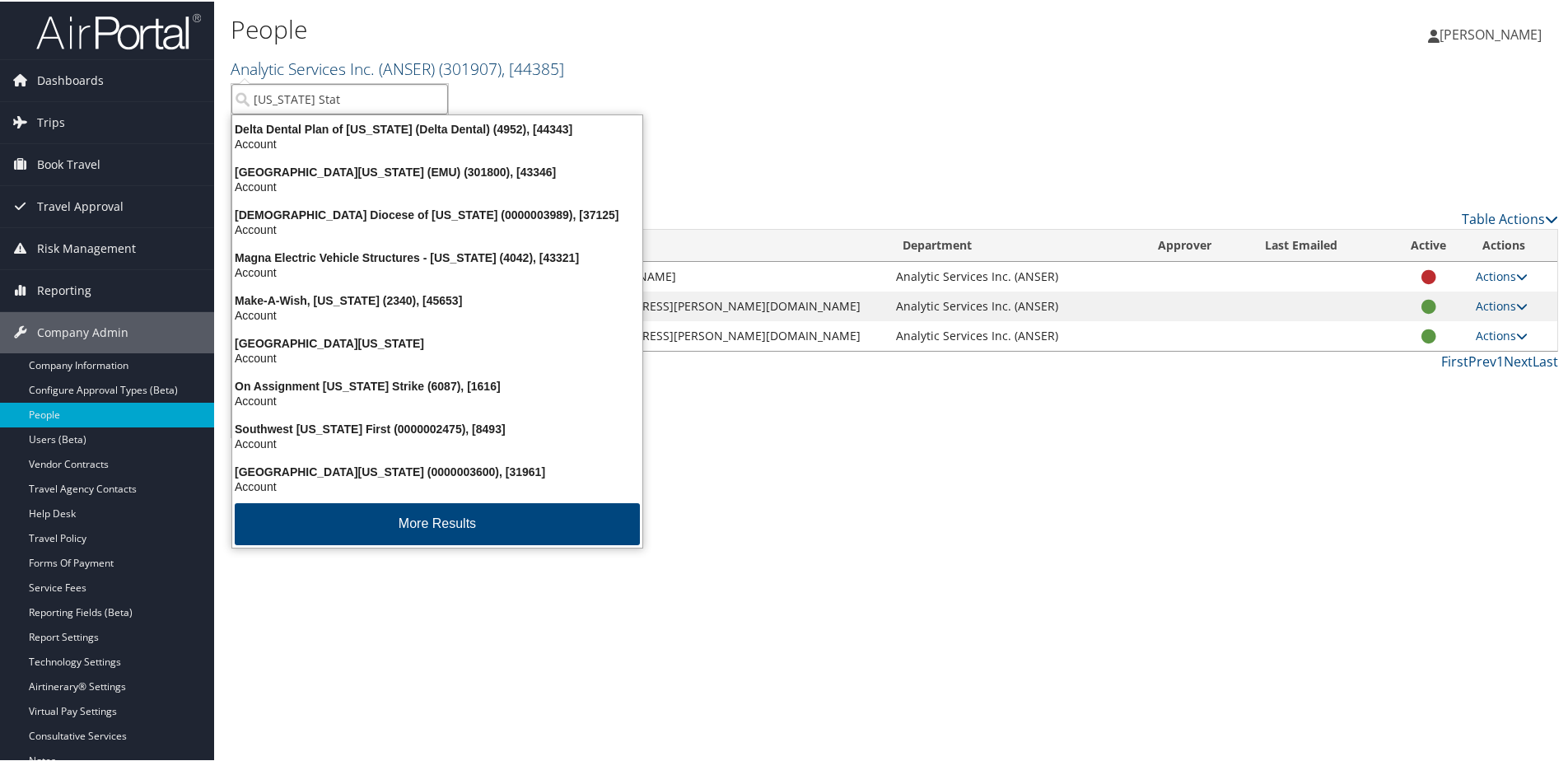
type input "Michigan State"
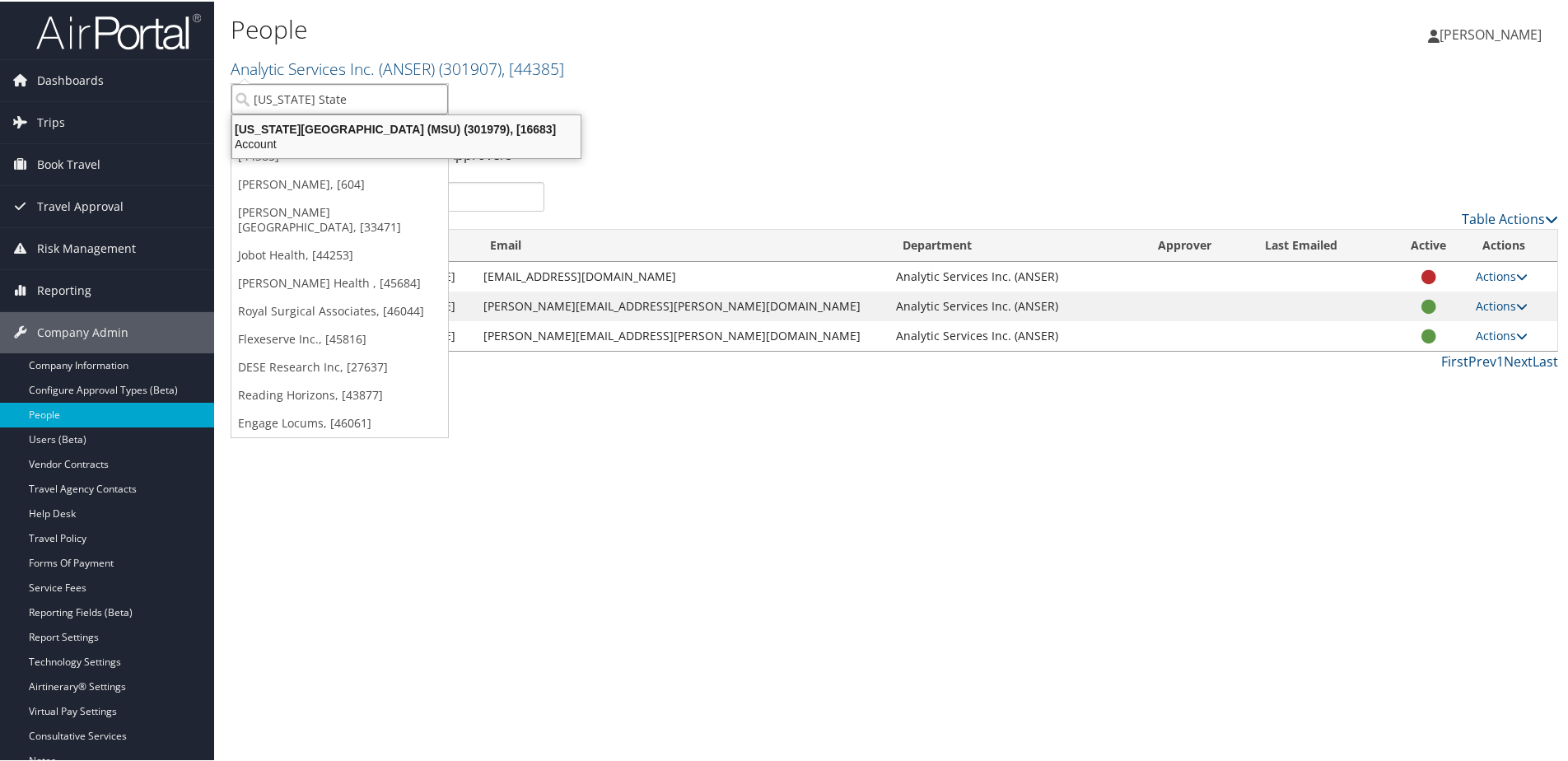
drag, startPoint x: 325, startPoint y: 134, endPoint x: 312, endPoint y: 125, distance: 15.8
click at [323, 133] on div "Michigan State University (MSU) (301979), [16683]" at bounding box center [406, 127] width 368 height 15
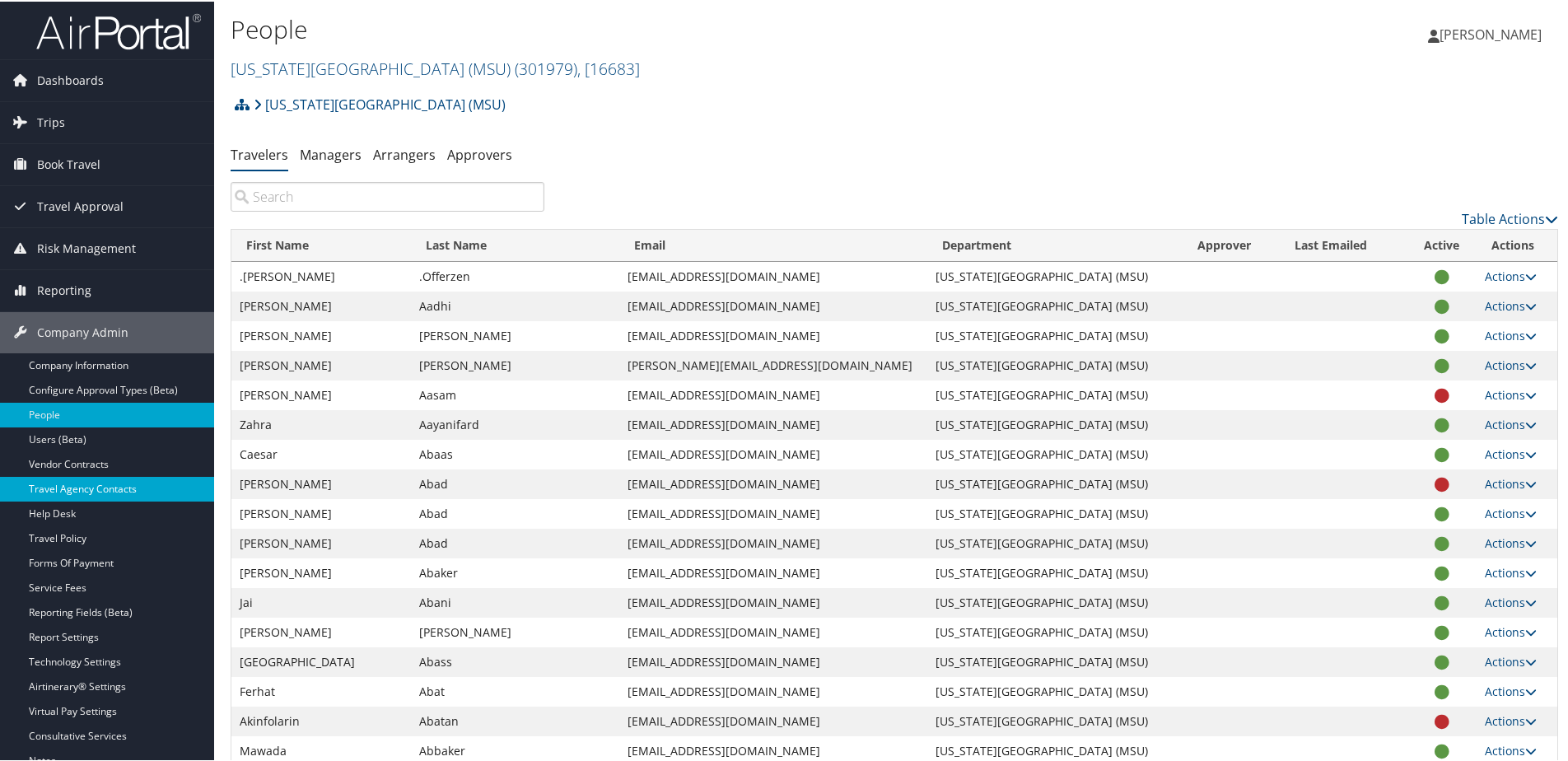
click at [75, 485] on link "Travel Agency Contacts" at bounding box center [107, 487] width 214 height 25
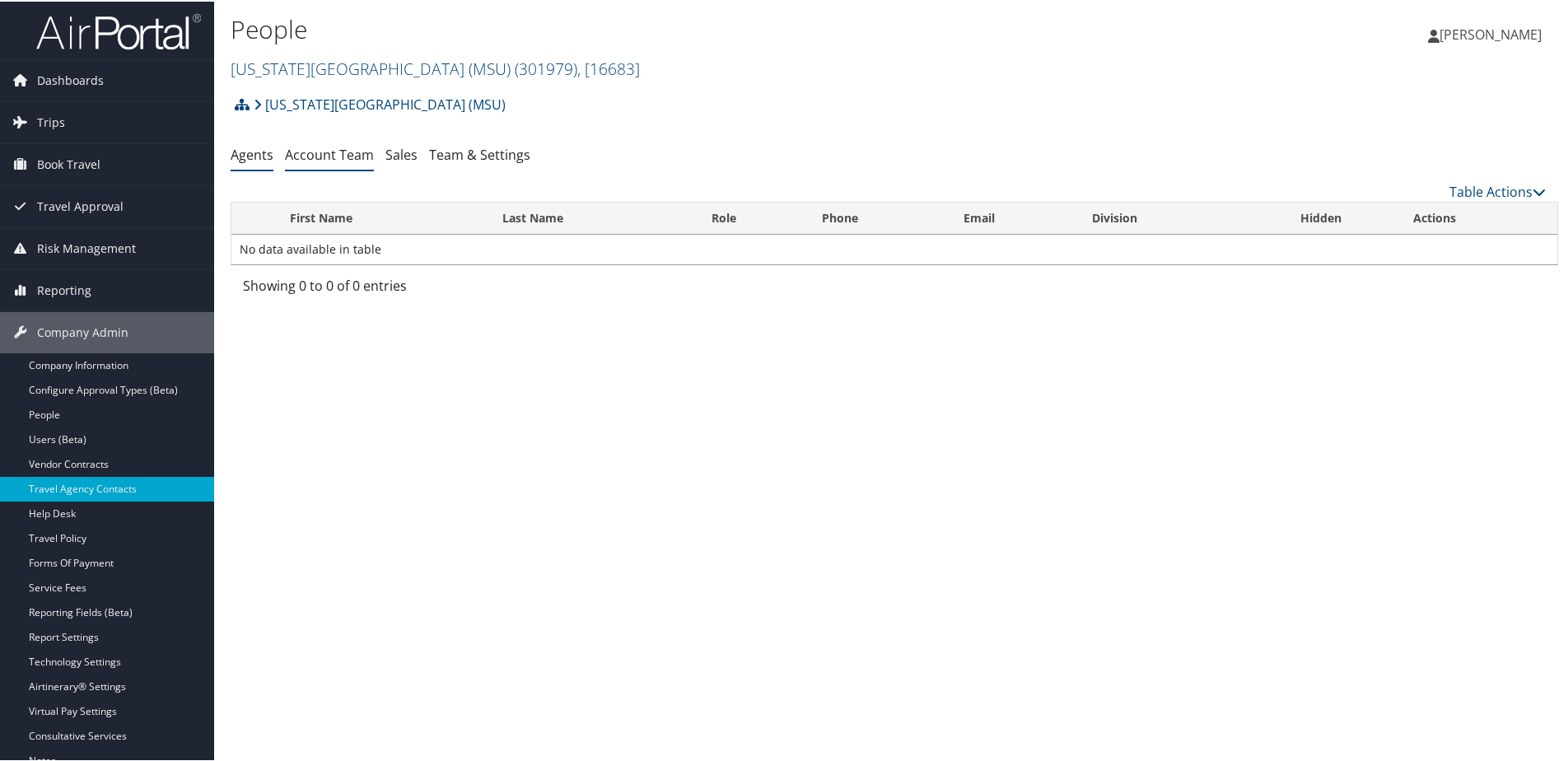
click at [351, 151] on link "Account Team" at bounding box center [329, 153] width 89 height 18
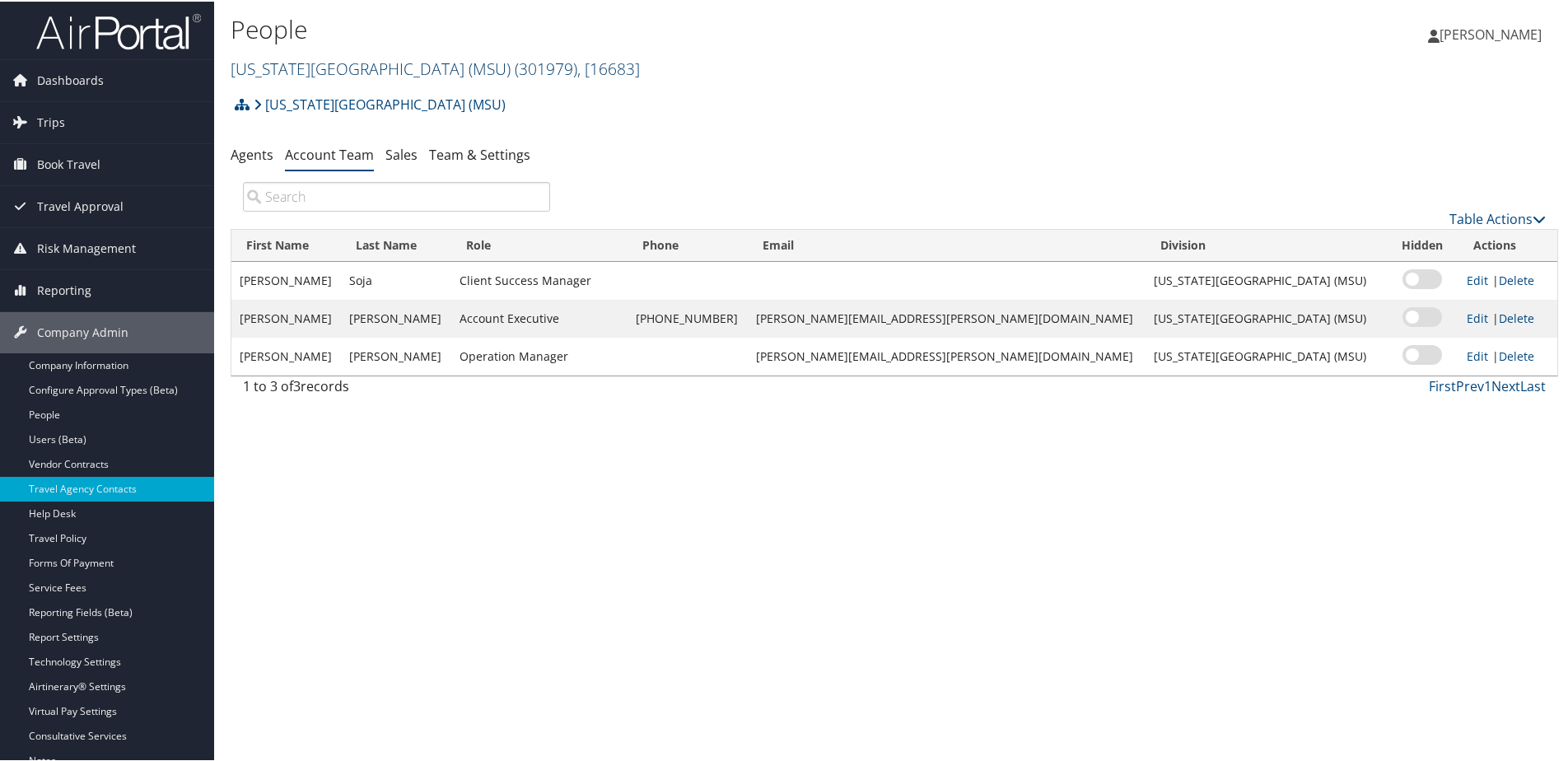
click at [291, 64] on link "[US_STATE][GEOGRAPHIC_DATA] (MSU) ( 301979 ) , [ 16683 ]" at bounding box center [435, 67] width 409 height 22
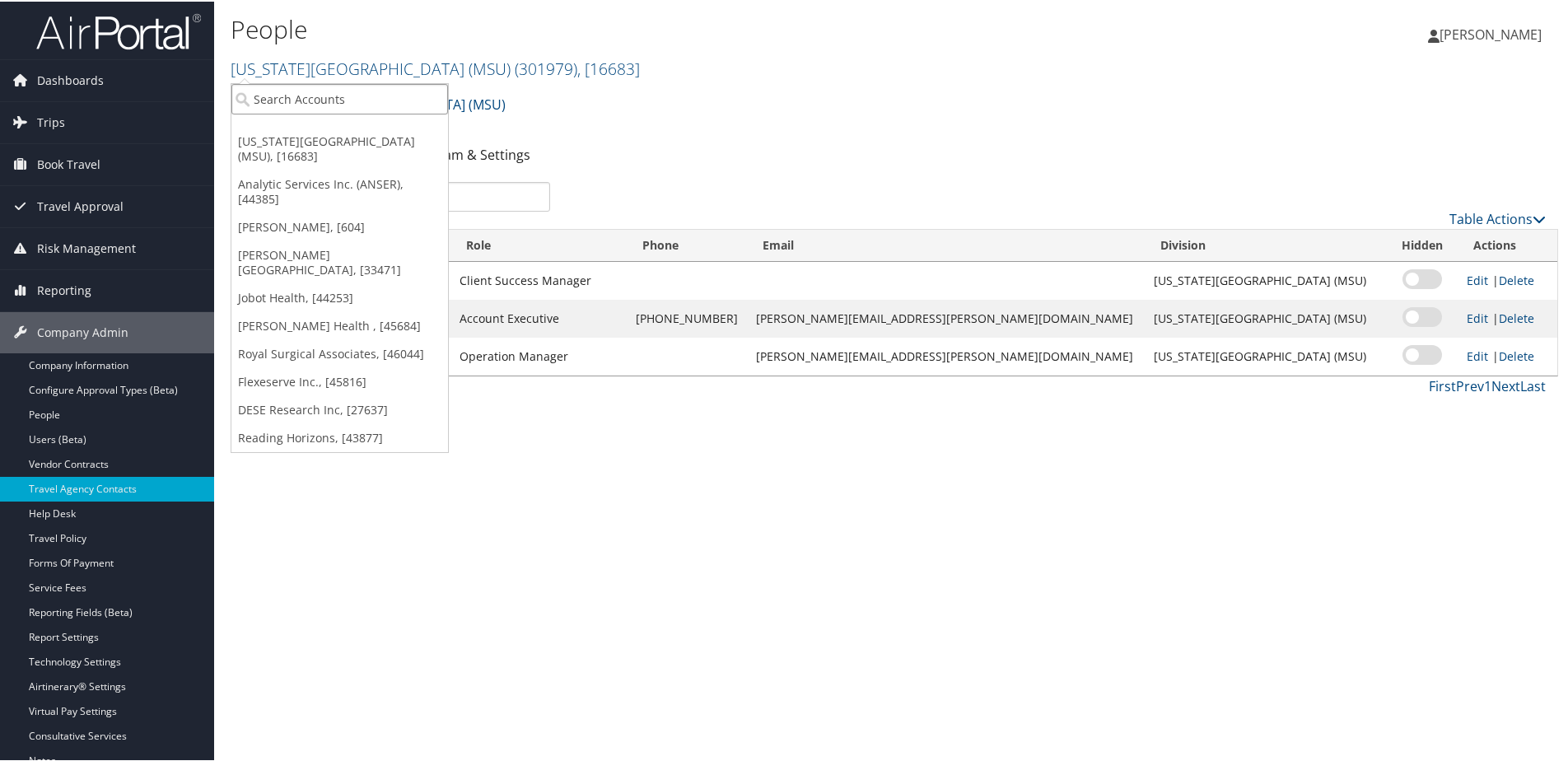
click at [281, 100] on input "search" at bounding box center [339, 97] width 217 height 30
type input "Quality Aircr"
click at [294, 131] on div "Quality Aircraft Accessories" at bounding box center [339, 127] width 235 height 15
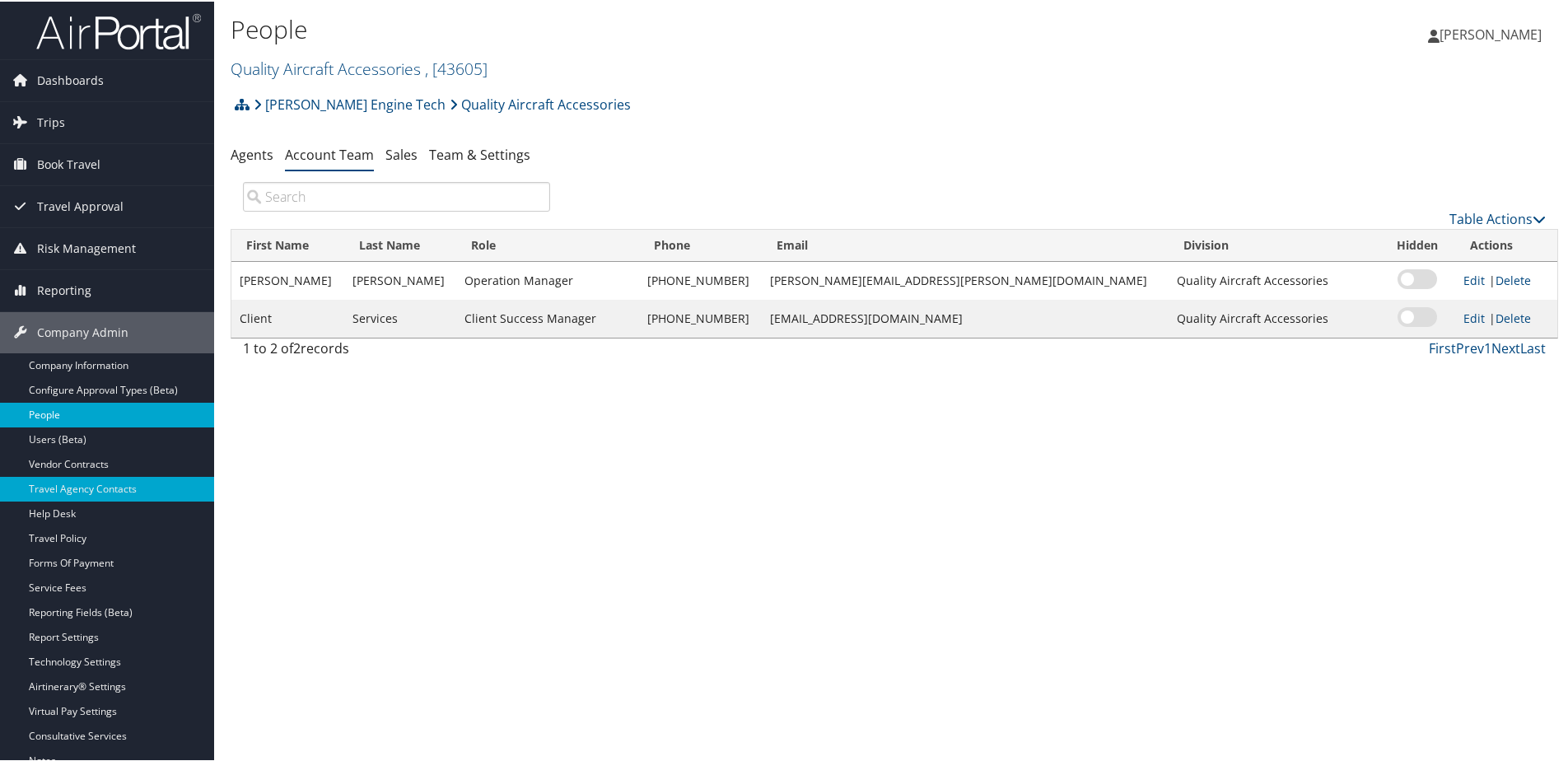
click at [54, 411] on link "People" at bounding box center [107, 413] width 214 height 25
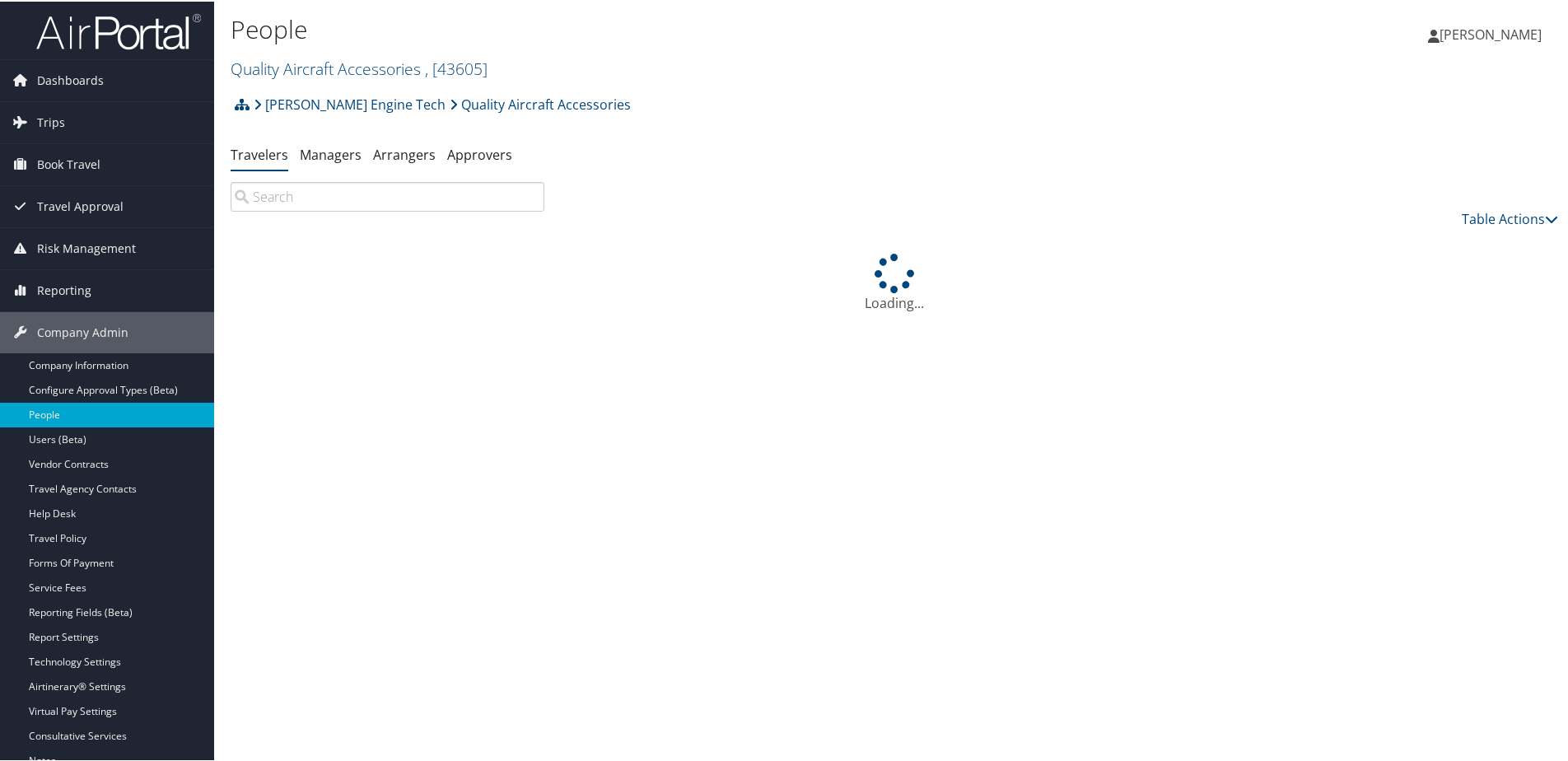
click at [61, 117] on span "Trips" at bounding box center [51, 121] width 28 height 41
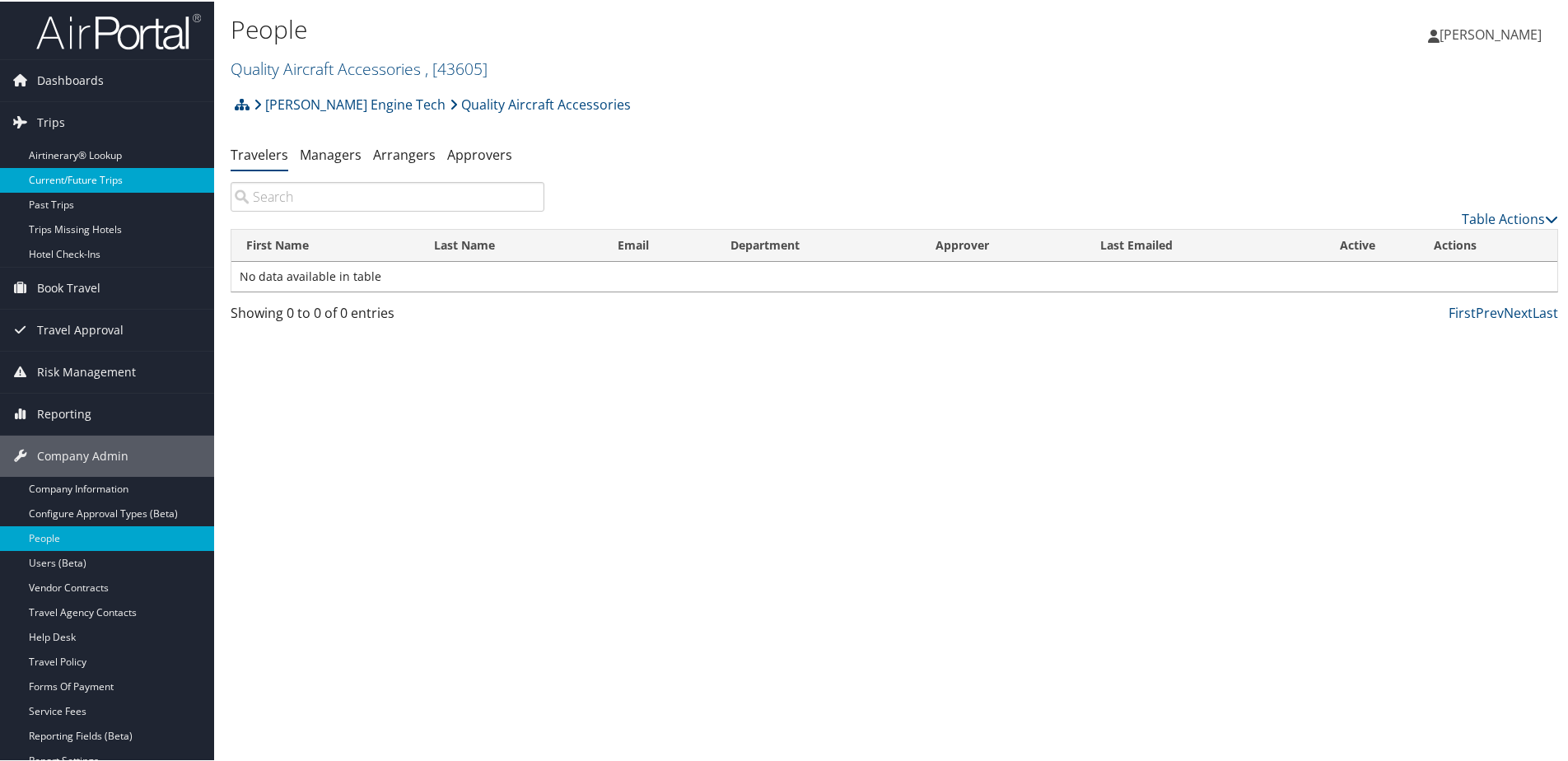
click at [60, 179] on link "Current/Future Trips" at bounding box center [107, 179] width 214 height 25
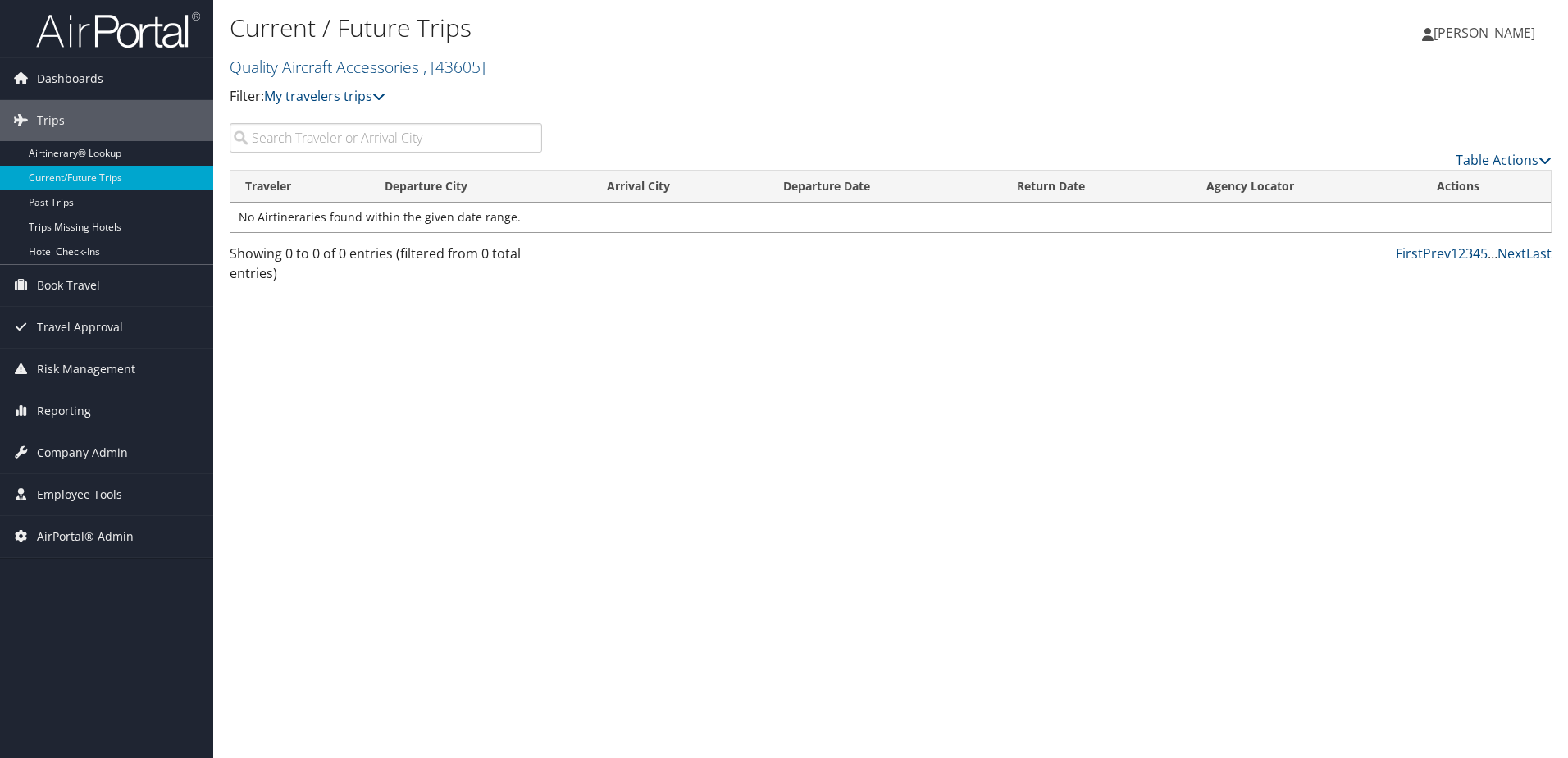
click at [335, 145] on input "search" at bounding box center [385, 138] width 312 height 29
type input "[PERSON_NAME]"
click at [51, 204] on link "Past Trips" at bounding box center [107, 202] width 213 height 25
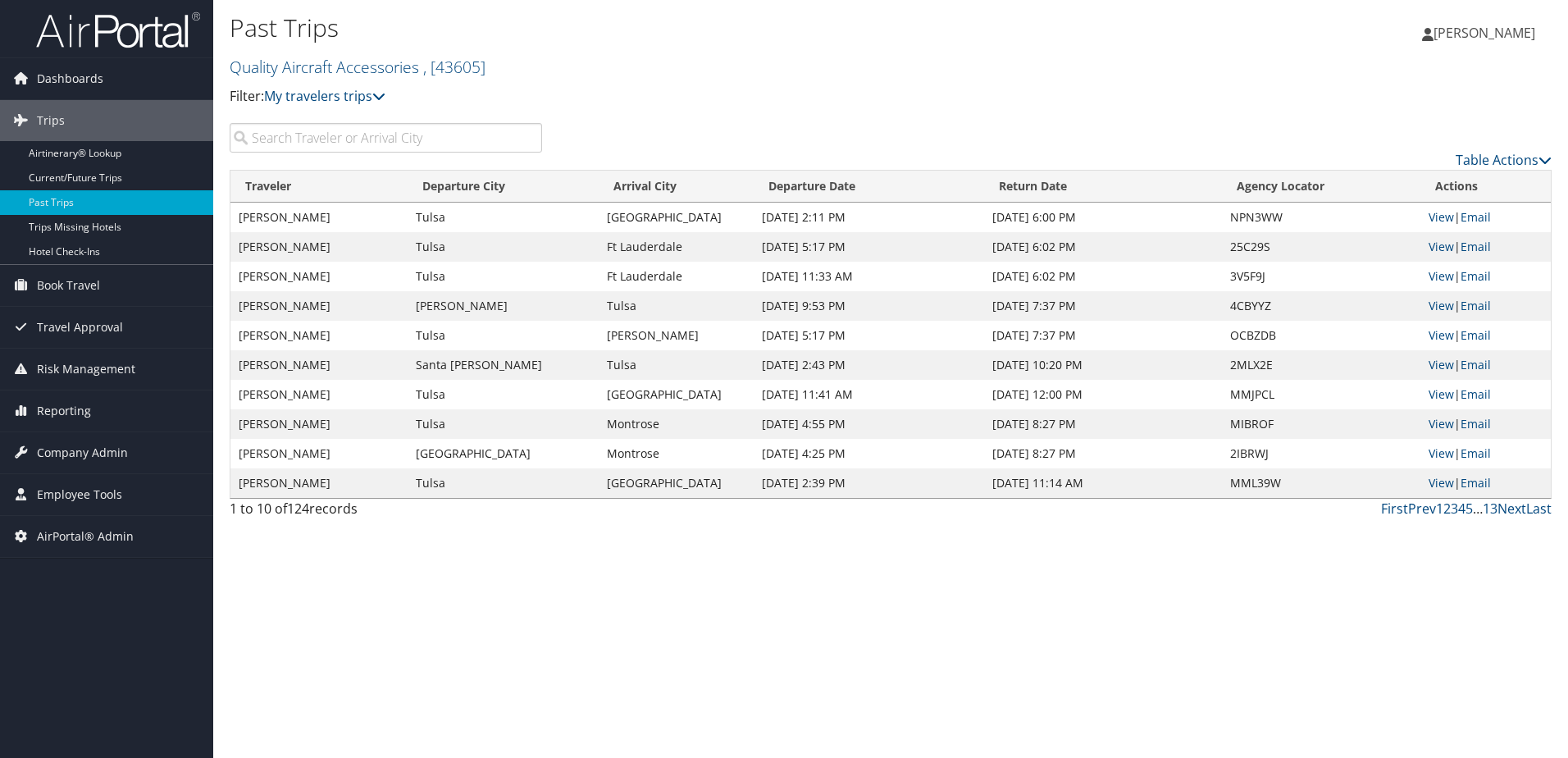
click at [307, 132] on input "search" at bounding box center [385, 138] width 312 height 29
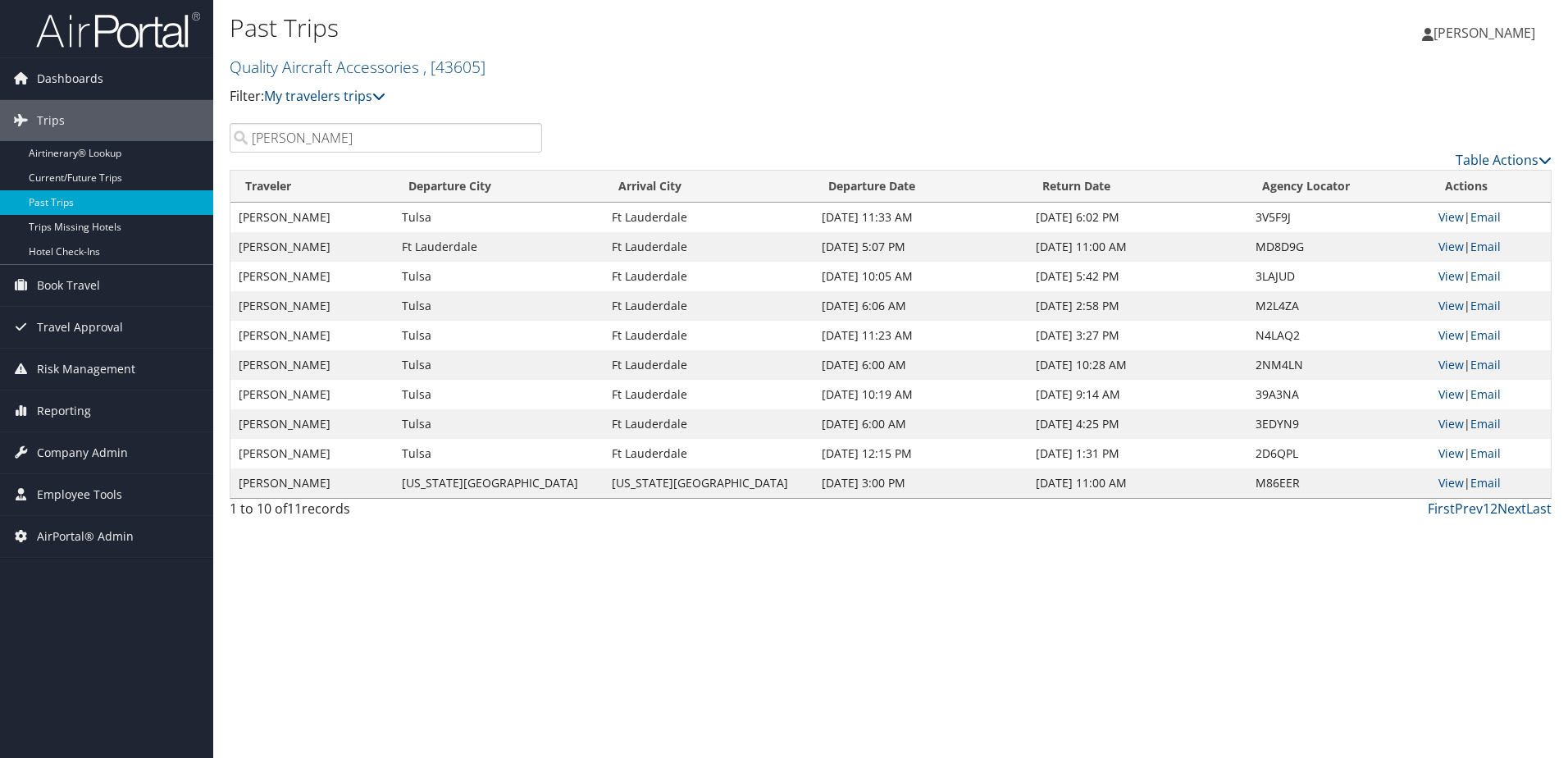
type input "[PERSON_NAME]"
click at [298, 64] on link "Quality Aircraft Accessories , [ 43605 ]" at bounding box center [358, 67] width 256 height 22
